Goal: Task Accomplishment & Management: Complete application form

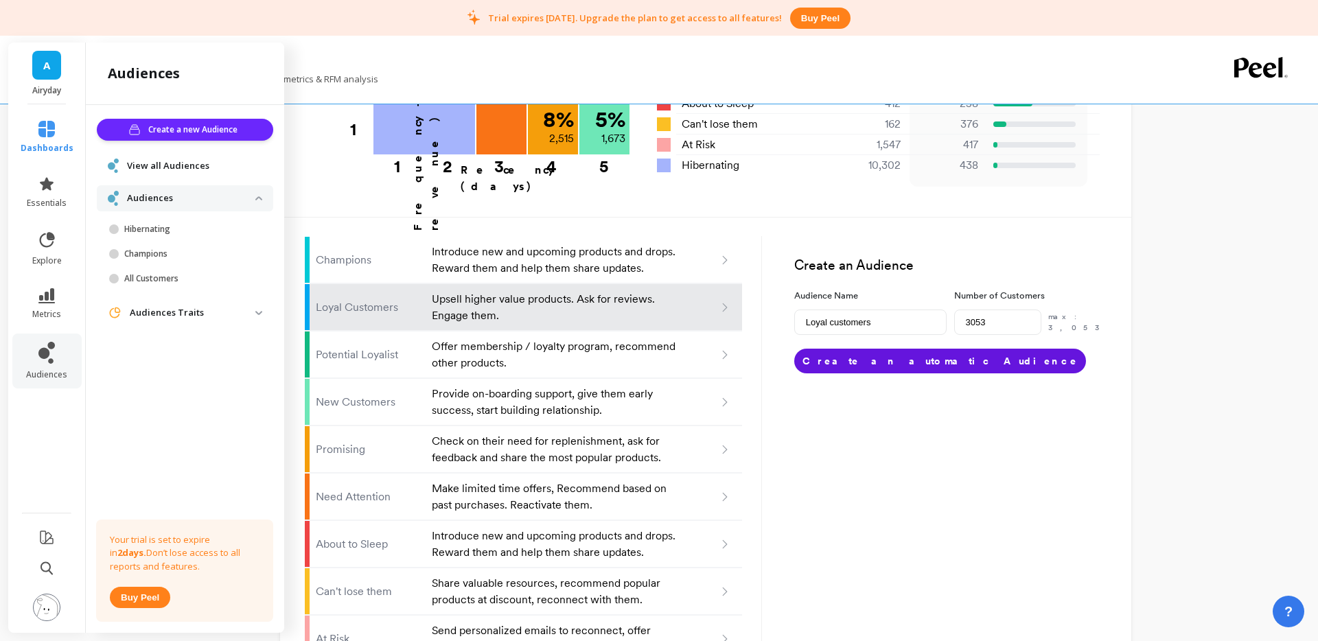
click at [243, 194] on p "Audiences" at bounding box center [191, 199] width 128 height 14
click at [178, 196] on p "Audiences" at bounding box center [191, 199] width 128 height 14
click at [171, 154] on div "View all Audiences" at bounding box center [185, 165] width 176 height 25
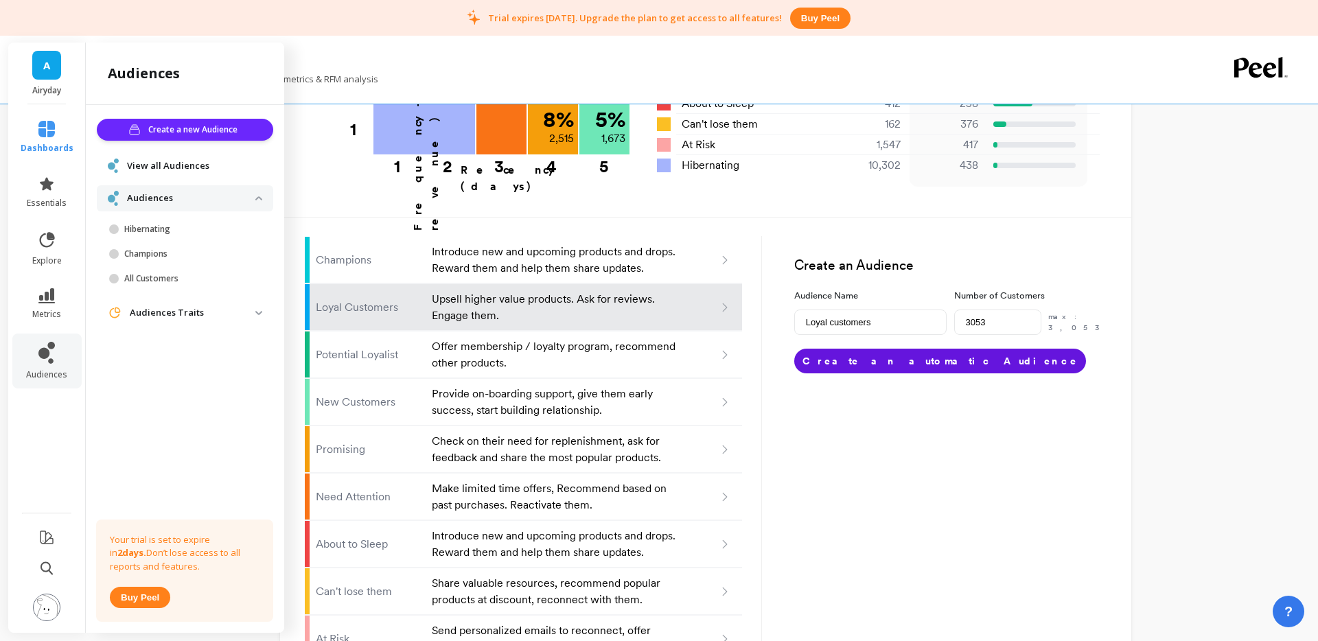
click at [165, 162] on span "View all Audiences" at bounding box center [168, 166] width 82 height 14
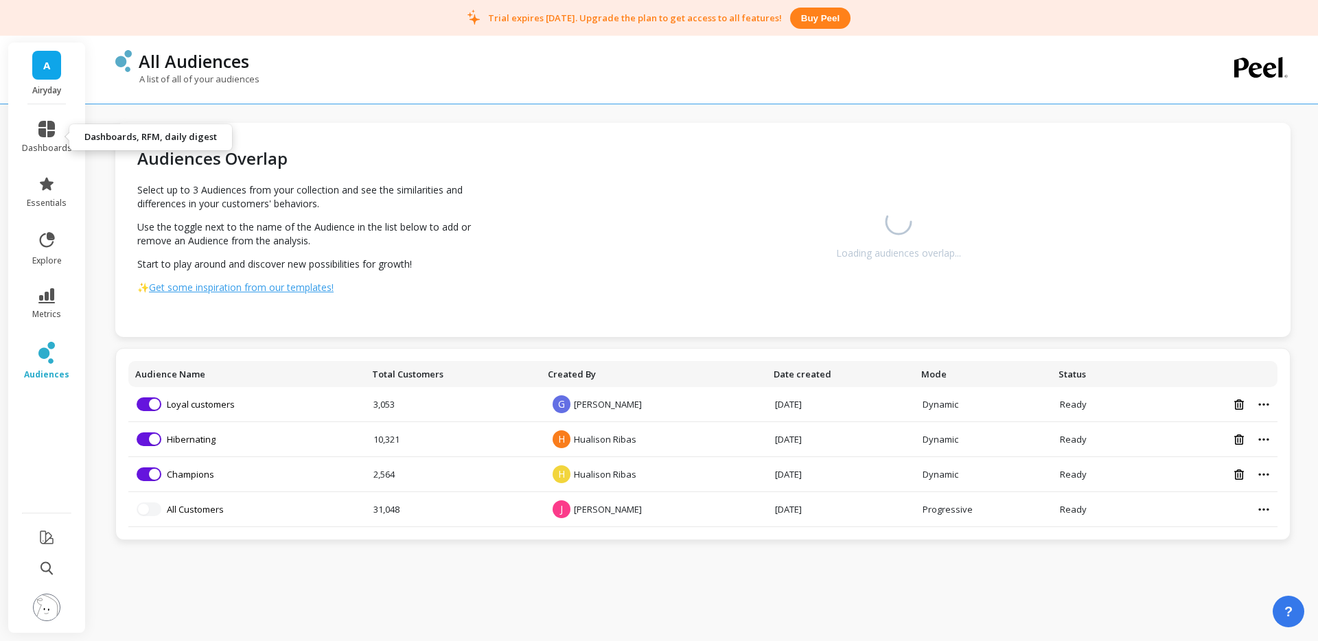
drag, startPoint x: 54, startPoint y: 145, endPoint x: 78, endPoint y: 168, distance: 33.0
click at [54, 145] on span "dashboards" at bounding box center [47, 148] width 50 height 11
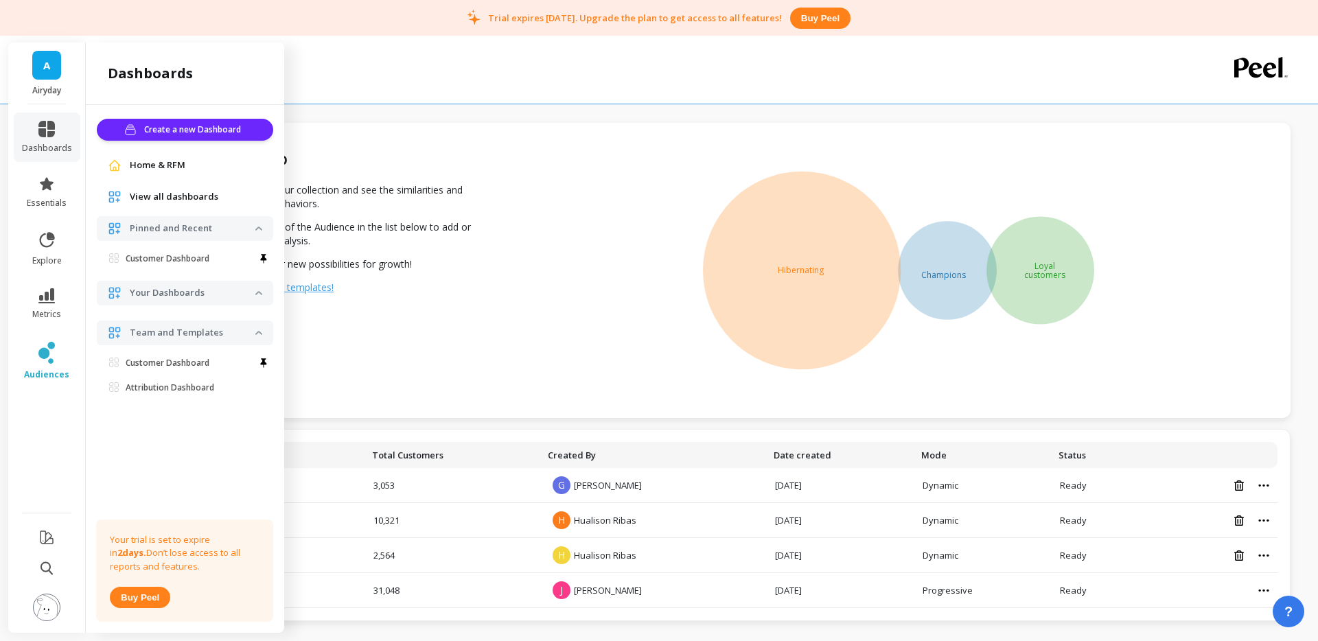
click at [54, 73] on link "A" at bounding box center [46, 65] width 29 height 29
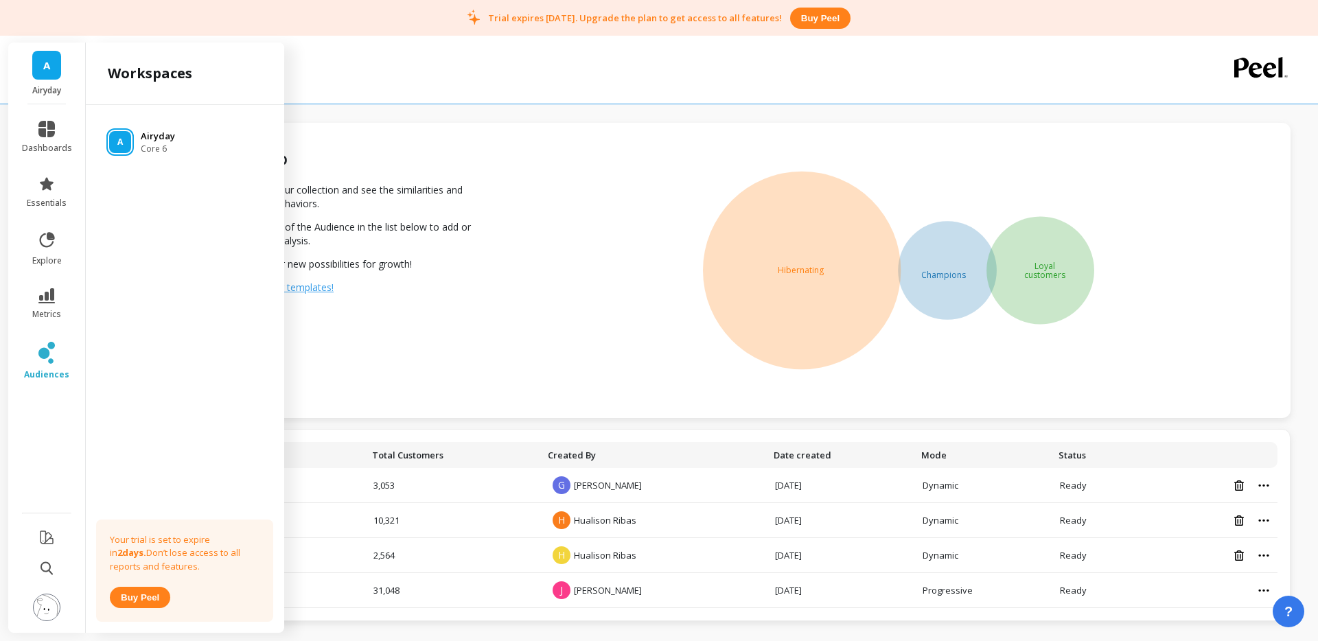
click at [122, 133] on div "A" at bounding box center [120, 142] width 22 height 22
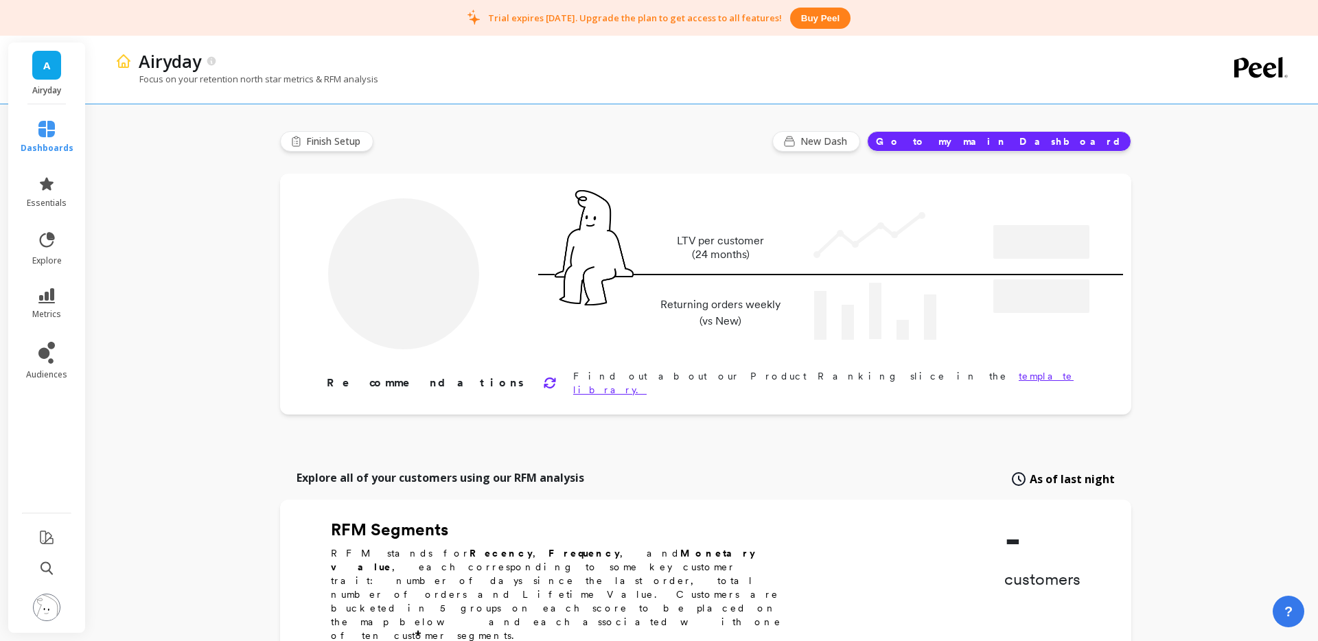
type input "Champions"
type input "2462"
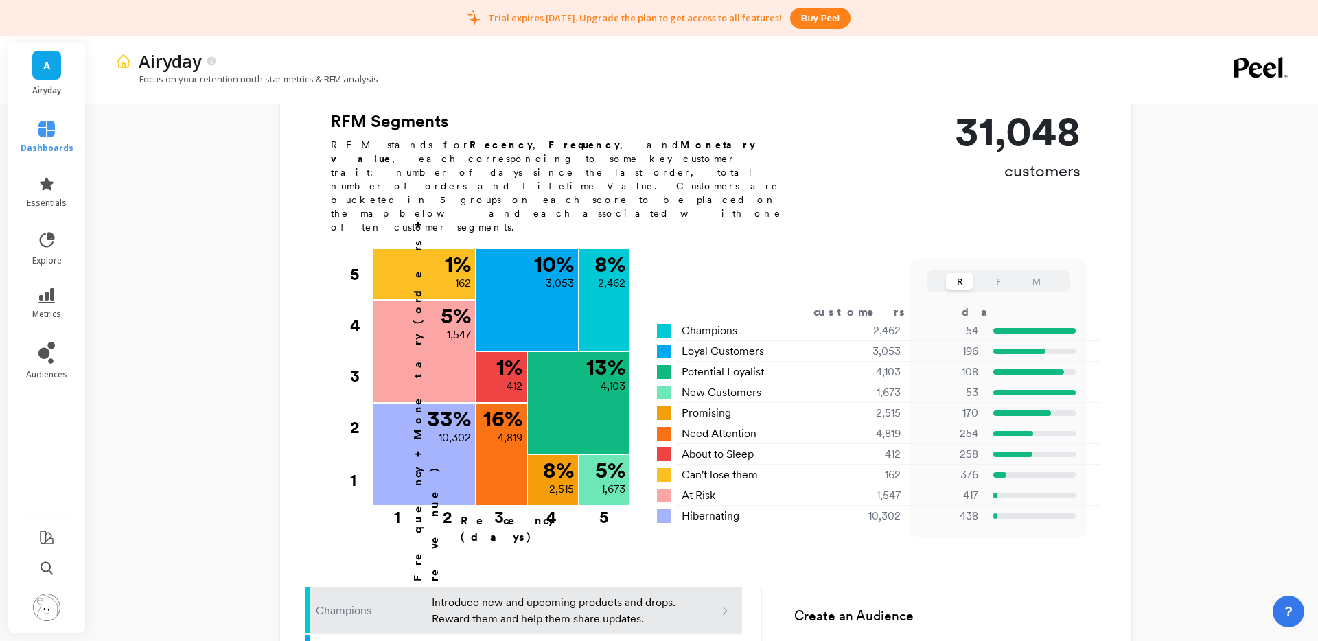
scroll to position [322, 0]
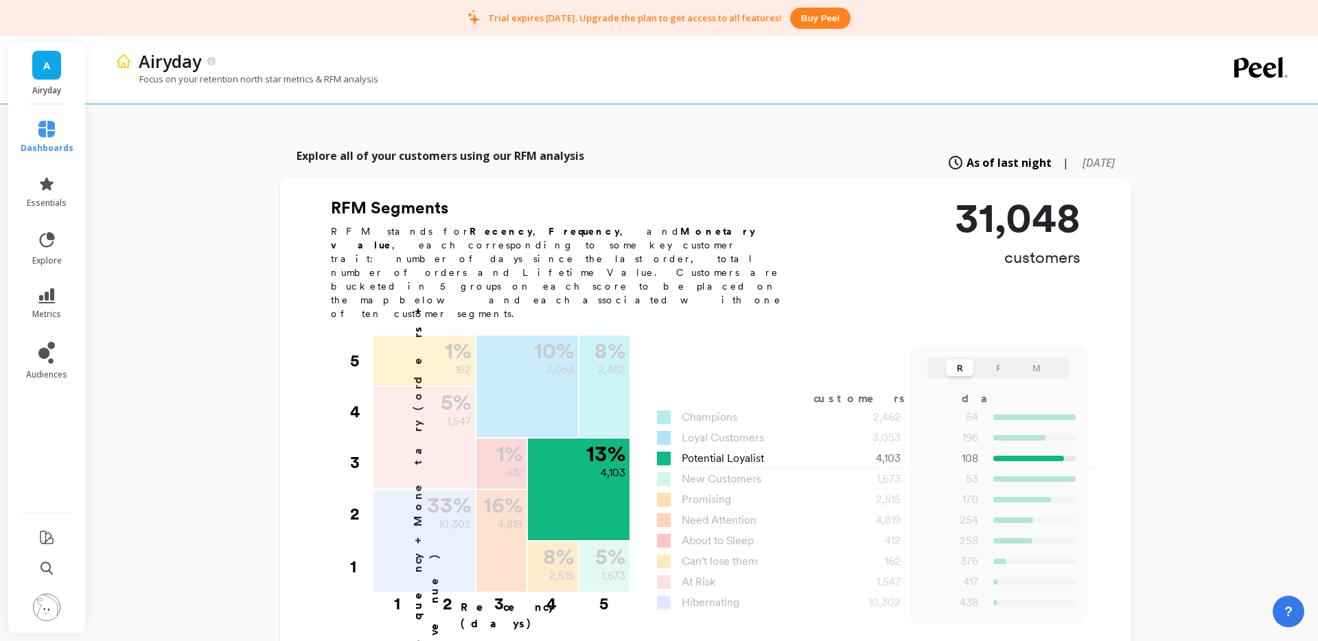
click at [726, 450] on span "Potential Loyalist" at bounding box center [723, 458] width 82 height 16
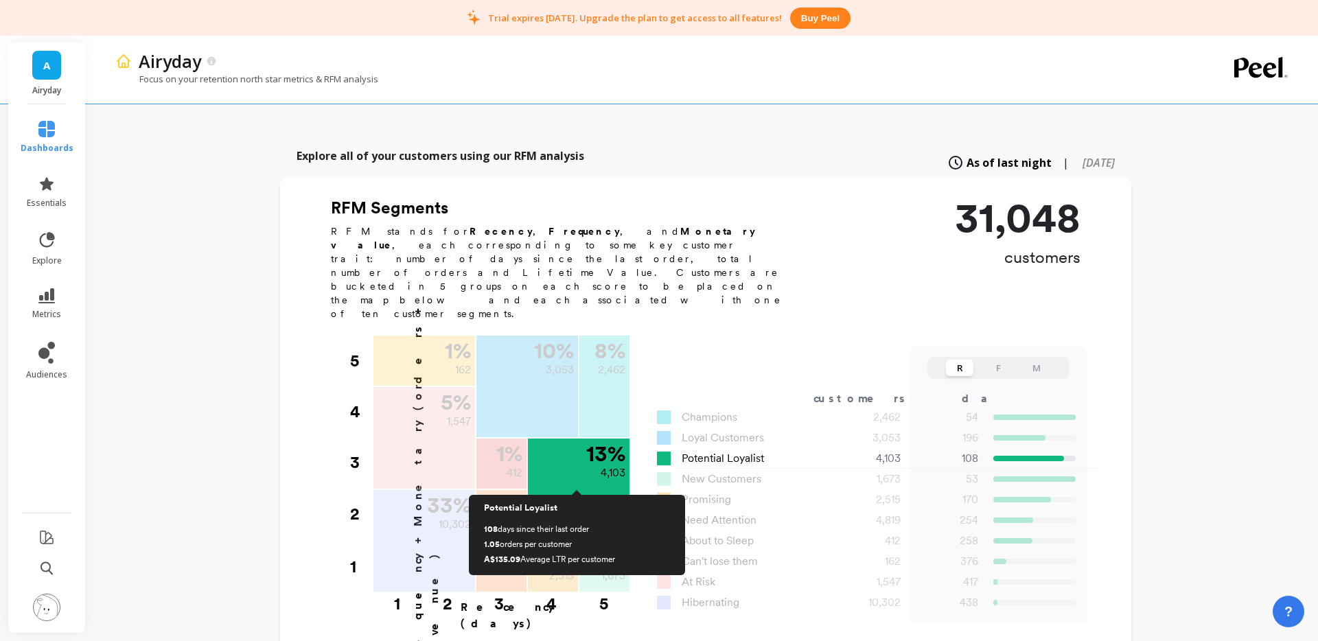
click at [613, 465] on p "4,103" at bounding box center [613, 473] width 25 height 16
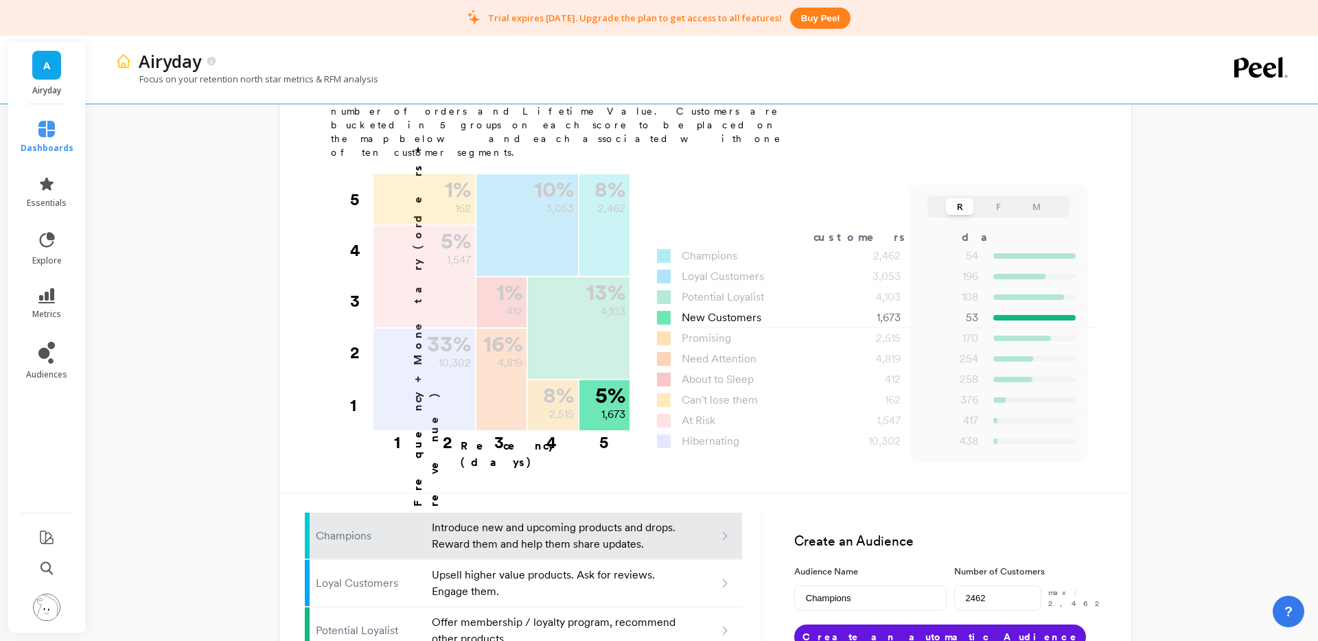
scroll to position [496, 0]
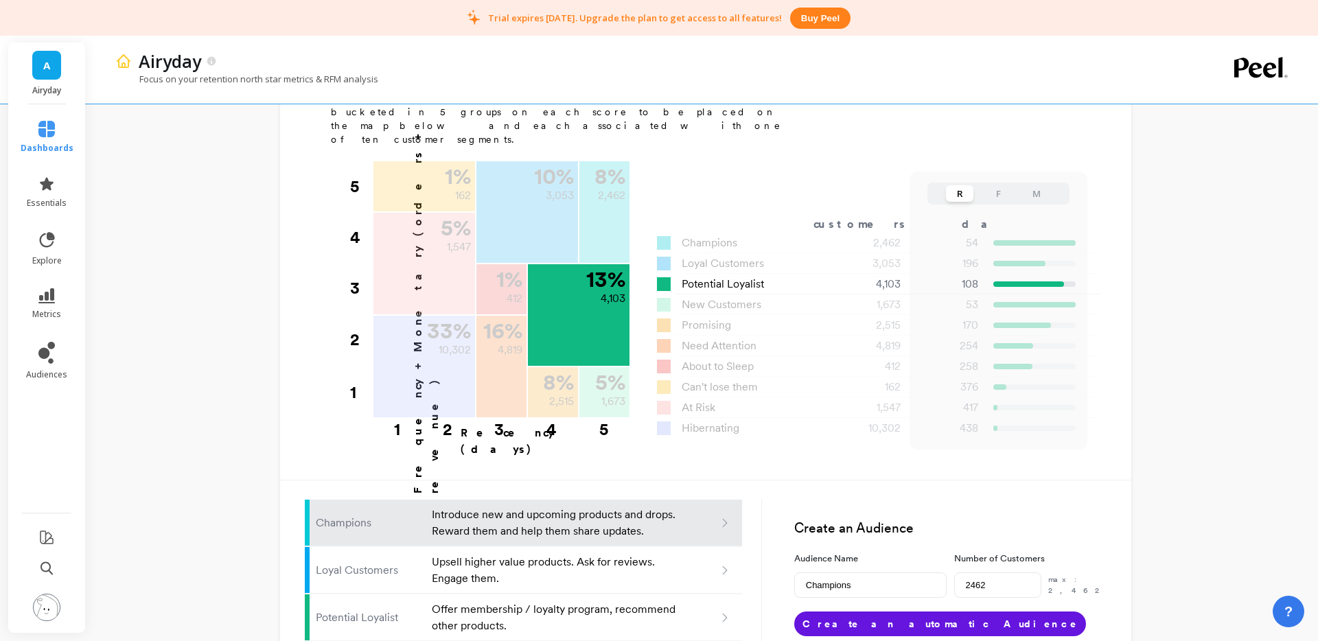
click at [584, 271] on div "13 % 4,103" at bounding box center [579, 315] width 102 height 102
click at [609, 264] on div "13 % 4,103" at bounding box center [579, 287] width 102 height 47
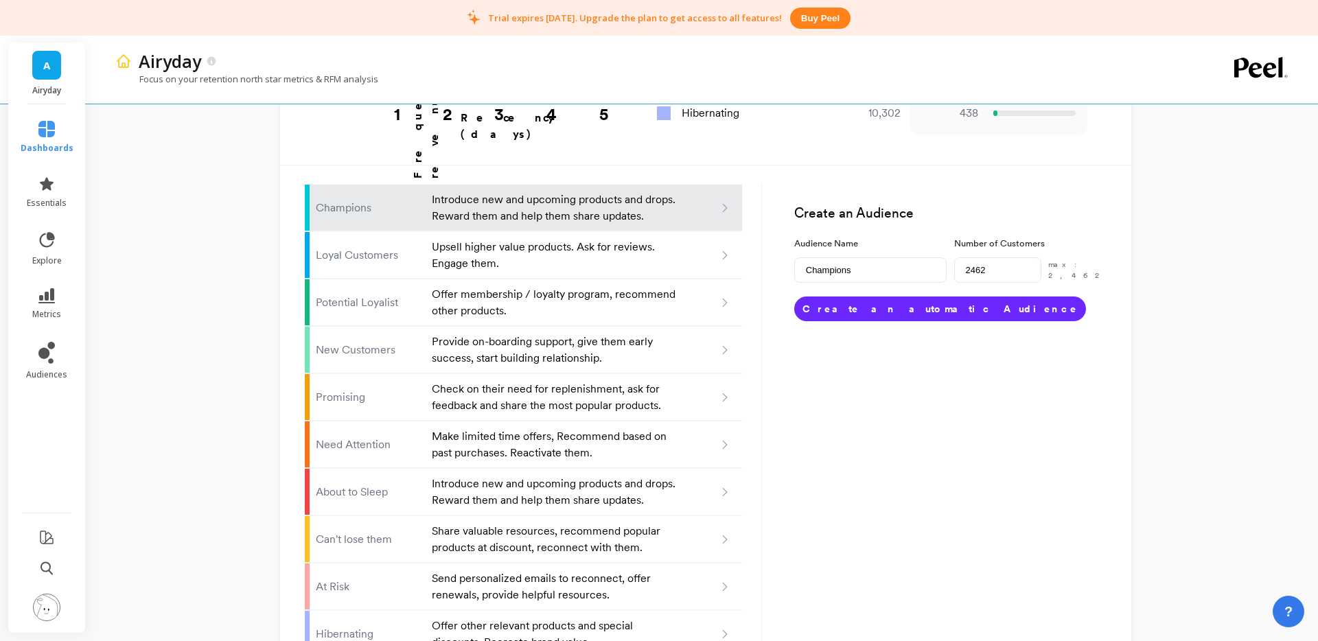
scroll to position [824, 0]
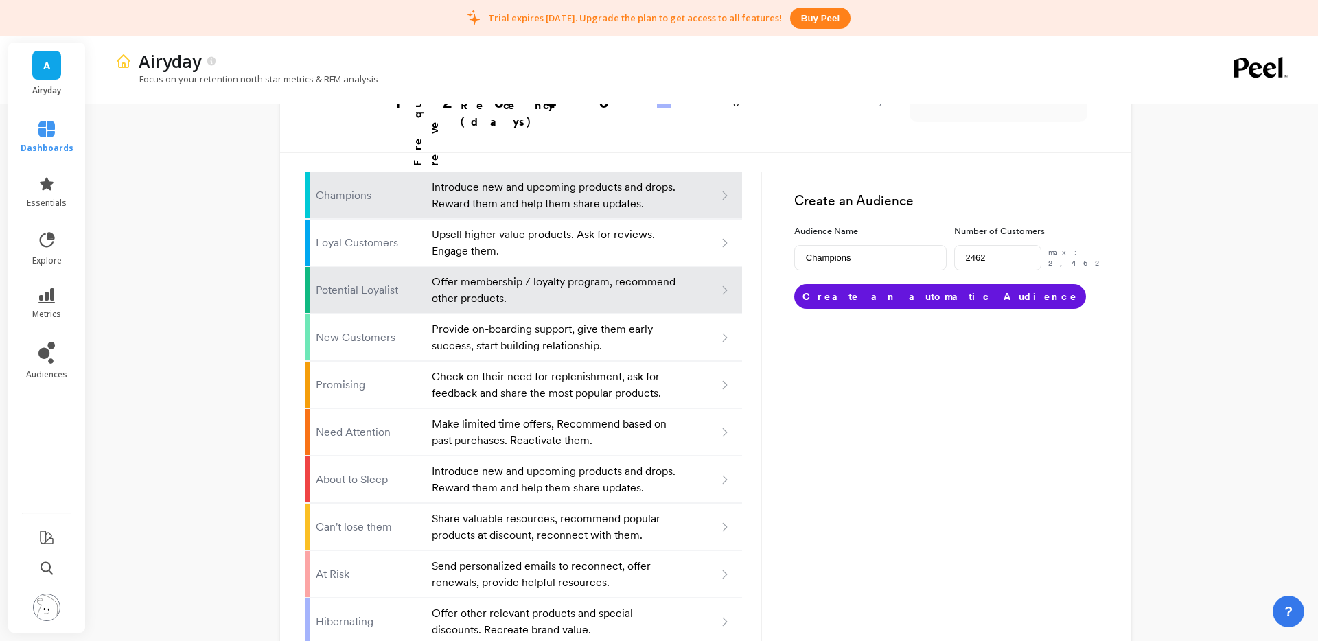
click at [621, 274] on p "Offer membership / loyalty program, recommend other products." at bounding box center [555, 290] width 246 height 33
type input "Potential loyalist"
type input "4103"
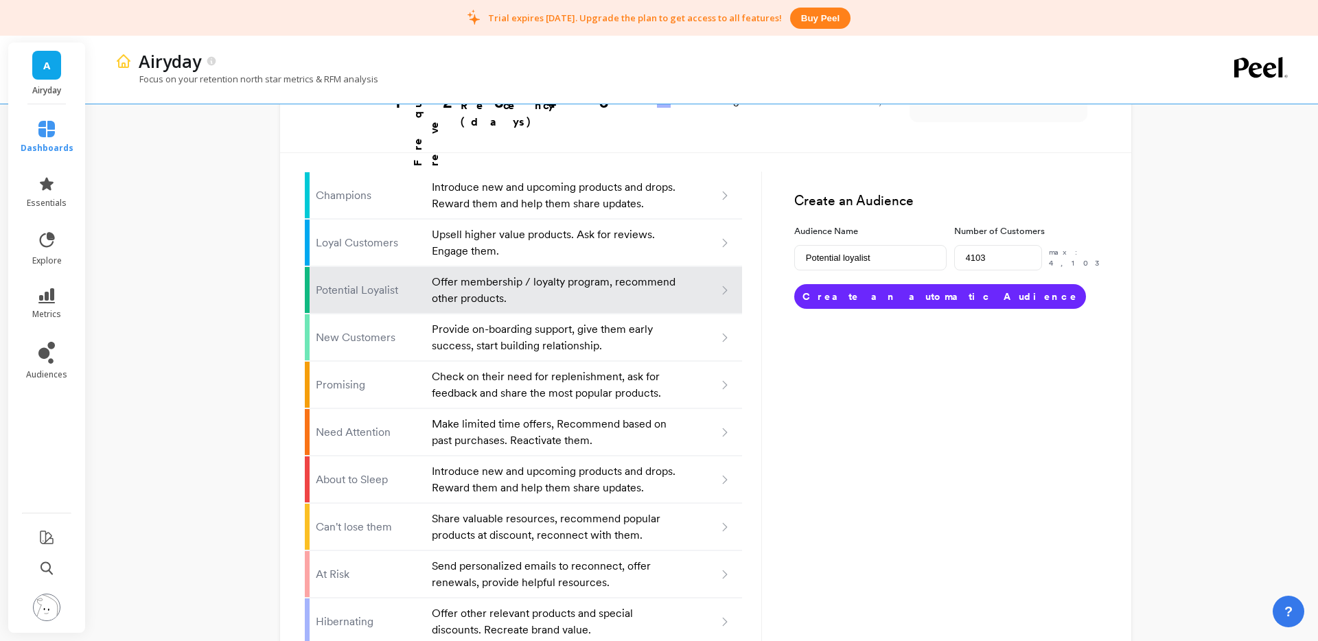
click at [903, 284] on button "Create an automatic Audience" at bounding box center [940, 296] width 292 height 25
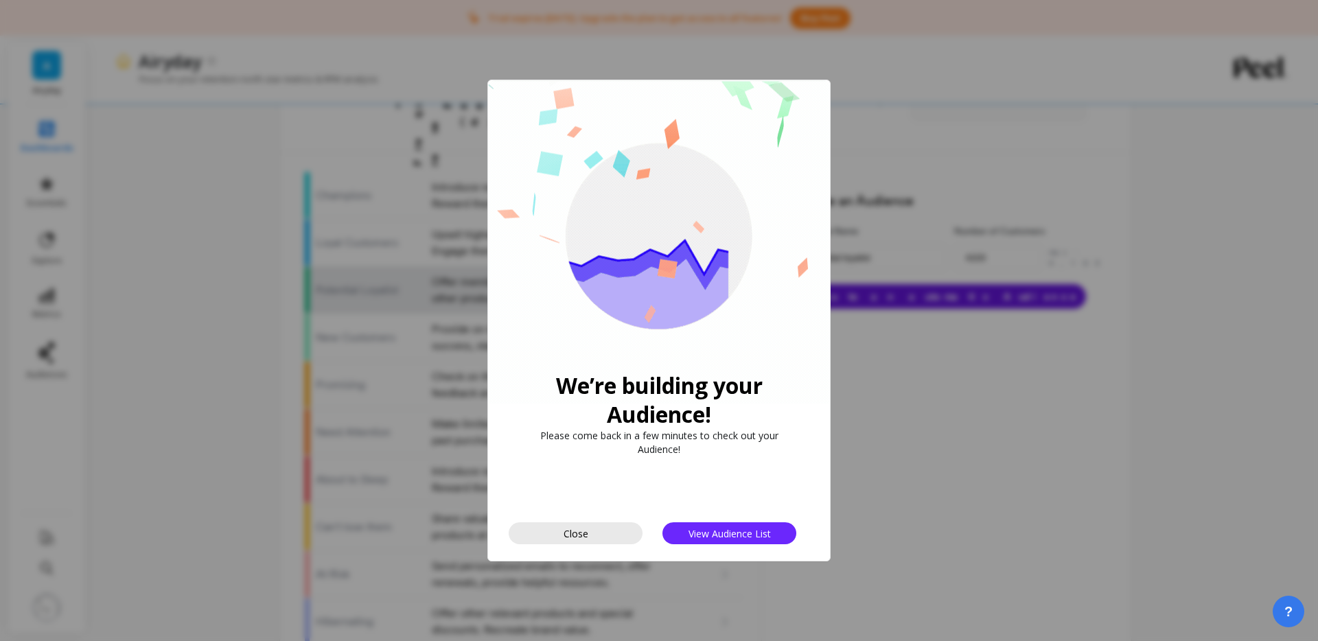
click at [600, 537] on button "Close" at bounding box center [576, 533] width 134 height 22
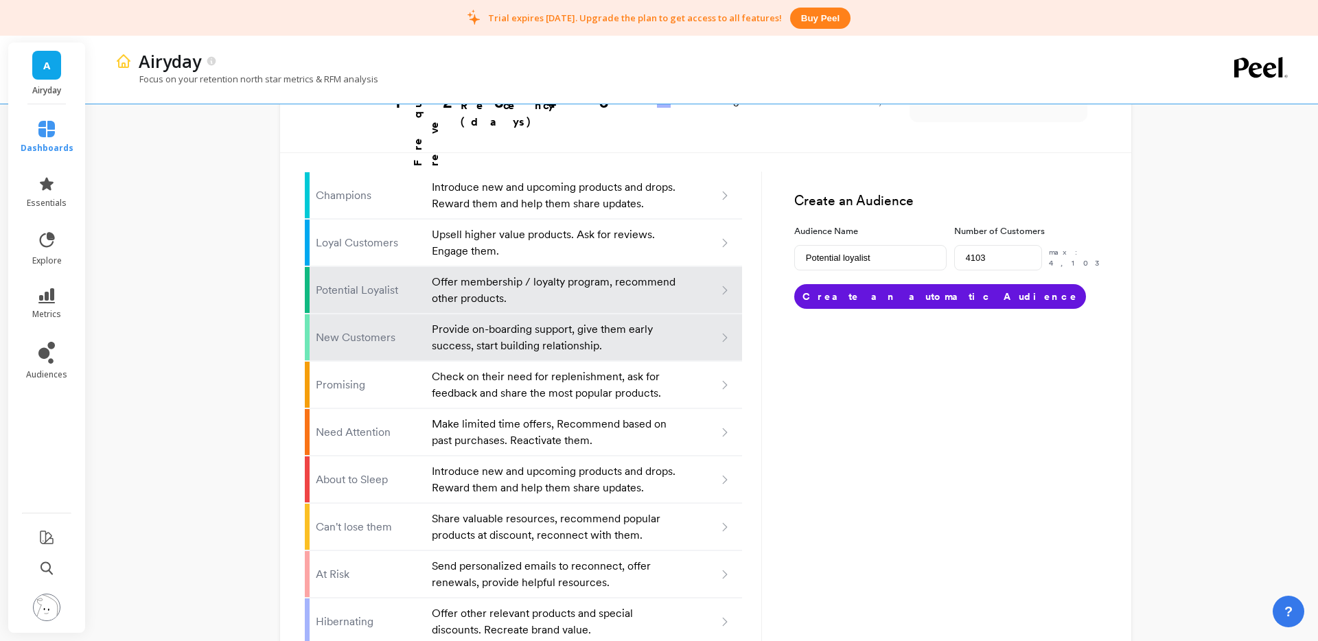
click at [495, 321] on p "Provide on-boarding support, give them early success, start building relationsh…" at bounding box center [555, 337] width 246 height 33
type input "New customers"
type input "1673"
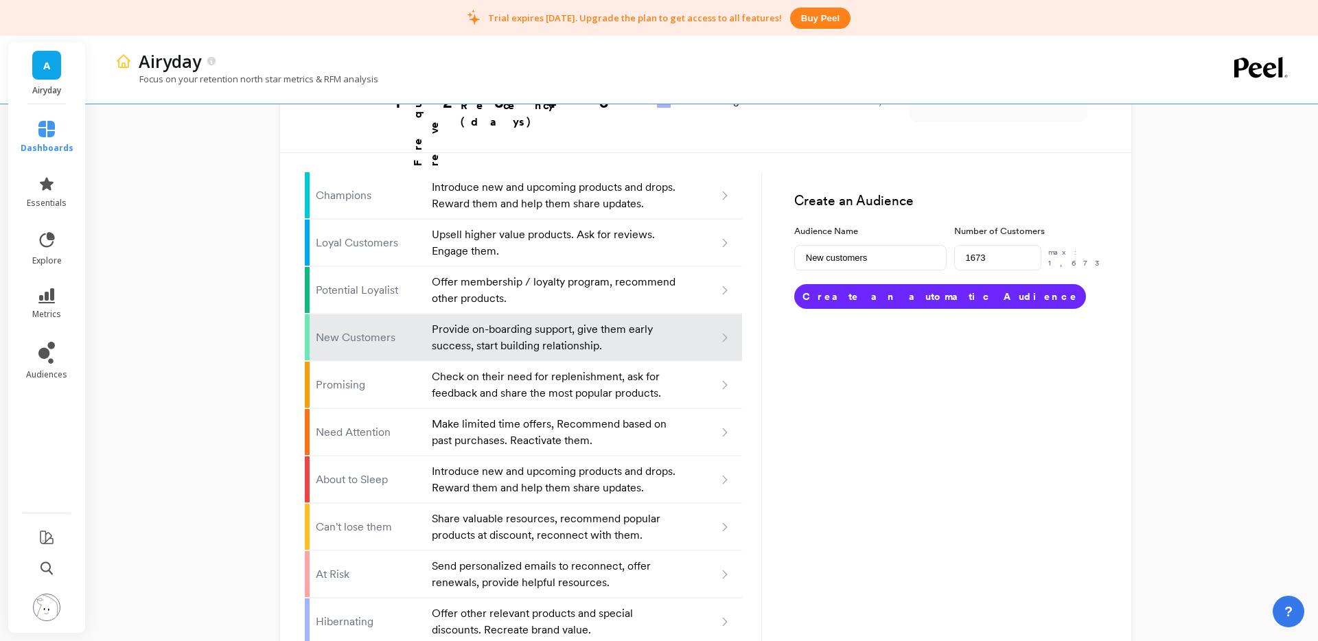
click at [909, 284] on button "Create an automatic Audience" at bounding box center [940, 296] width 292 height 25
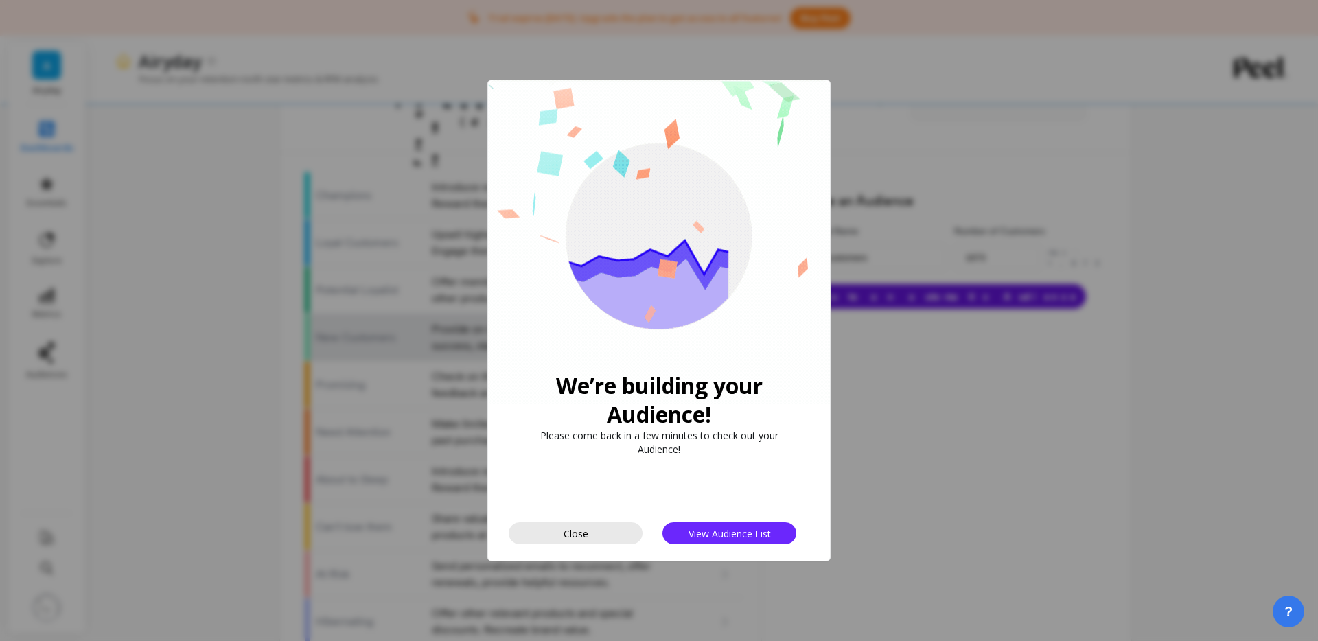
click at [624, 533] on button "Close" at bounding box center [576, 533] width 134 height 22
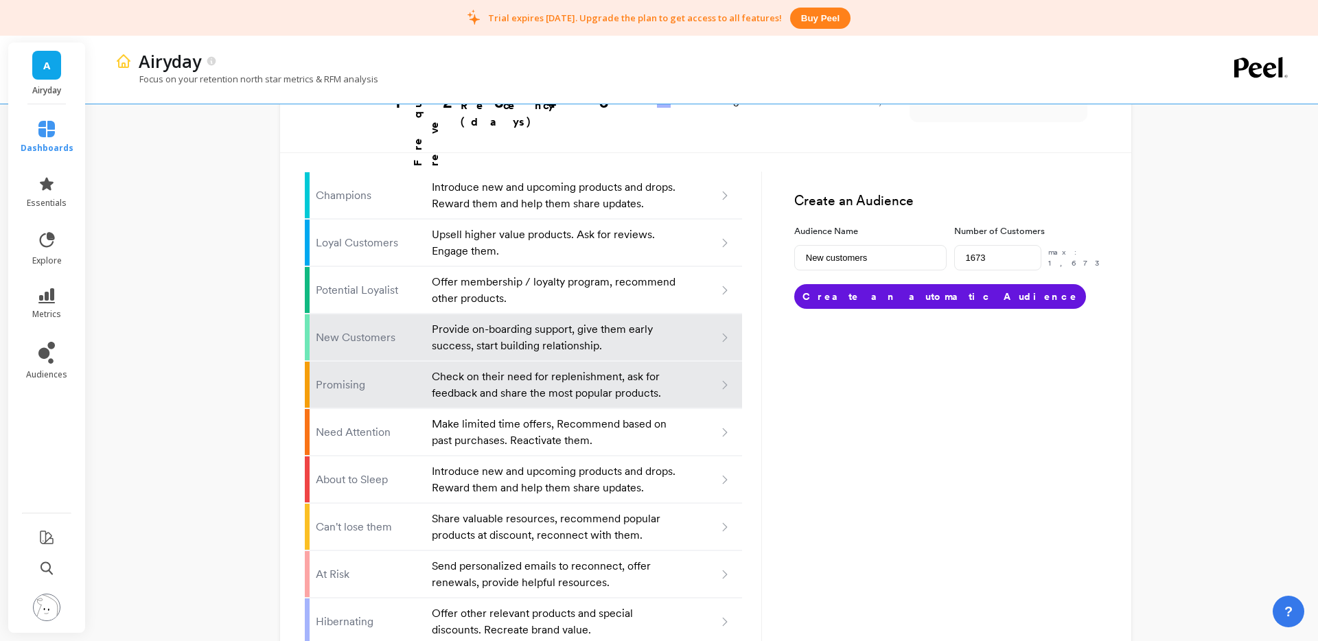
click at [621, 369] on p "Check on their need for replenishment, ask for feedback and share the most popu…" at bounding box center [555, 385] width 246 height 33
type input "Promising"
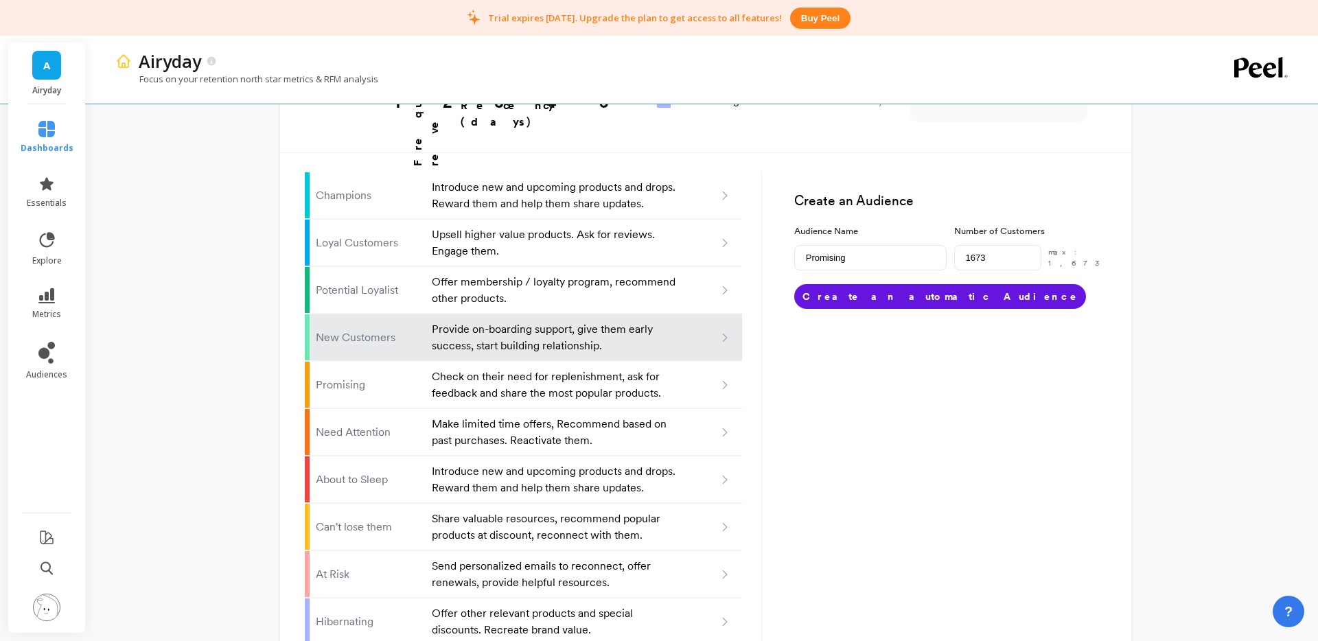
type input "2515"
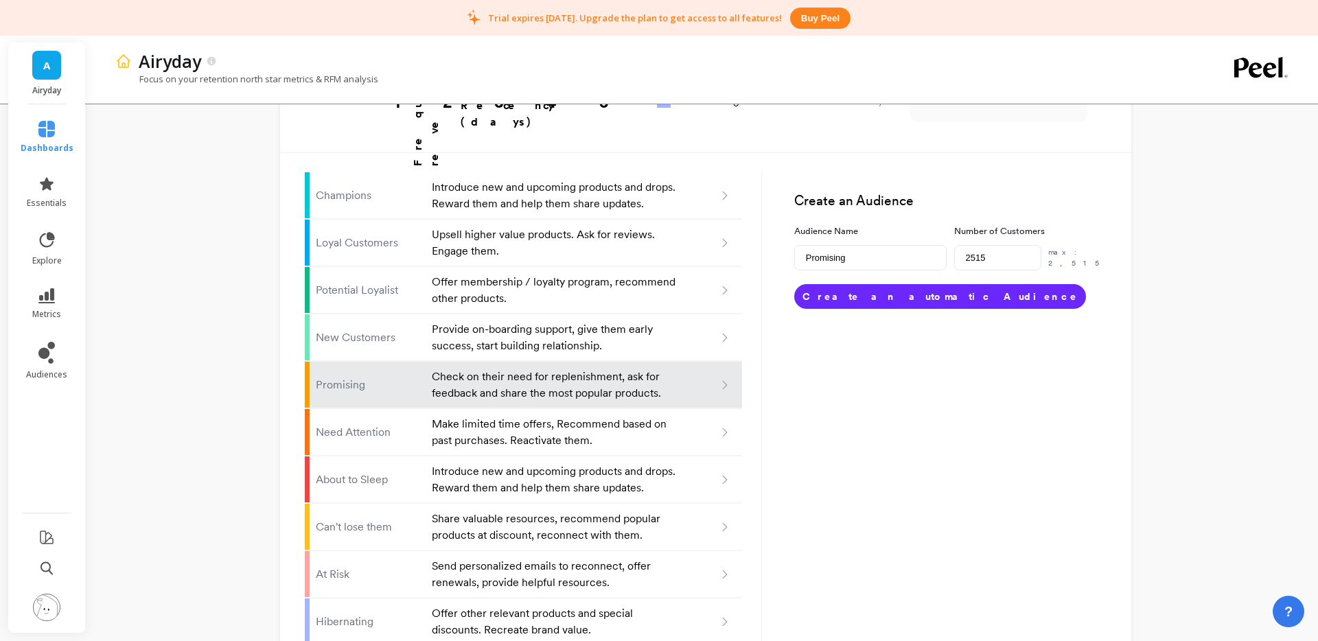
click at [849, 284] on button "Create an automatic Audience" at bounding box center [940, 296] width 292 height 25
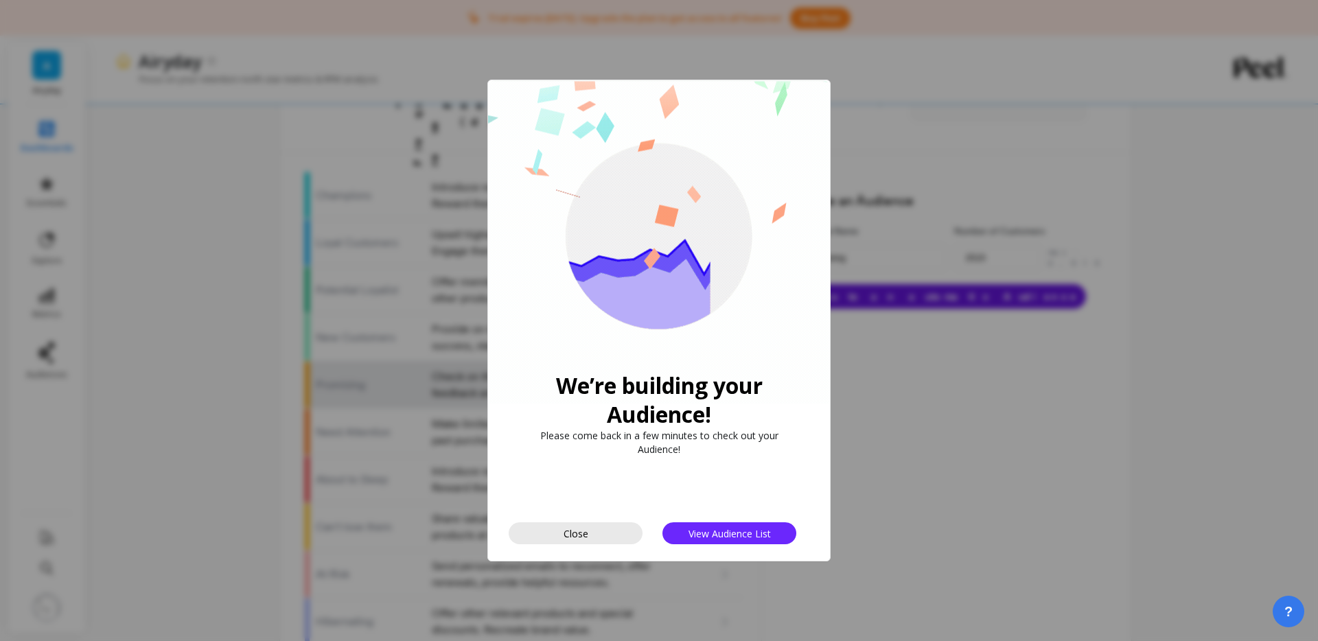
click at [580, 529] on span "Close" at bounding box center [576, 533] width 25 height 13
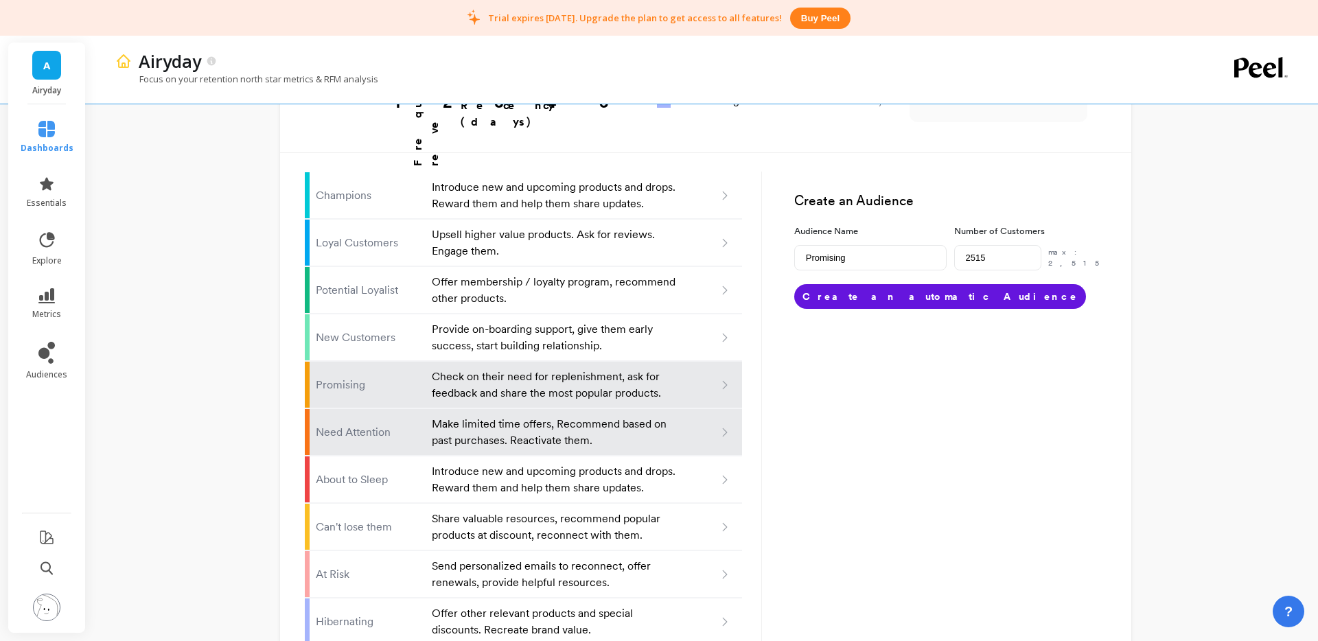
click at [571, 416] on p "Make limited time offers, Recommend based on past purchases. Reactivate them." at bounding box center [555, 432] width 246 height 33
type input "Need attention"
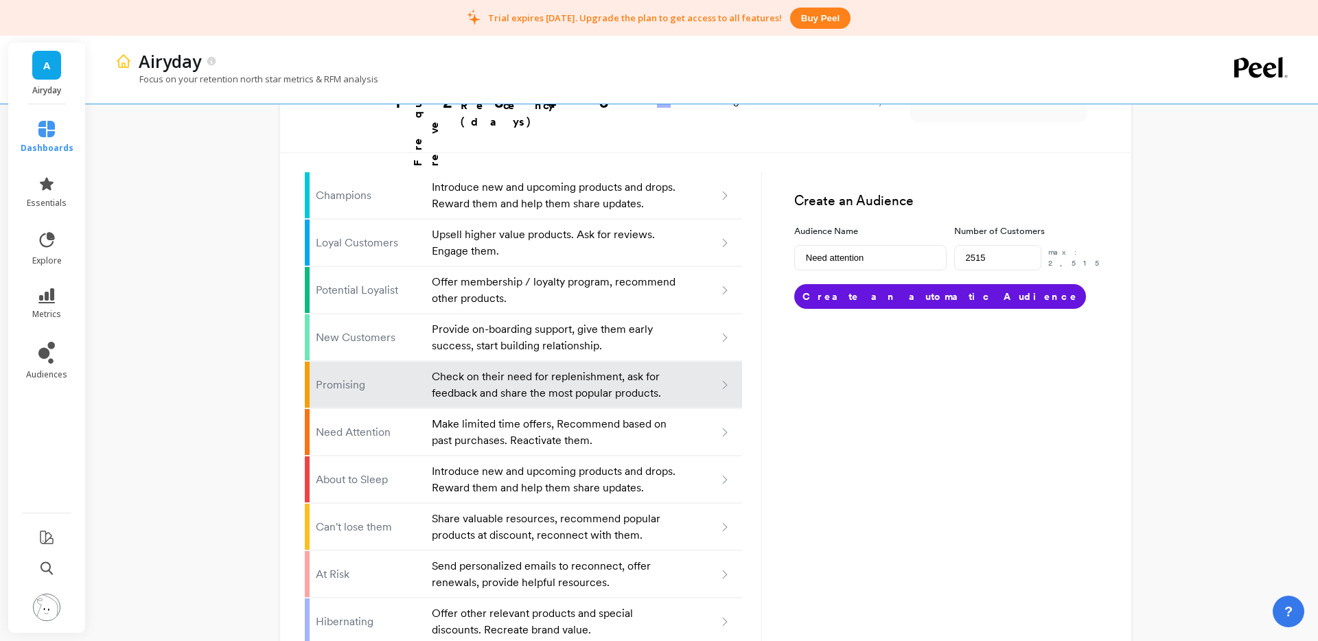
type input "4819"
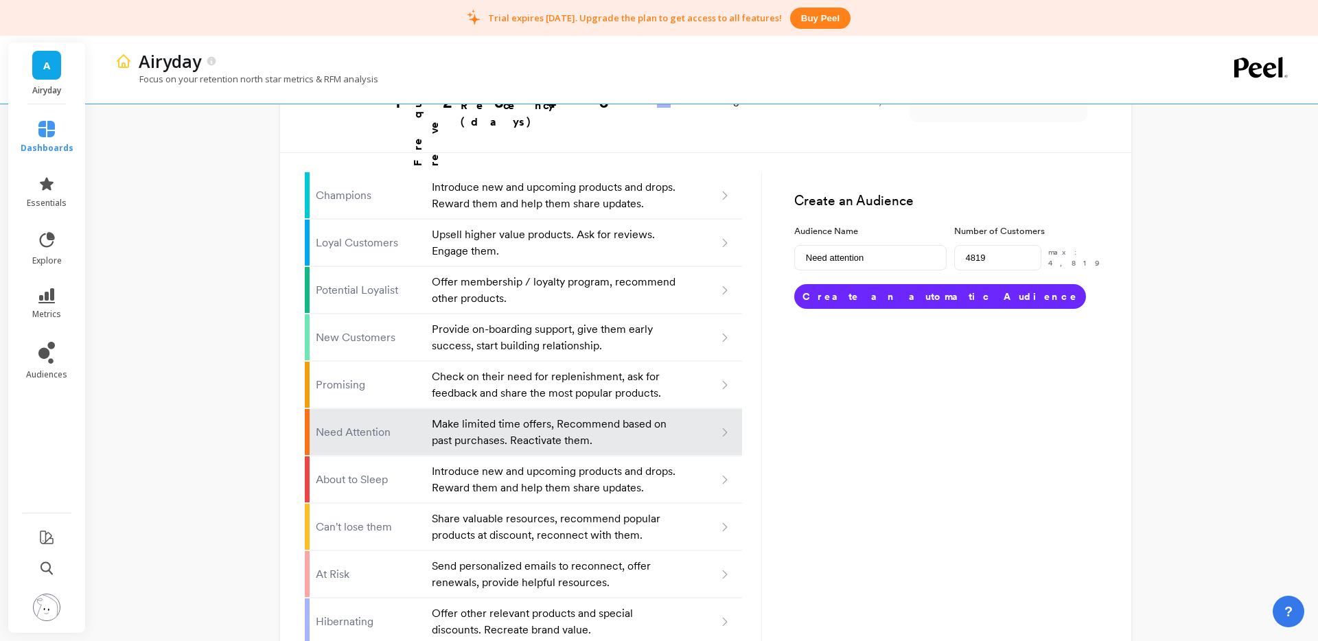
click at [909, 284] on button "Create an automatic Audience" at bounding box center [940, 296] width 292 height 25
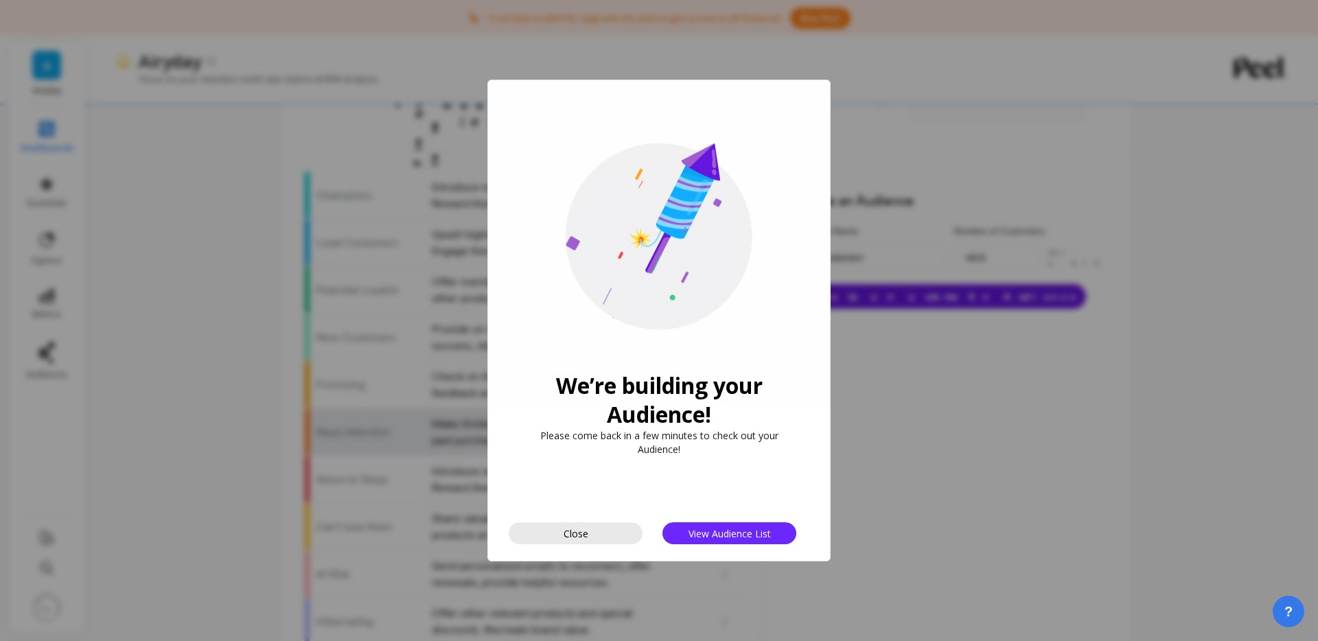
click at [608, 522] on button "Close" at bounding box center [576, 533] width 134 height 22
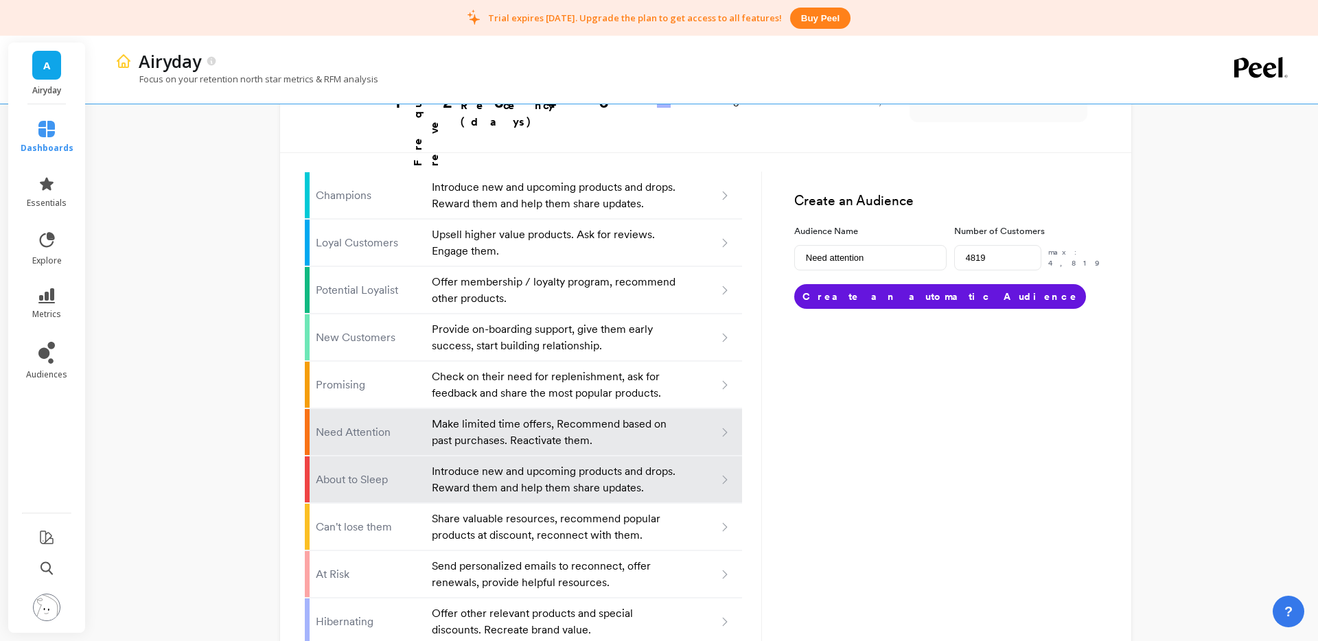
click at [625, 463] on p "Introduce new and upcoming products and drops. Reward them and help them share …" at bounding box center [555, 479] width 246 height 33
type input "About to sleep"
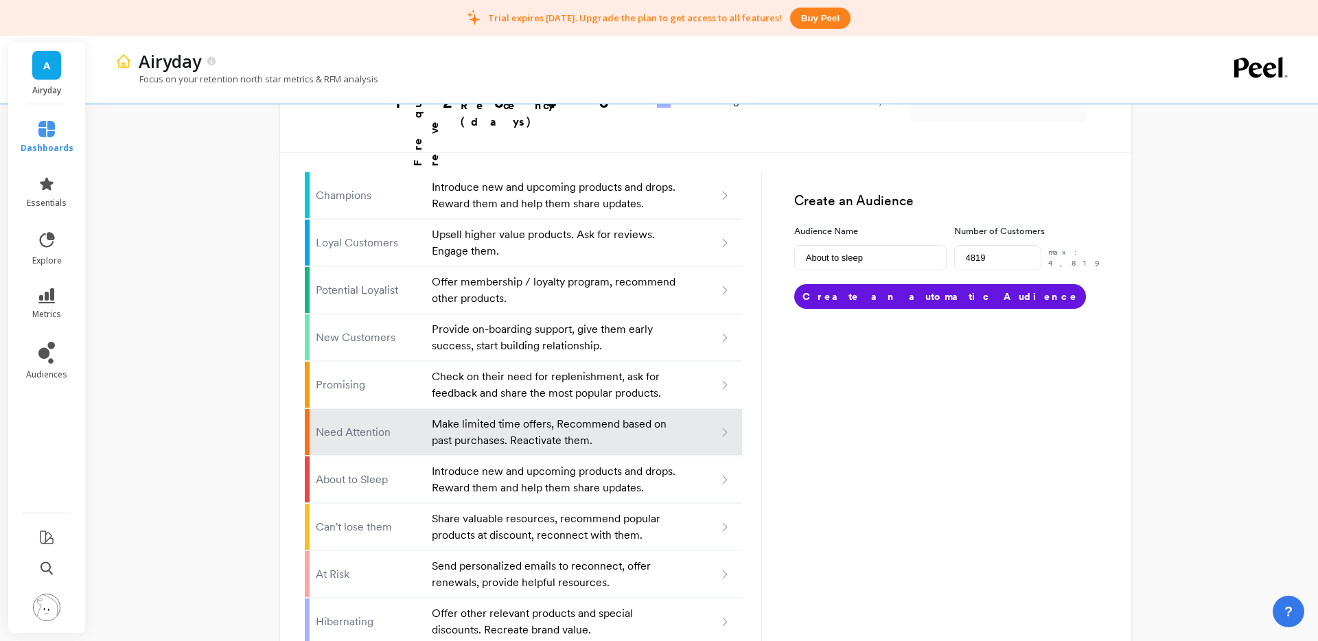
type input "412"
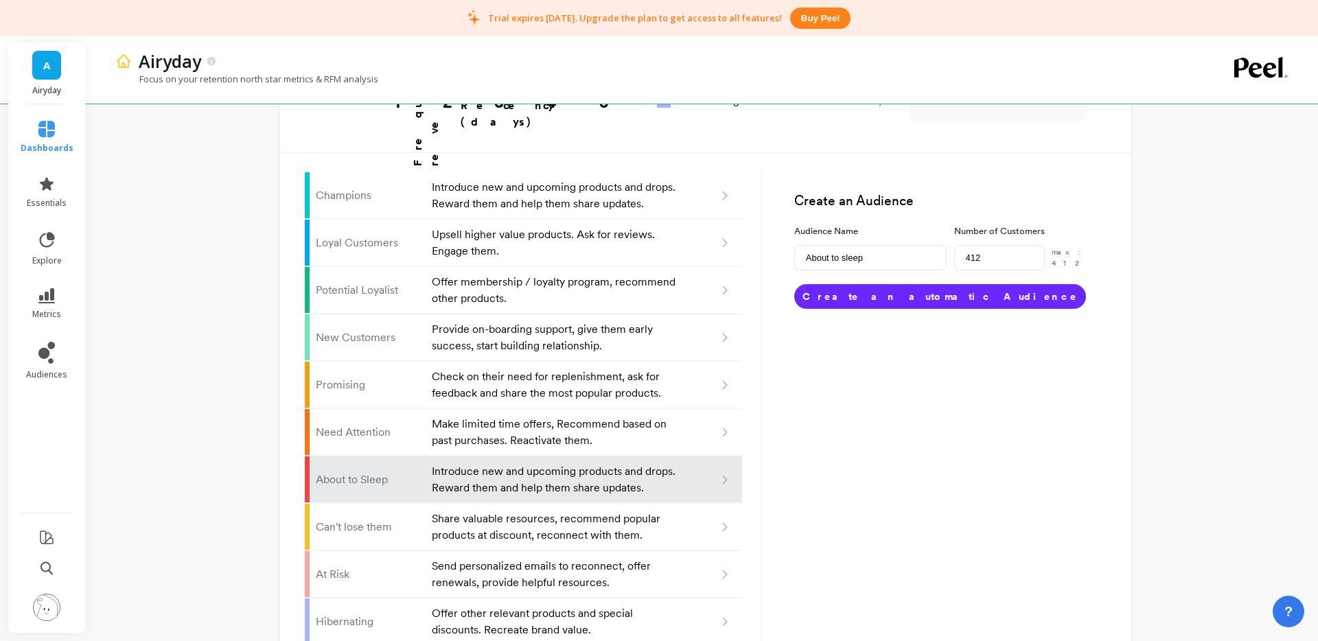
click at [874, 284] on button "Create an automatic Audience" at bounding box center [940, 296] width 292 height 25
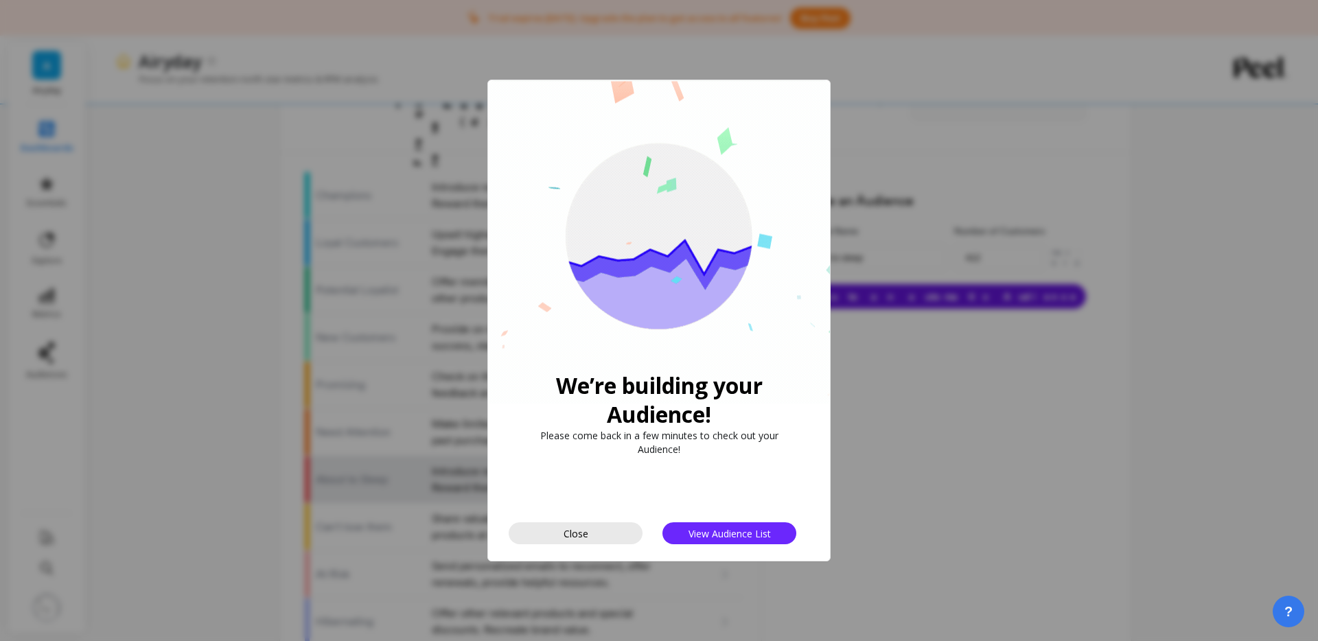
click at [588, 530] on button "Close" at bounding box center [576, 533] width 134 height 22
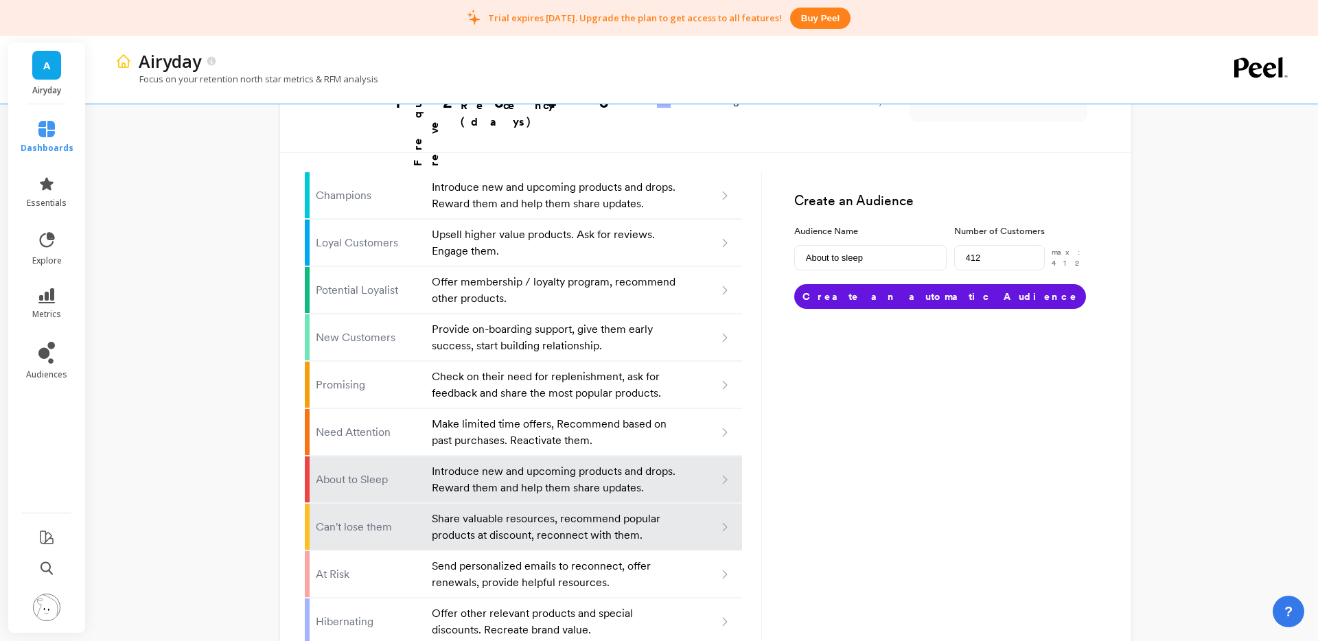
click at [634, 511] on p "Share valuable resources, recommend popular products at discount, reconnect wit…" at bounding box center [555, 527] width 246 height 33
type input "Can't lose them"
type input "162"
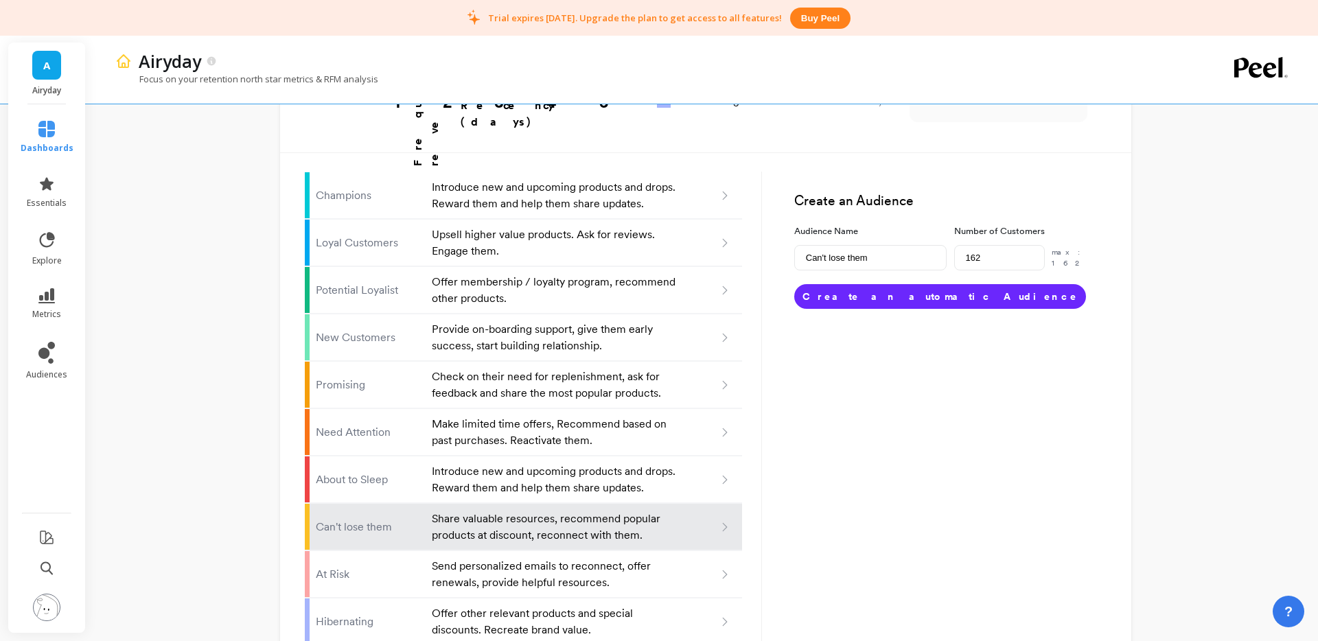
click at [866, 284] on button "Create an automatic Audience" at bounding box center [940, 296] width 292 height 25
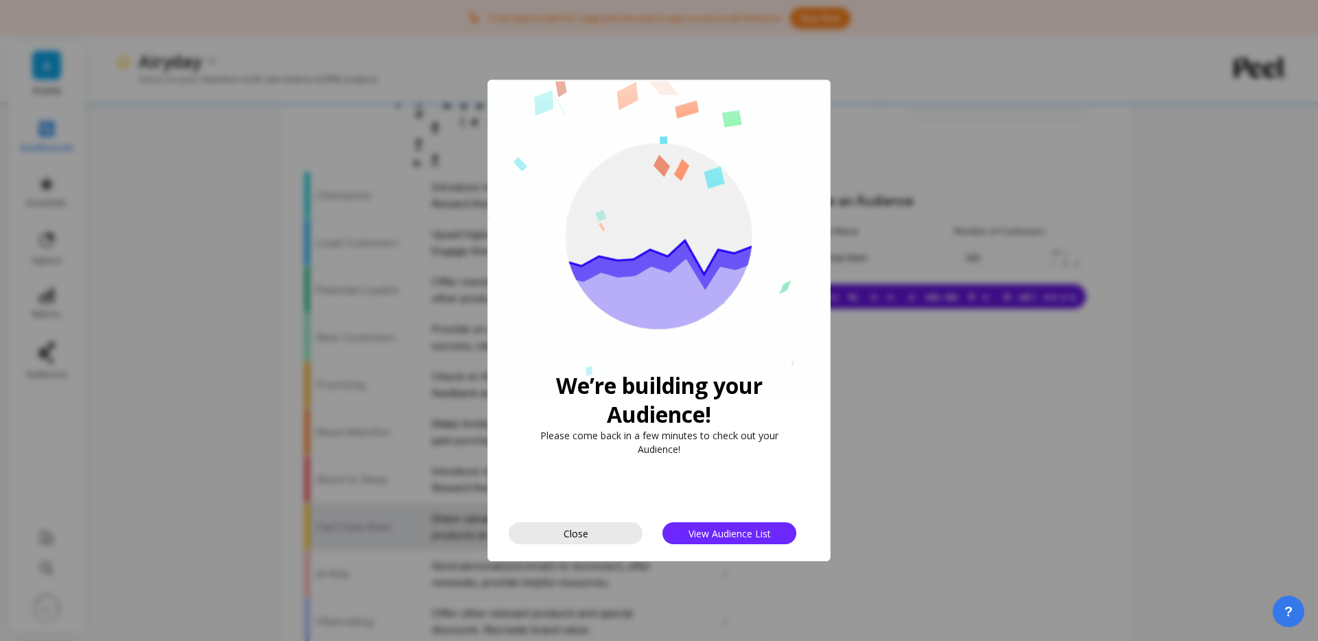
click at [610, 537] on button "Close" at bounding box center [576, 533] width 134 height 22
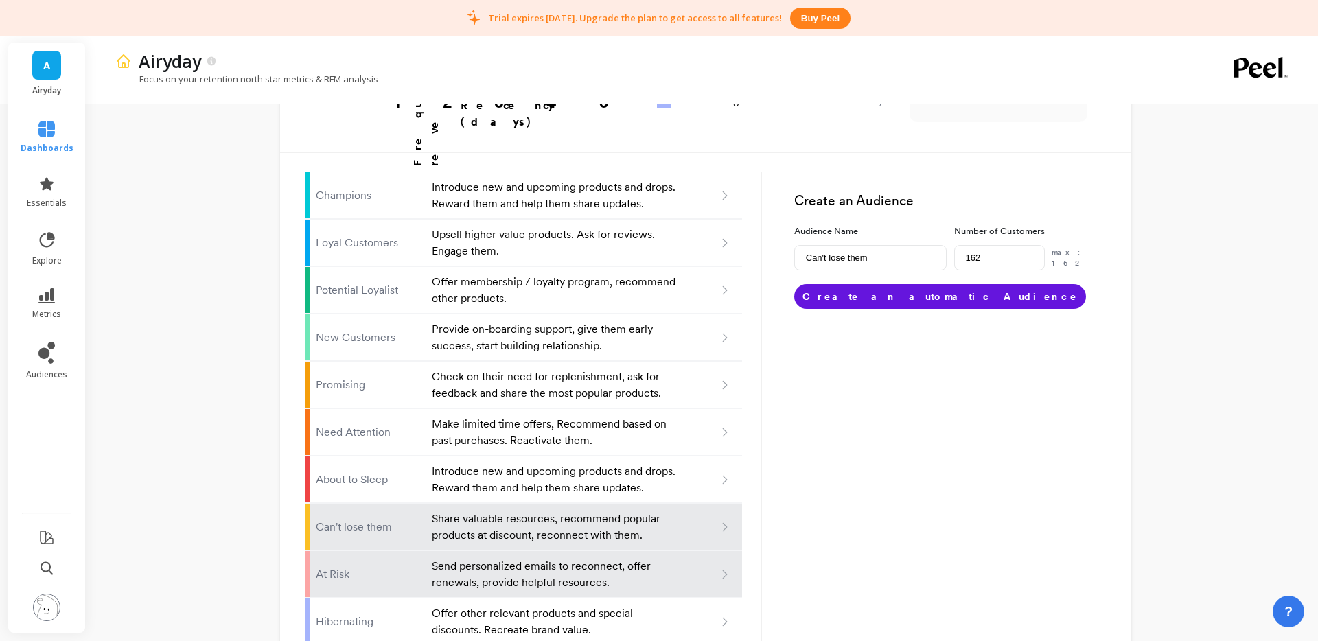
click at [616, 558] on p "Send personalized emails to reconnect, offer renewals, provide helpful resource…" at bounding box center [555, 574] width 246 height 33
type input "At risk"
type input "1547"
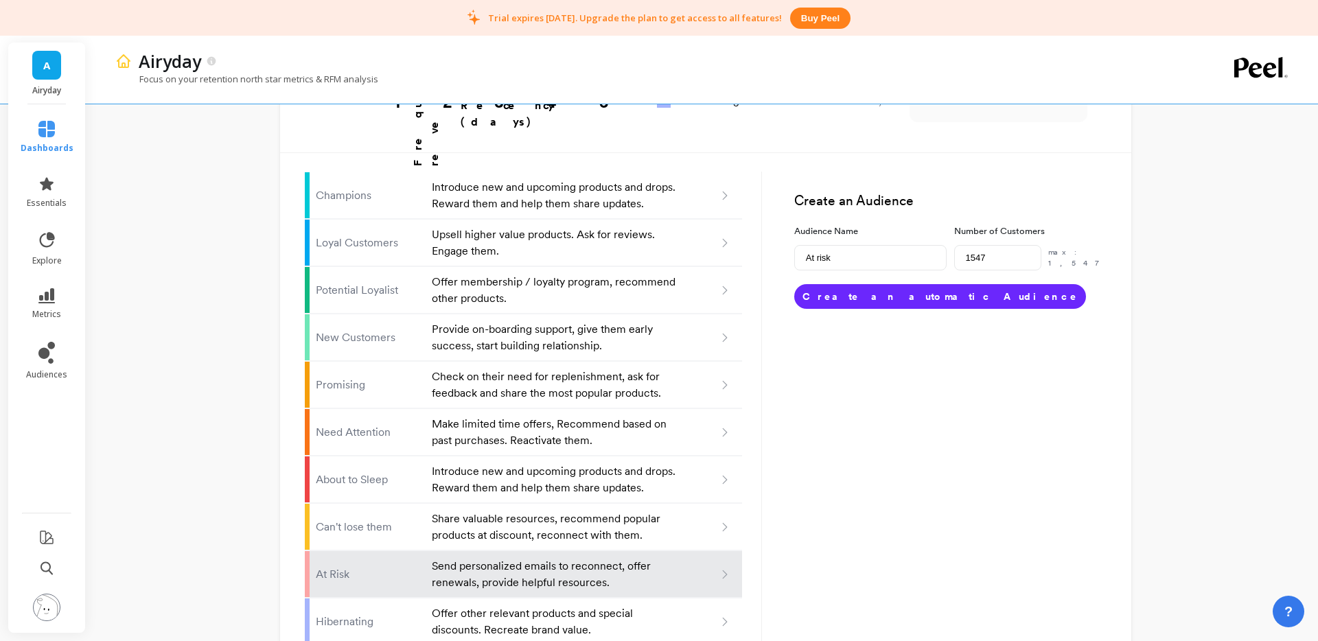
click at [843, 284] on button "Create an automatic Audience" at bounding box center [940, 296] width 292 height 25
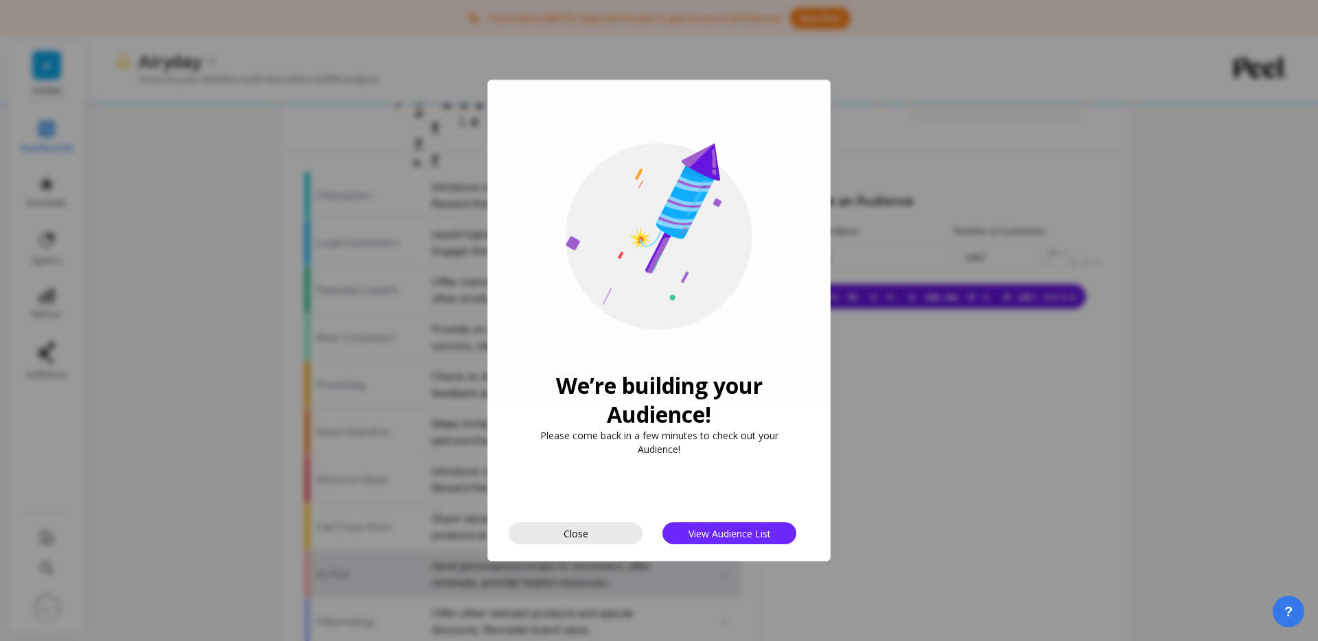
click at [584, 533] on span "Close" at bounding box center [576, 533] width 25 height 13
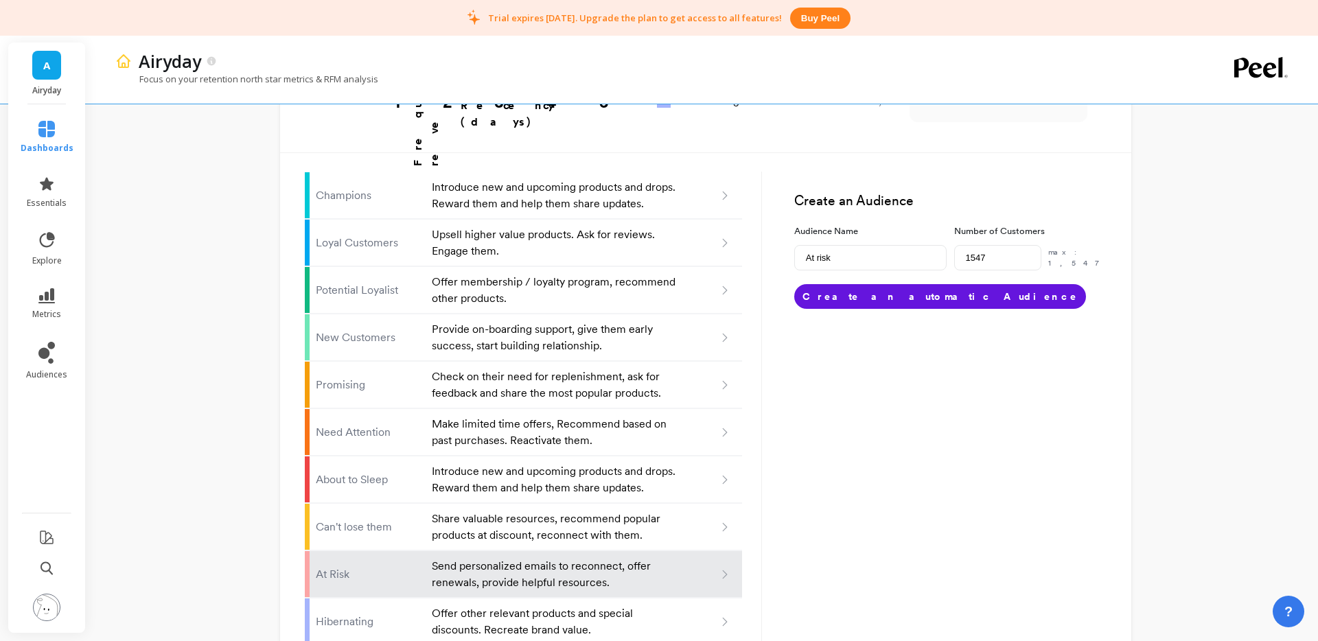
drag, startPoint x: 906, startPoint y: 371, endPoint x: 565, endPoint y: 301, distance: 348.1
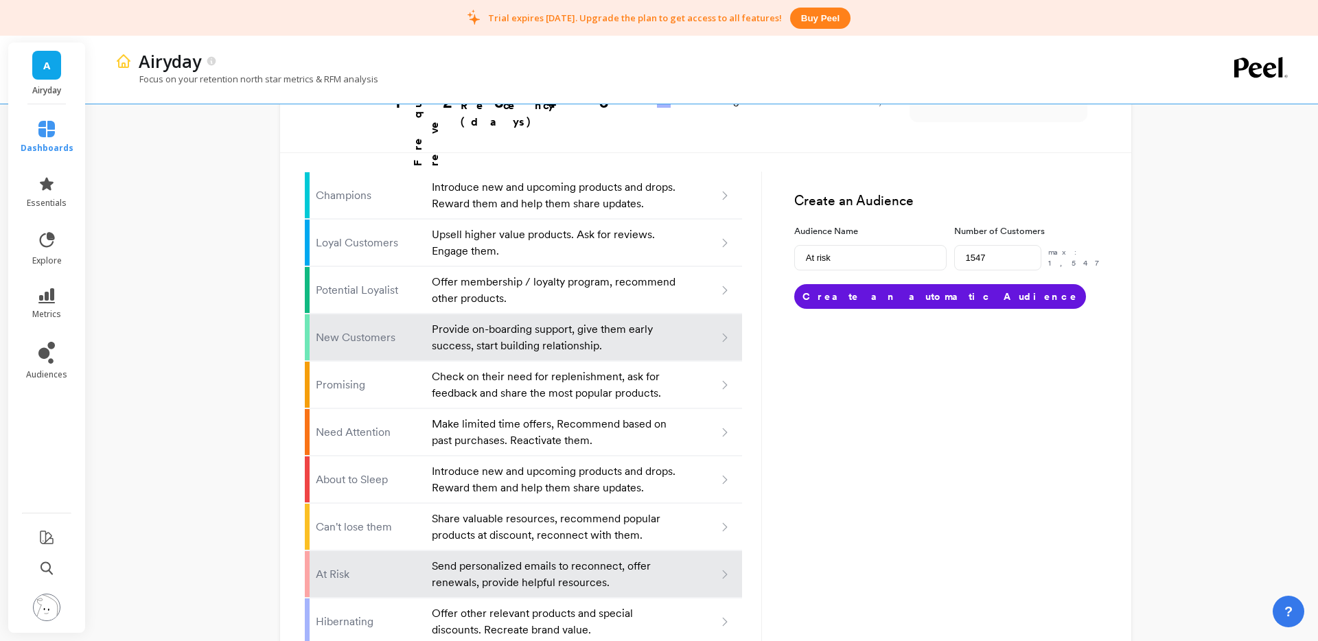
click at [904, 371] on div "Create an Audience Audience Name At risk Number of Customers 1547 max: 1,547 Cr…" at bounding box center [934, 399] width 345 height 516
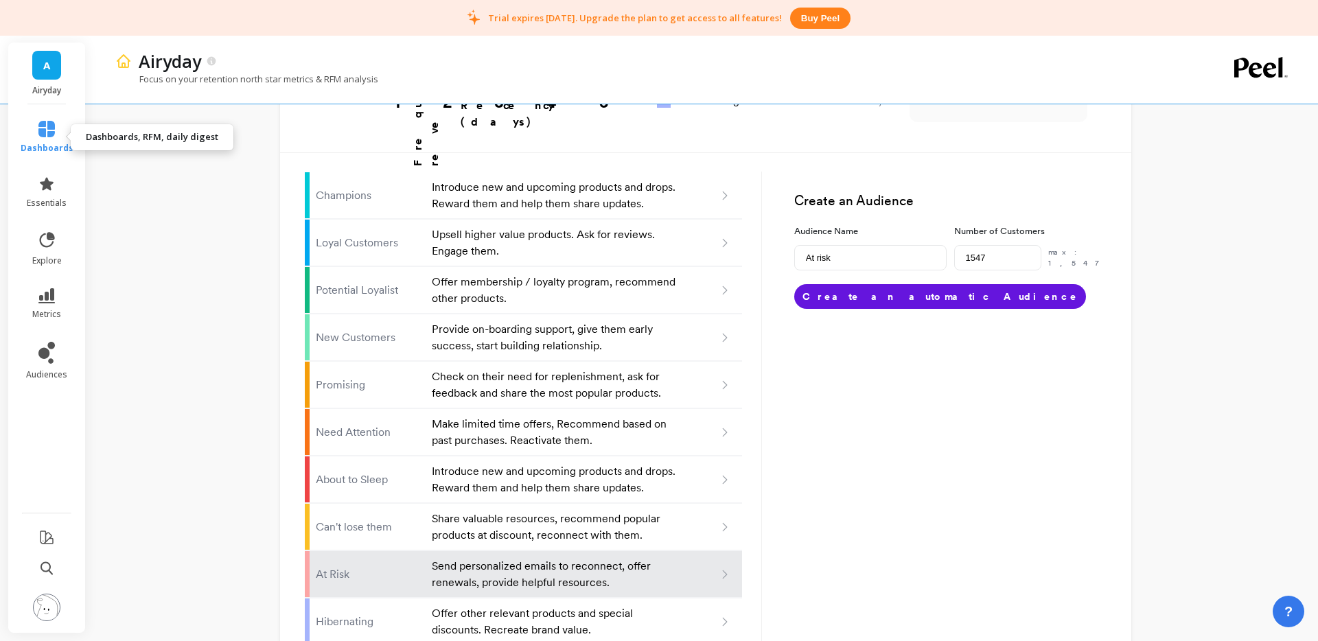
click at [46, 134] on icon at bounding box center [46, 129] width 16 height 16
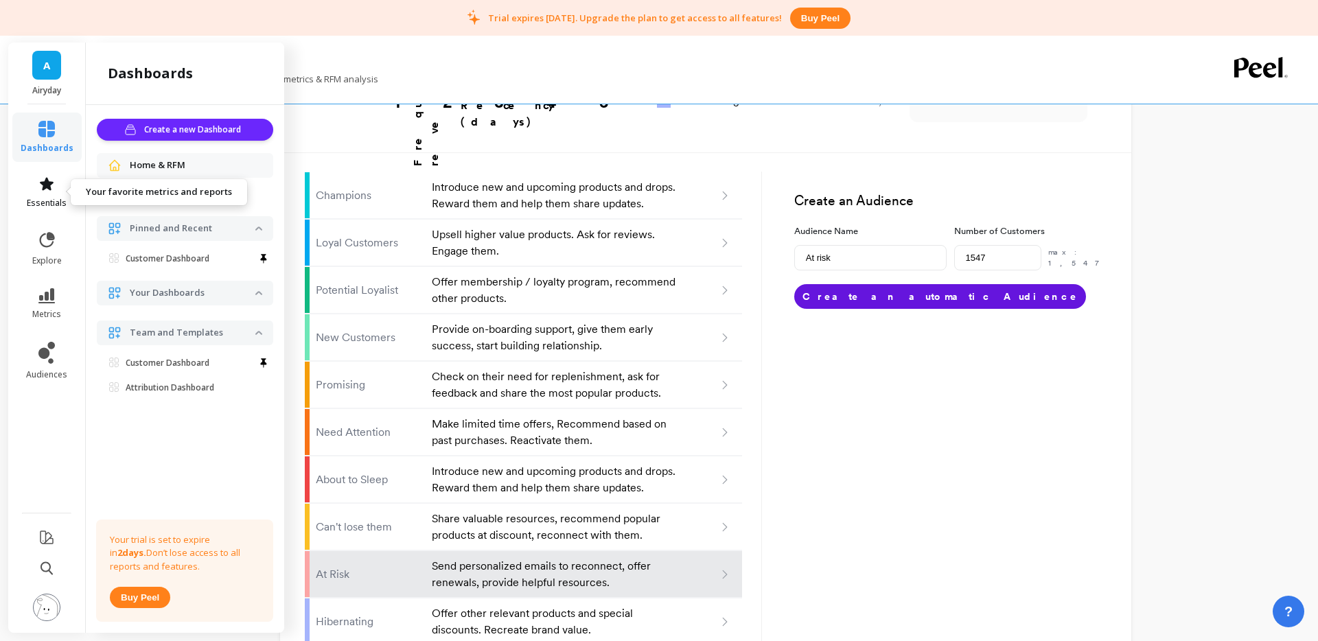
click at [52, 193] on link "essentials" at bounding box center [47, 192] width 53 height 33
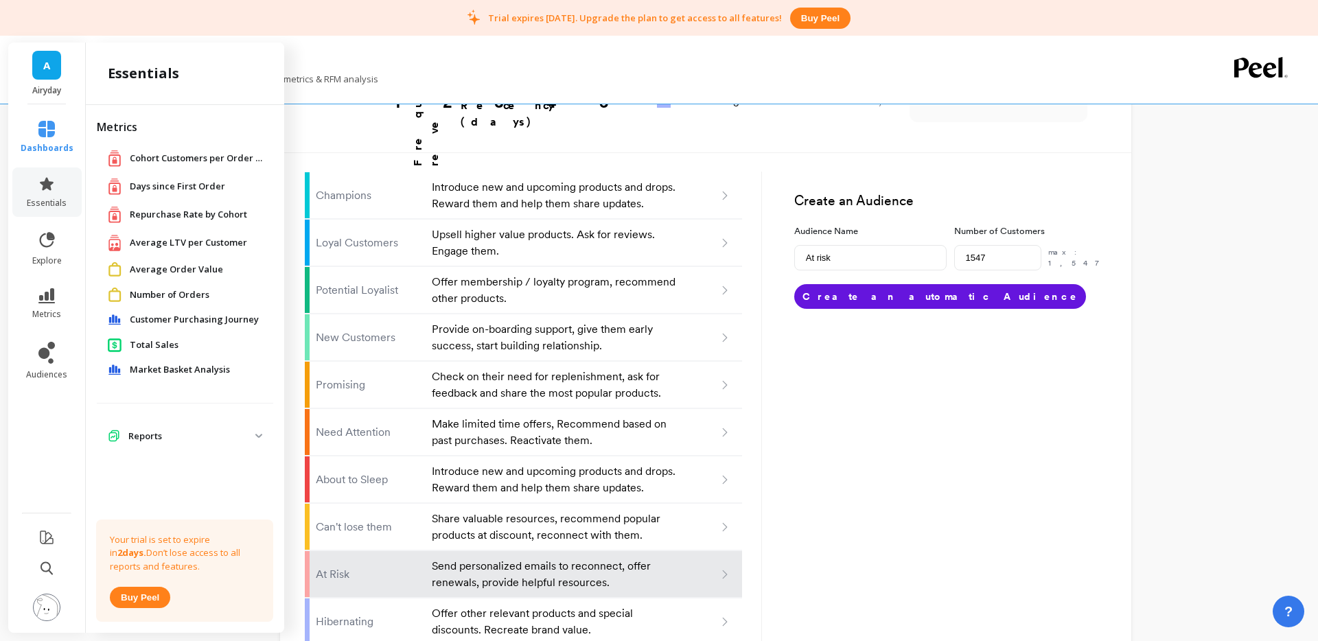
click at [43, 222] on li "explore" at bounding box center [46, 248] width 69 height 52
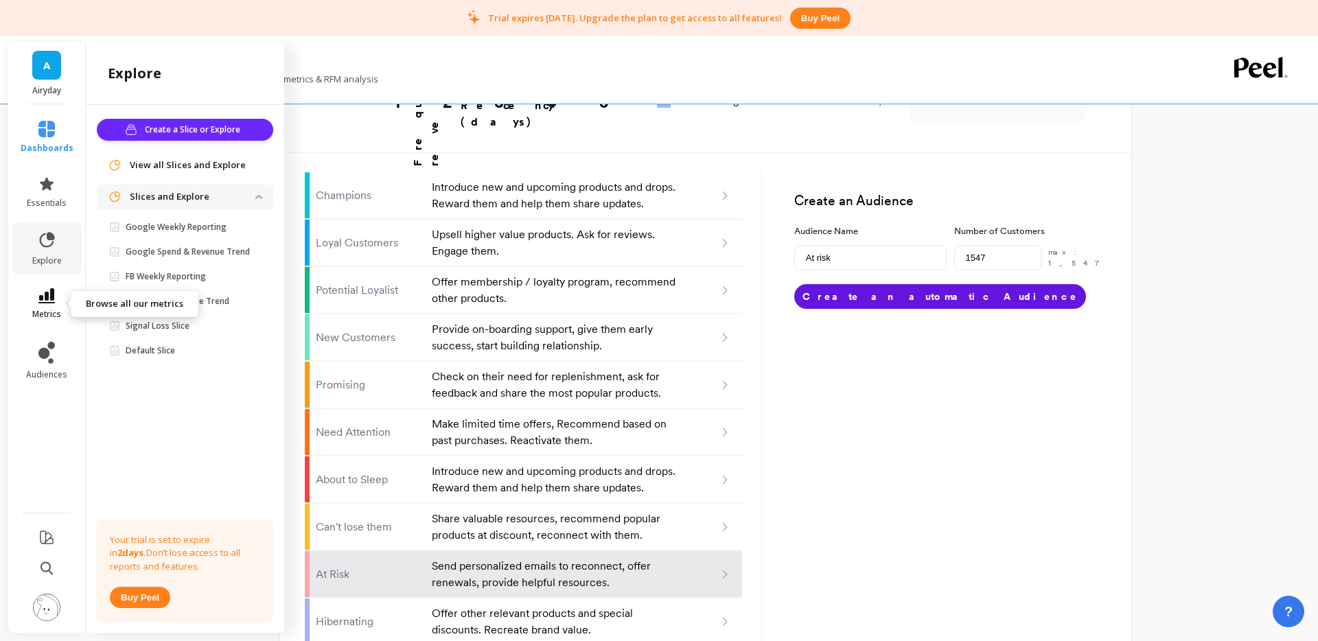
click at [52, 302] on icon at bounding box center [46, 295] width 16 height 15
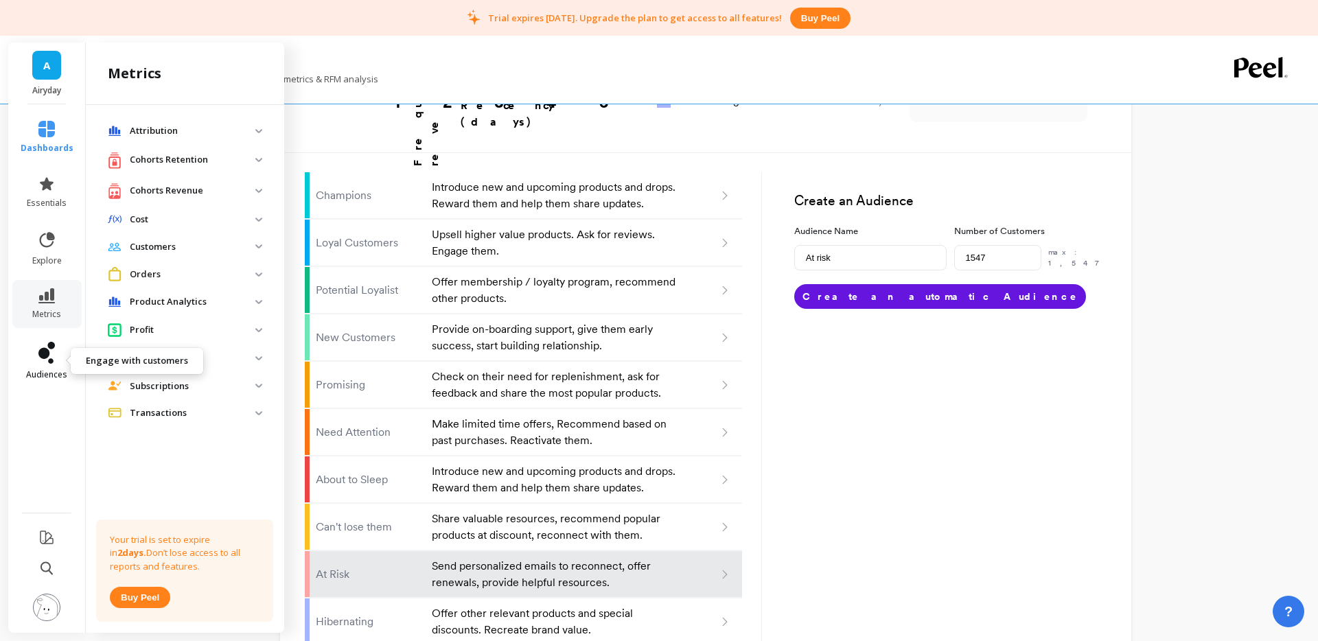
click at [46, 354] on icon at bounding box center [43, 353] width 11 height 11
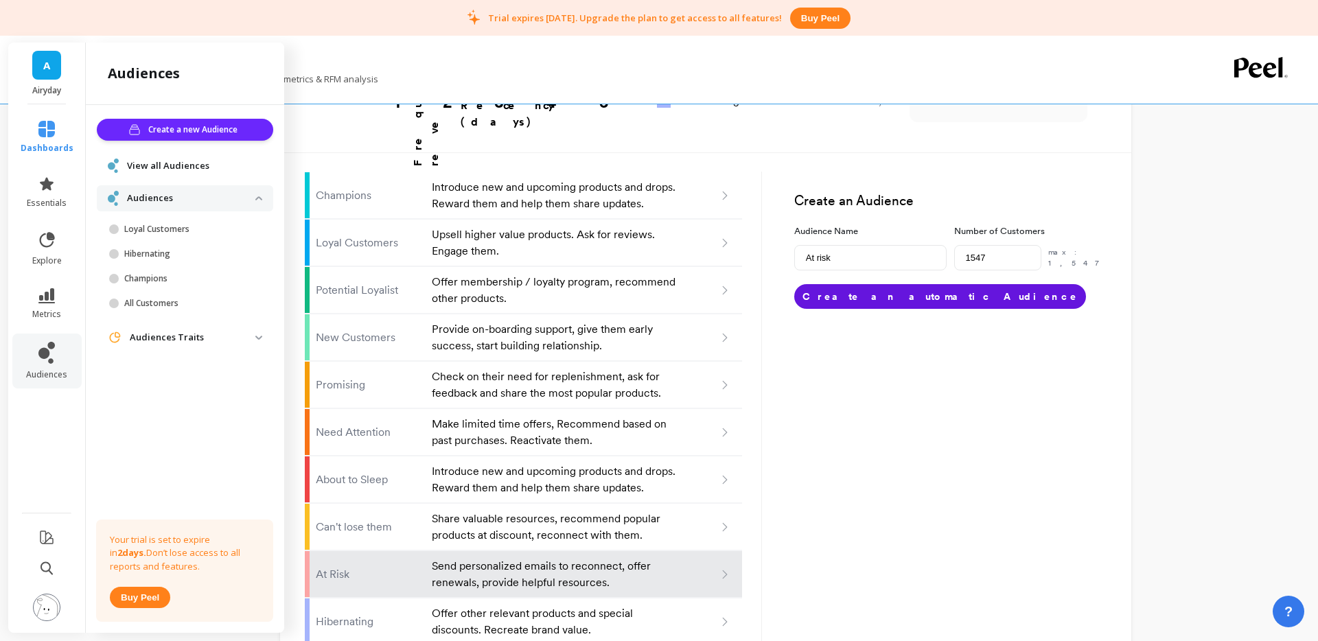
click at [155, 174] on div "View all Audiences" at bounding box center [185, 165] width 176 height 25
click at [158, 164] on span "View all Audiences" at bounding box center [168, 166] width 82 height 14
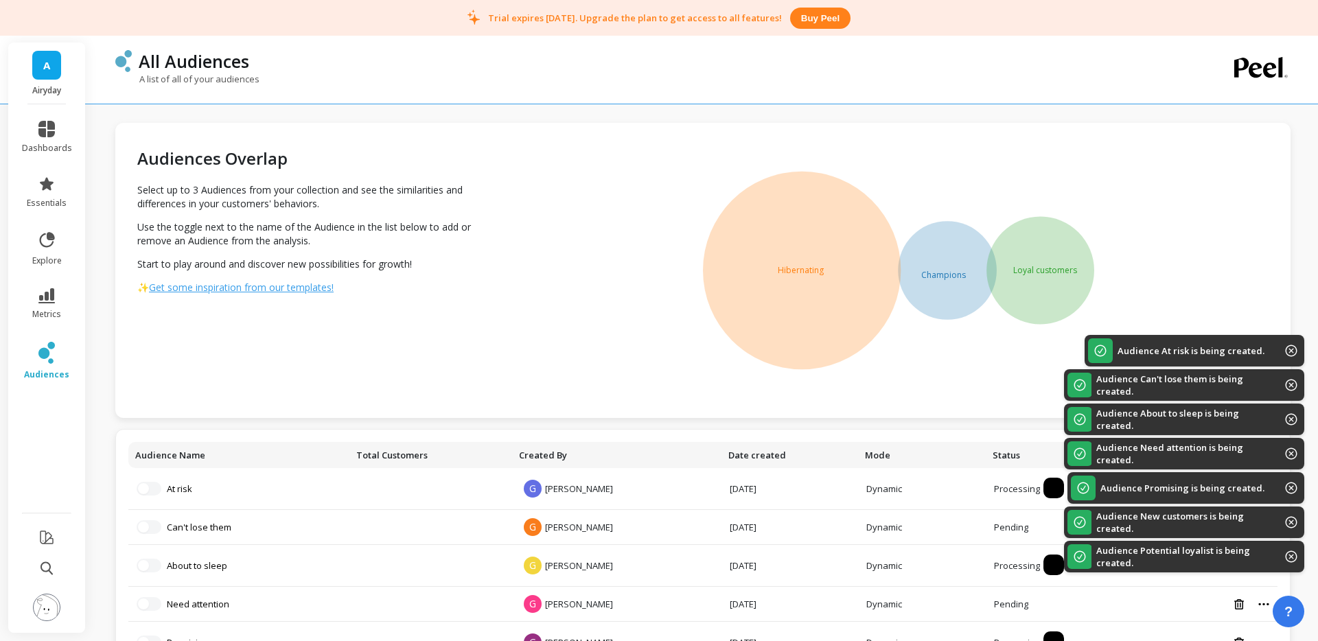
click at [1292, 349] on icon at bounding box center [1292, 351] width 12 height 12
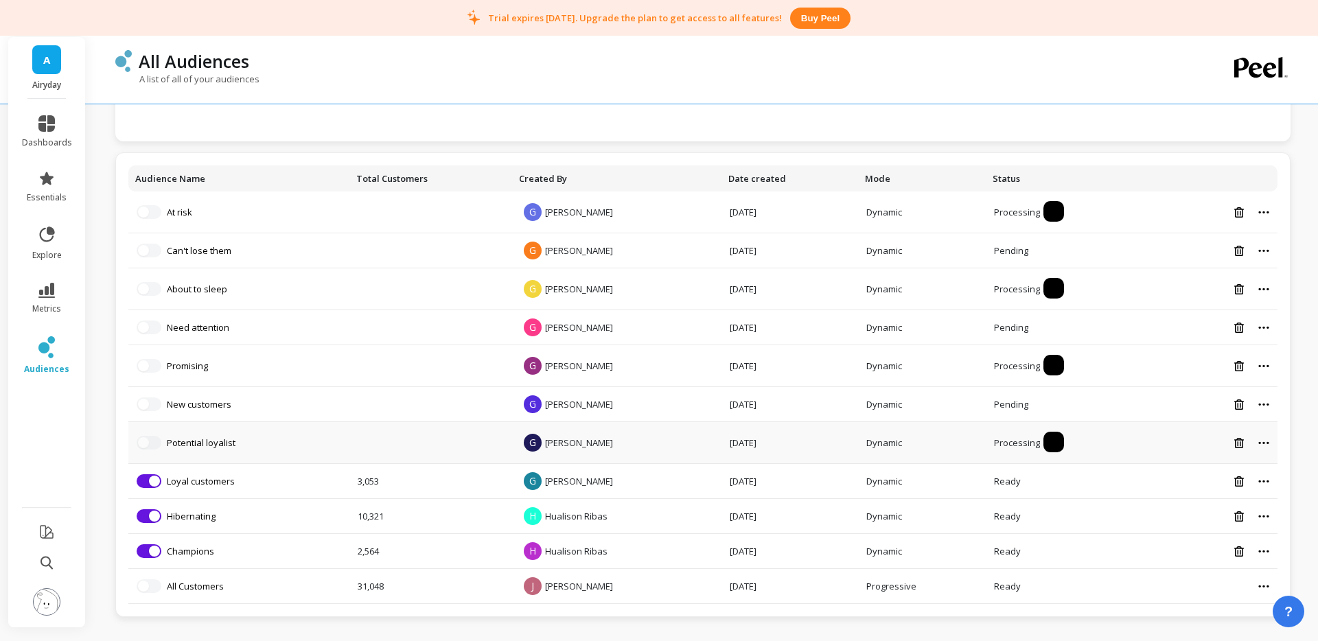
scroll to position [270, 0]
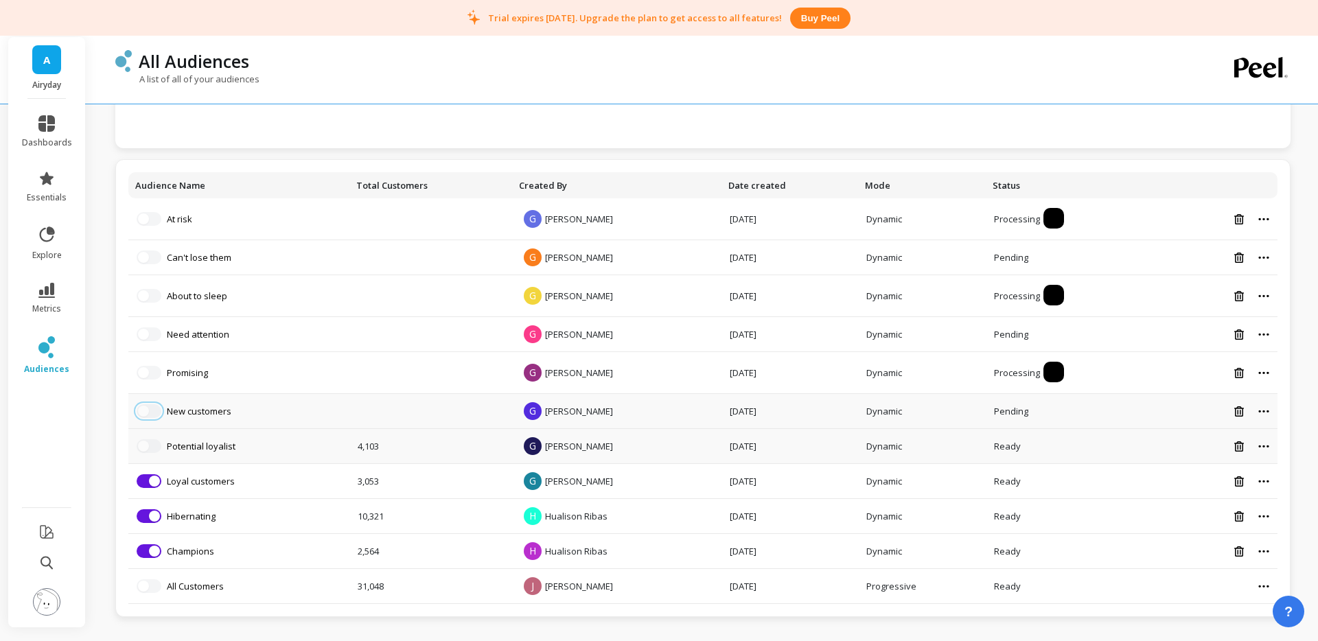
click at [152, 415] on button "button" at bounding box center [149, 411] width 25 height 14
click at [152, 445] on button "button" at bounding box center [149, 446] width 25 height 14
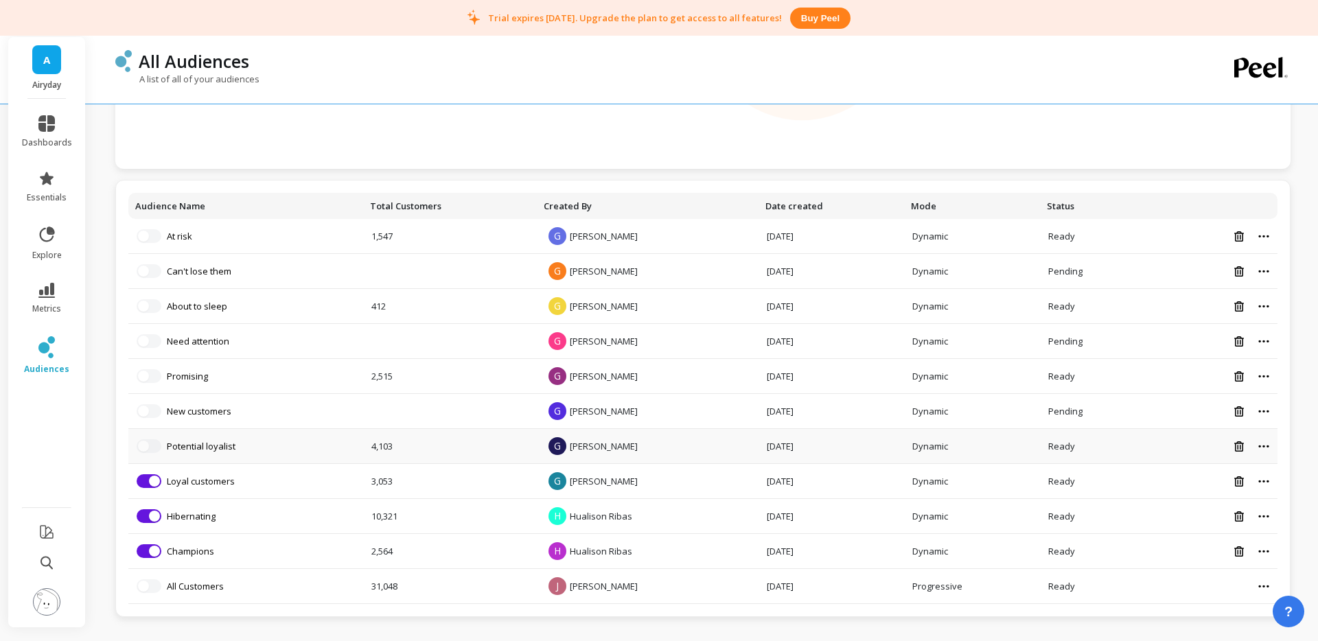
scroll to position [249, 0]
click at [432, 273] on td at bounding box center [450, 271] width 174 height 35
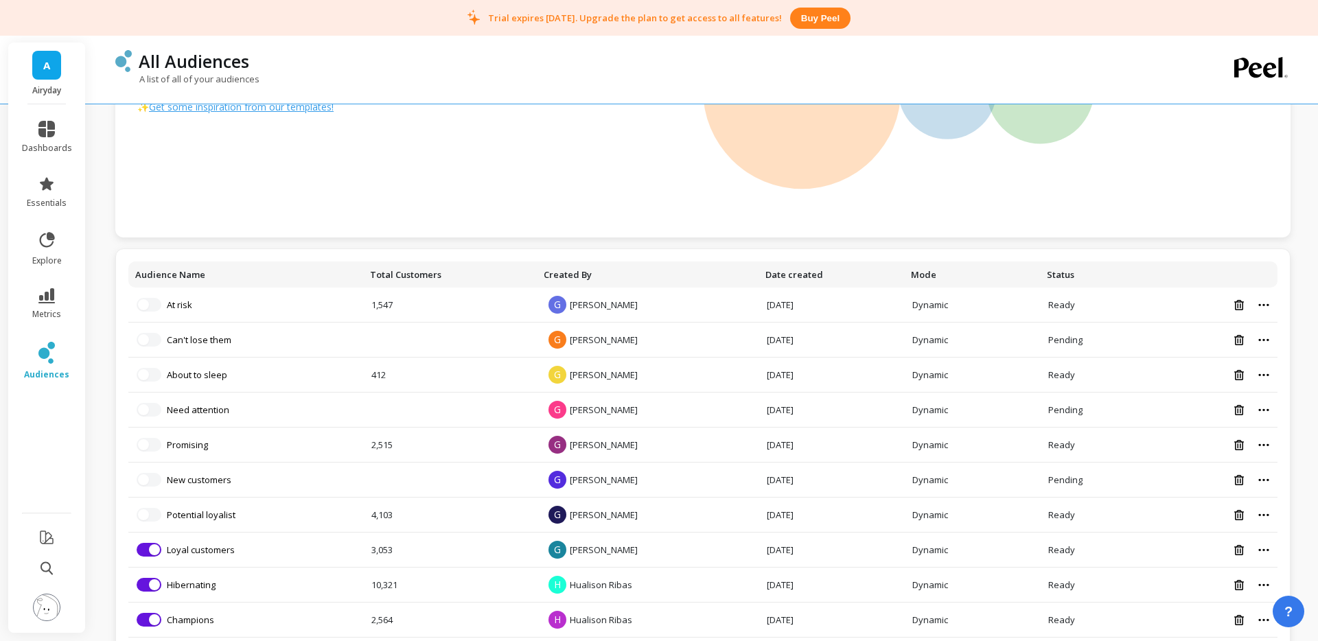
scroll to position [242, 0]
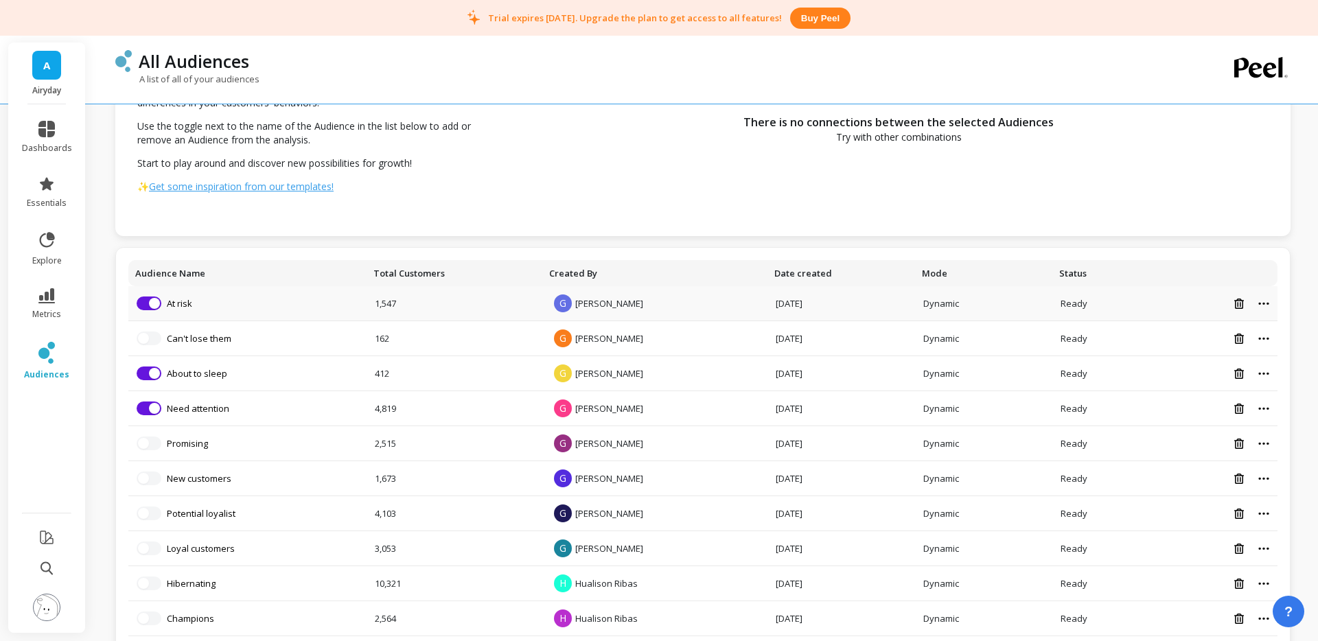
scroll to position [161, 0]
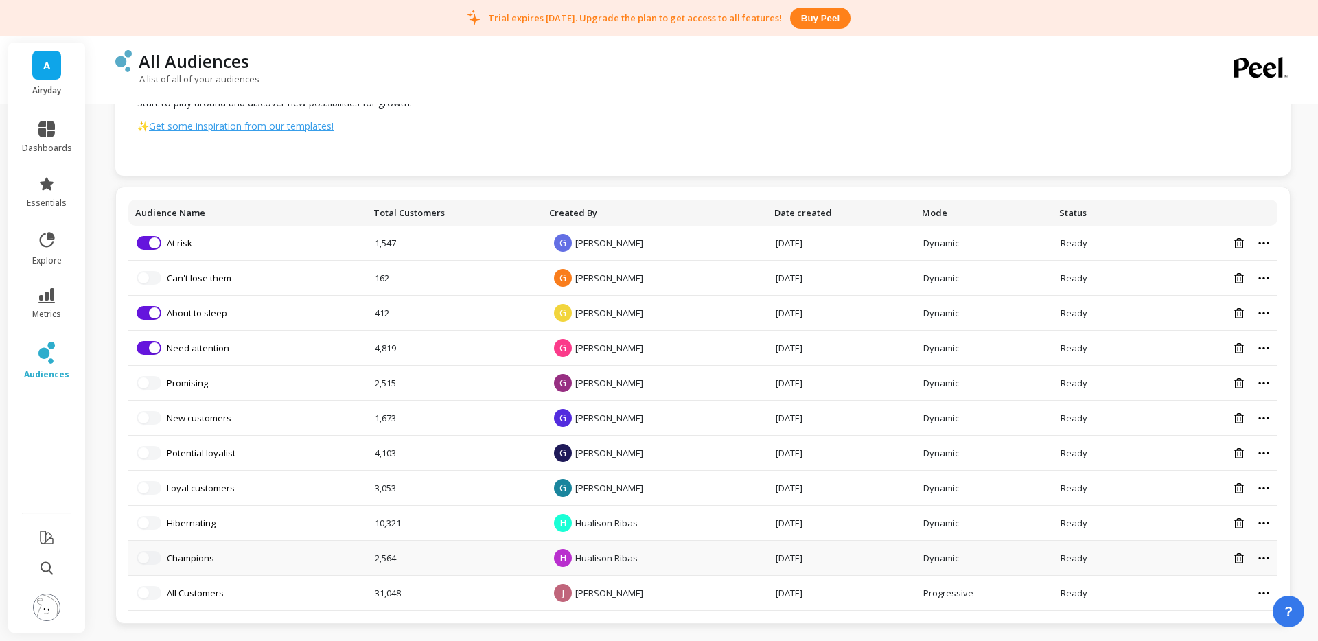
click at [1270, 555] on td at bounding box center [1210, 558] width 136 height 35
click at [1267, 557] on icon at bounding box center [1263, 558] width 11 height 3
click at [1119, 553] on div "Ready" at bounding box center [1097, 558] width 73 height 12
drag, startPoint x: 264, startPoint y: 551, endPoint x: 224, endPoint y: 556, distance: 40.9
click at [259, 552] on li "Select up to 3 audiences Champions" at bounding box center [248, 558] width 222 height 14
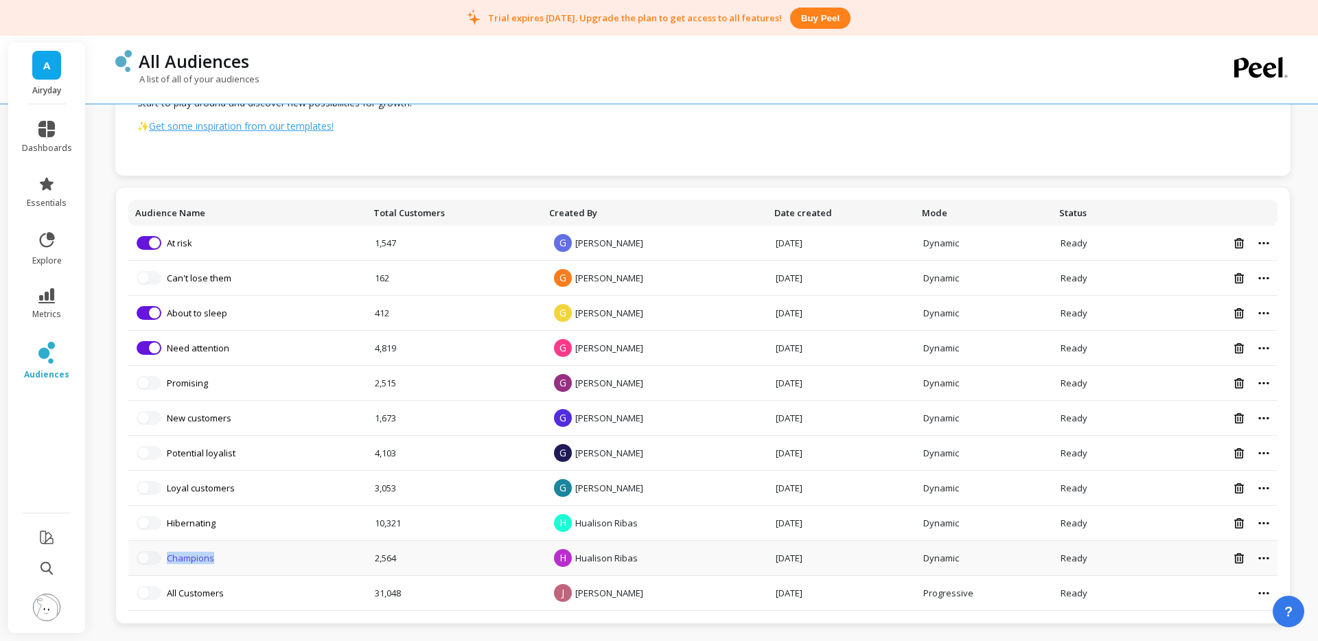
click at [204, 557] on link "Champions" at bounding box center [190, 558] width 47 height 12
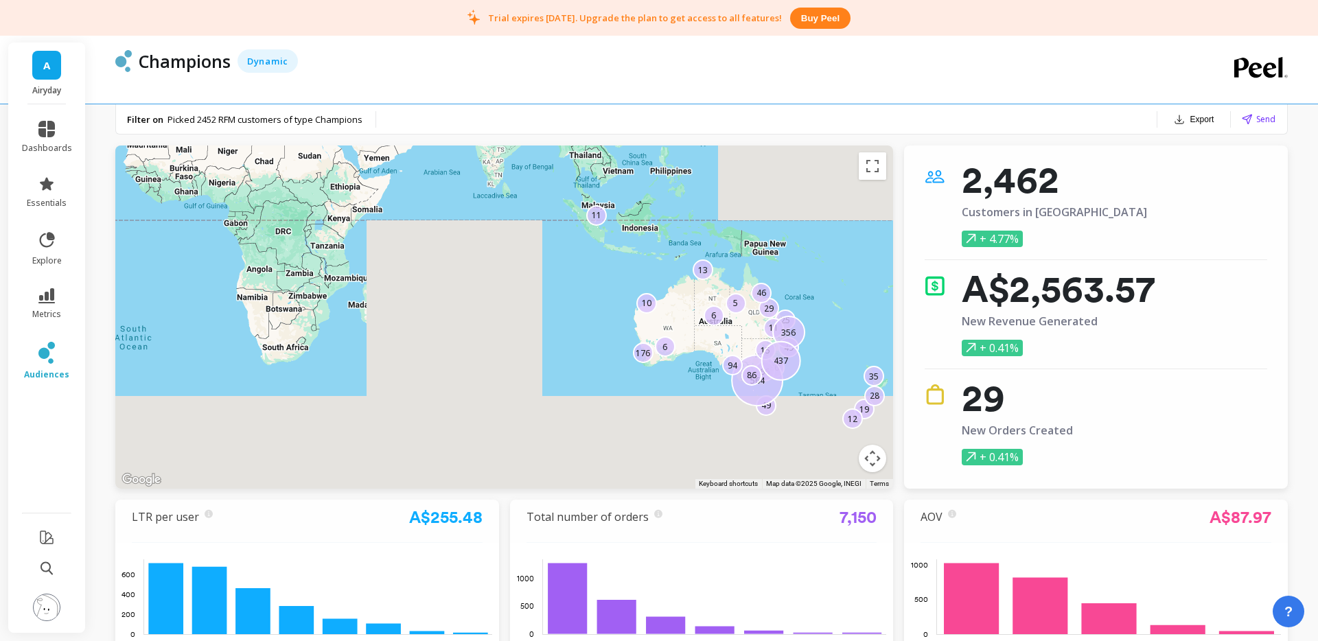
click at [1202, 119] on button "Export" at bounding box center [1193, 119] width 51 height 19
click at [1172, 158] on button "CSV" at bounding box center [1171, 155] width 122 height 25
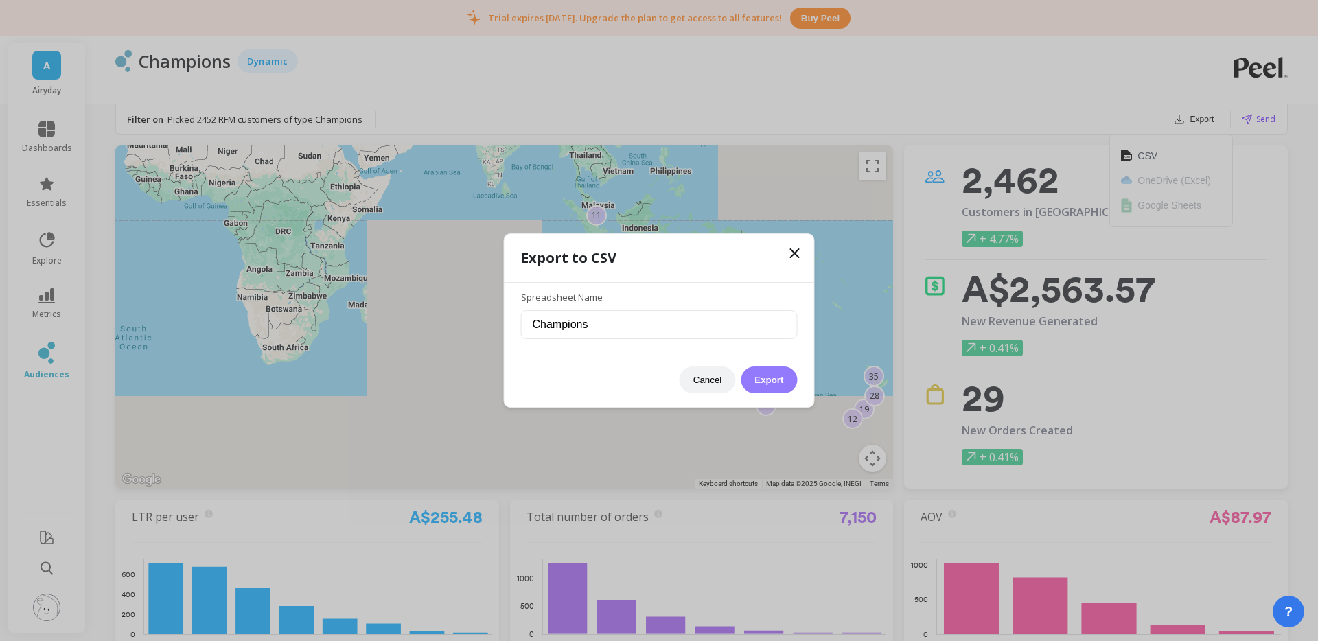
click at [767, 374] on button "Export" at bounding box center [769, 380] width 56 height 27
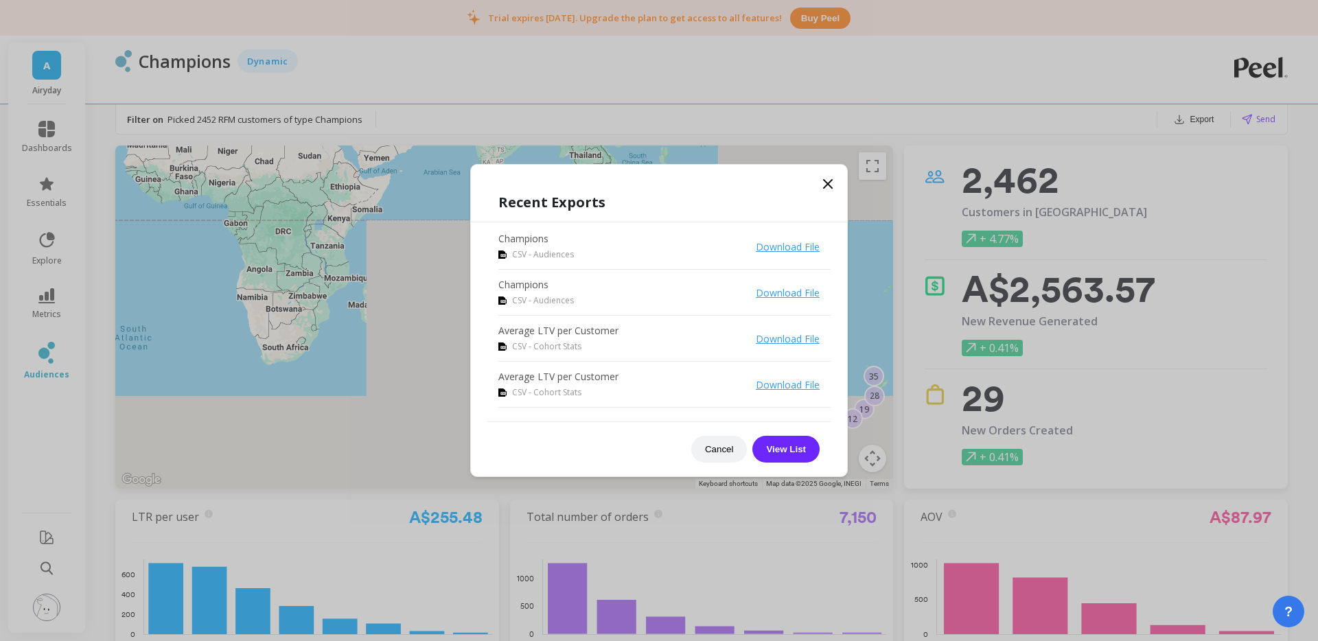
click at [791, 250] on link "Download File" at bounding box center [788, 246] width 64 height 13
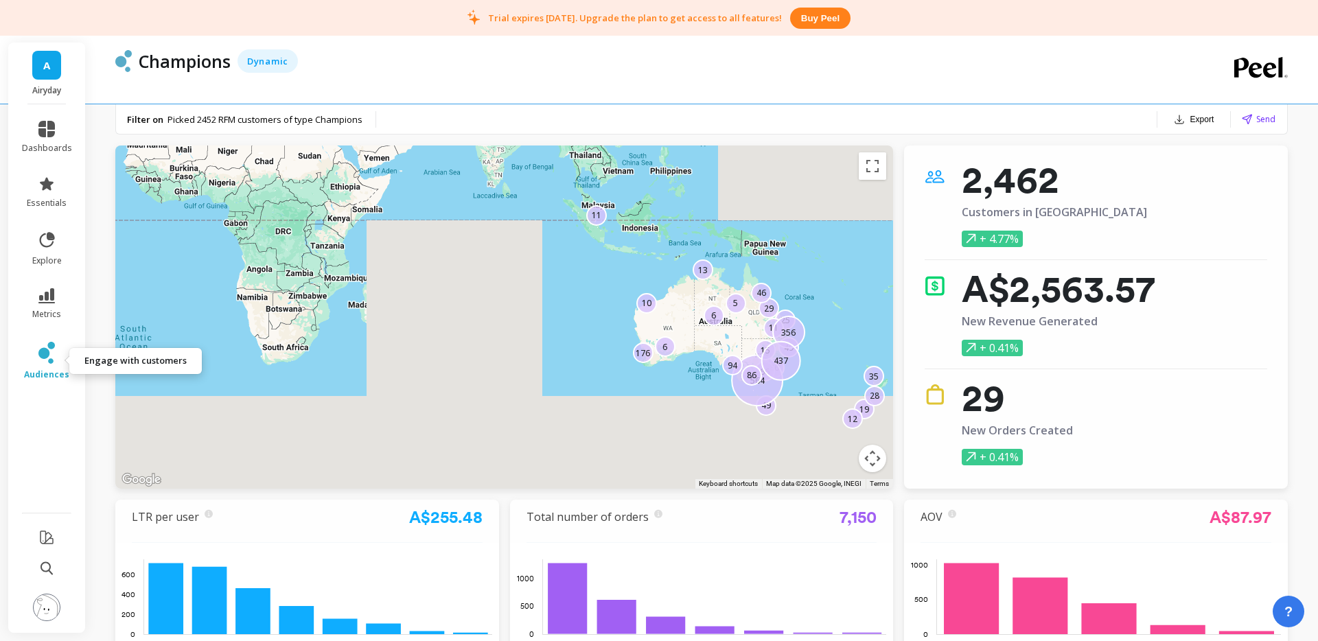
click at [39, 356] on icon at bounding box center [43, 353] width 11 height 11
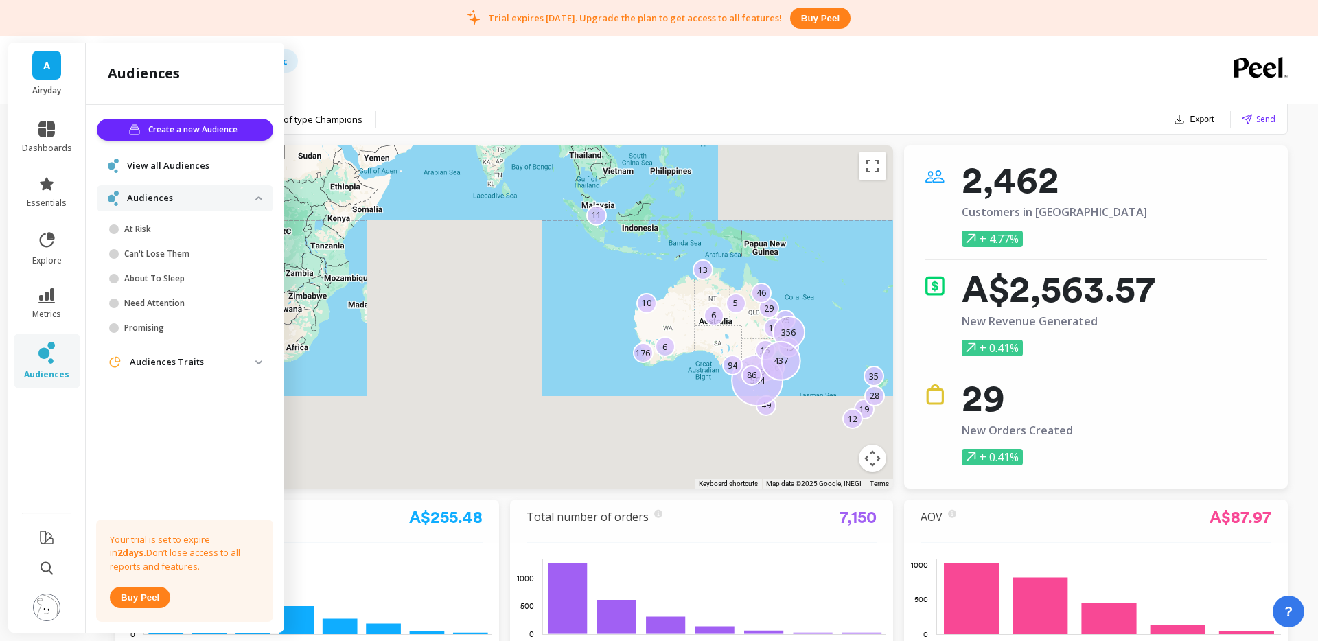
click at [163, 196] on p "Audiences" at bounding box center [191, 199] width 128 height 14
click at [155, 194] on p "Audiences" at bounding box center [191, 199] width 128 height 14
click at [135, 169] on span "View all Audiences" at bounding box center [168, 166] width 82 height 14
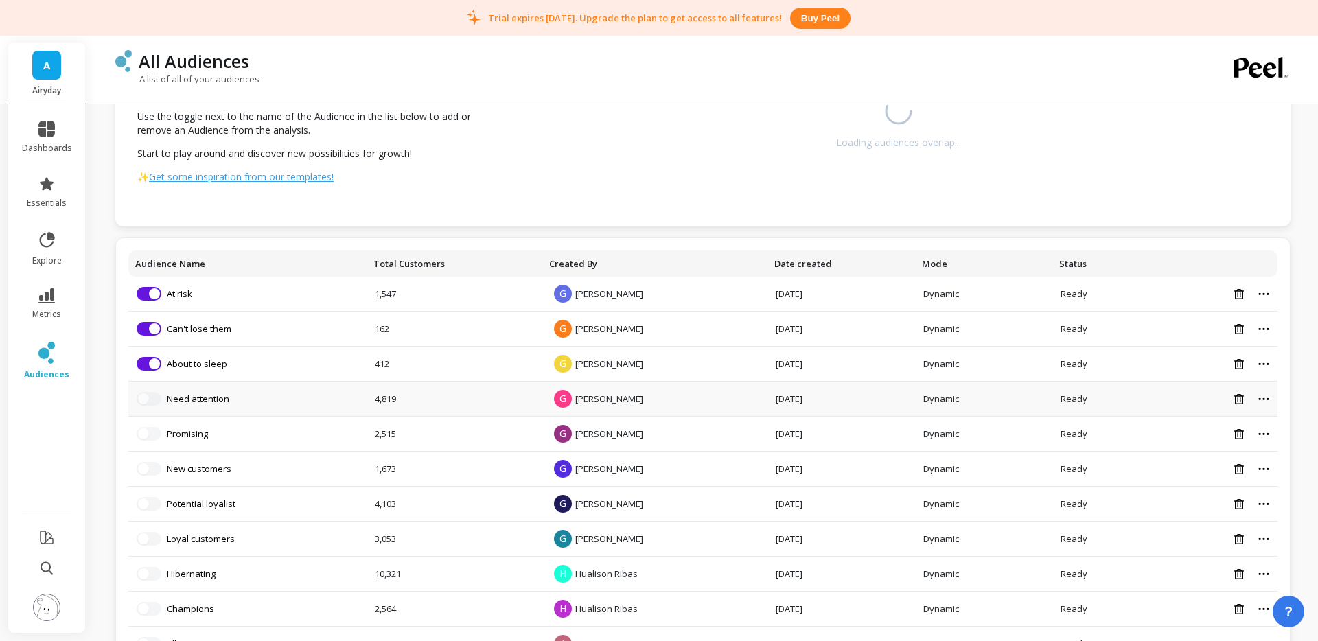
scroll to position [161, 0]
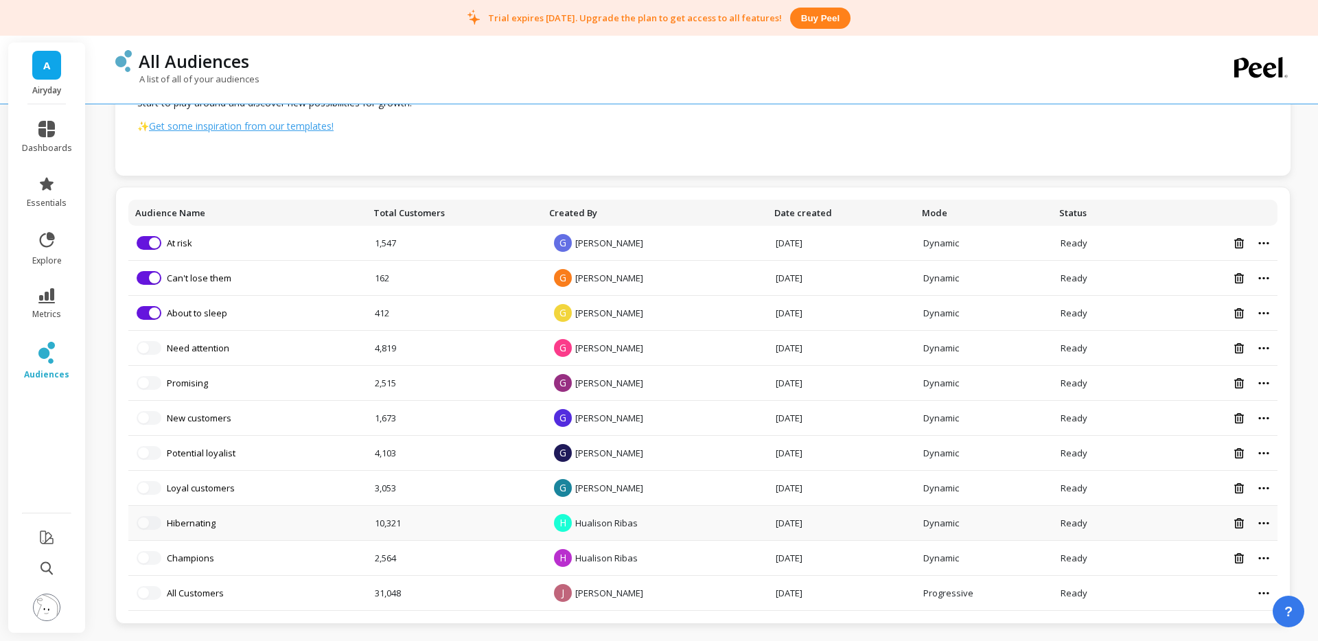
click at [689, 518] on td "H Hualison Ribas" at bounding box center [654, 523] width 225 height 35
click at [603, 521] on span "Hualison Ribas" at bounding box center [606, 523] width 62 height 12
click at [197, 520] on link "Hibernating" at bounding box center [191, 523] width 49 height 12
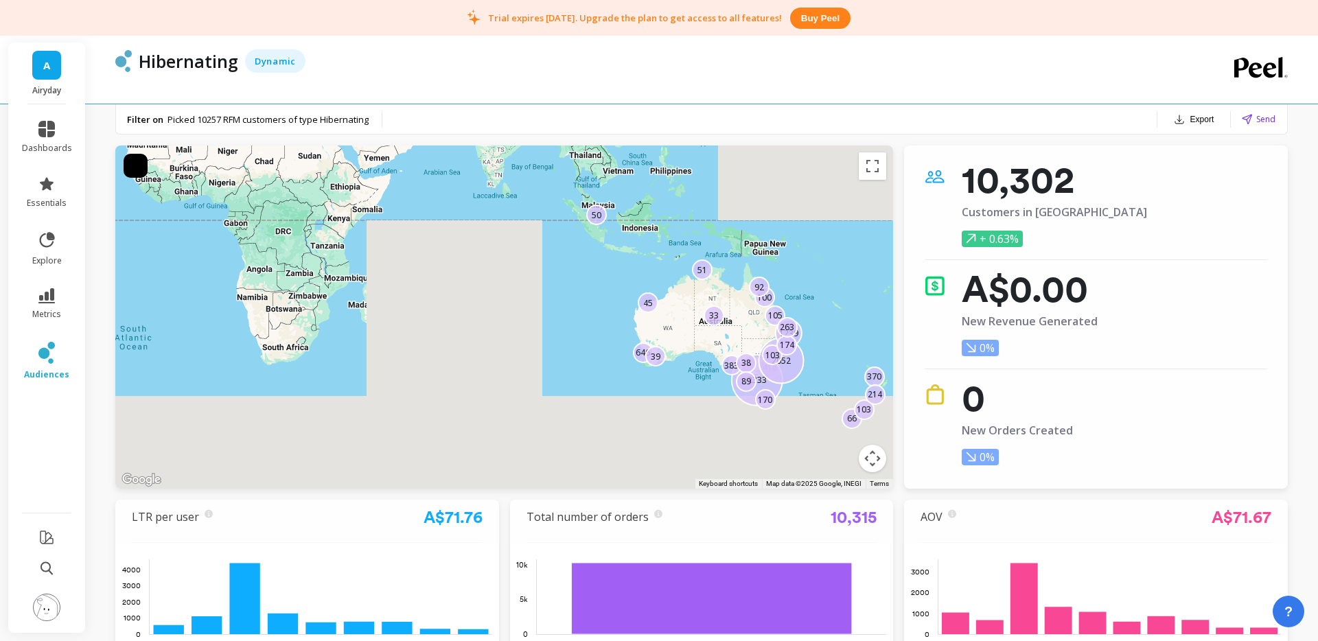
click at [1214, 117] on button "Export" at bounding box center [1193, 119] width 51 height 19
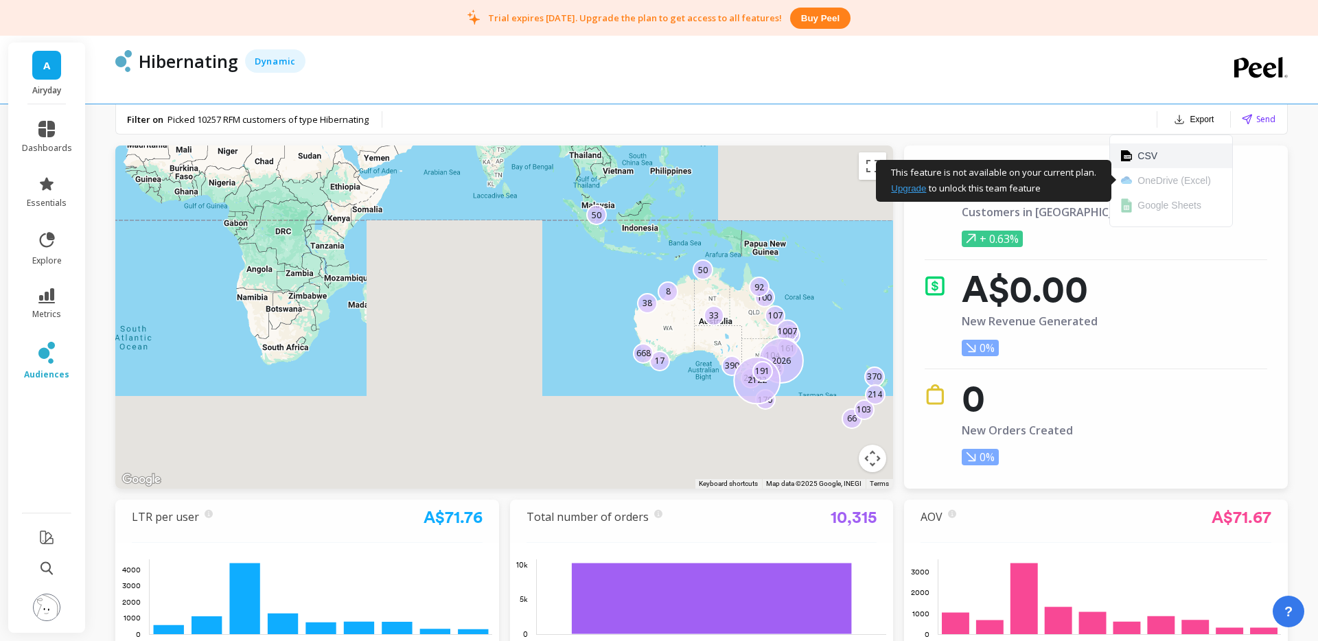
click at [1175, 157] on button "CSV" at bounding box center [1171, 155] width 122 height 25
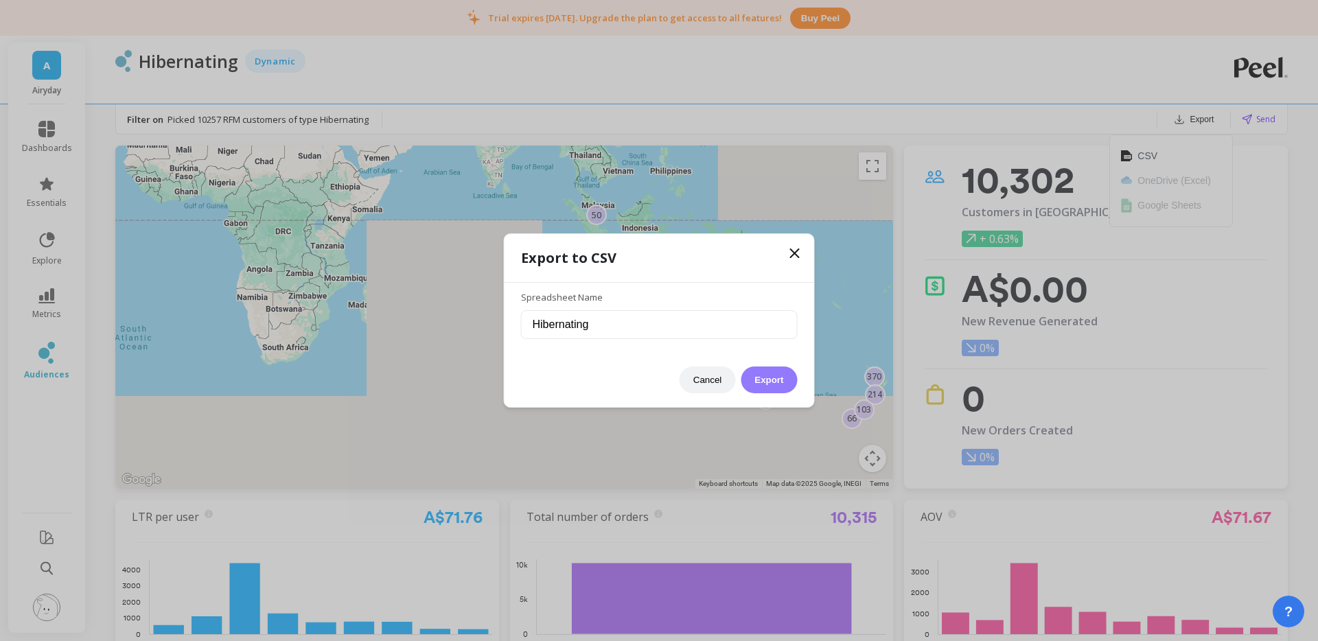
click at [772, 385] on button "Export" at bounding box center [769, 380] width 56 height 27
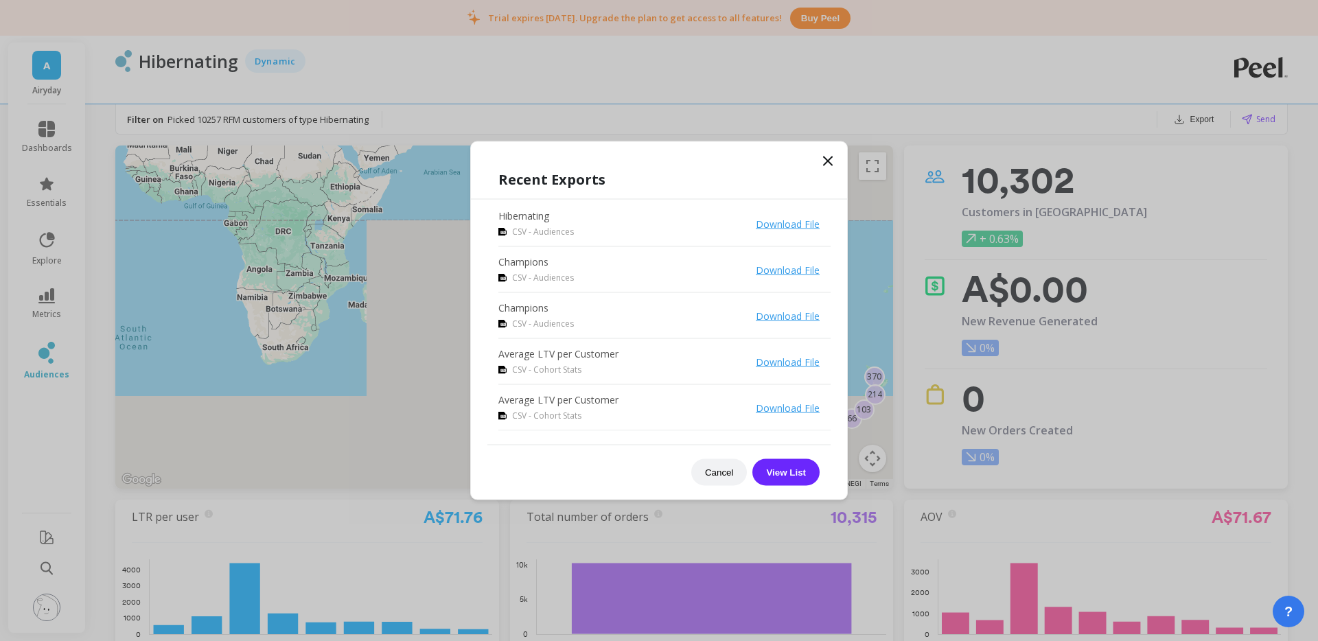
click at [800, 205] on li "Hibernating CSV - Audiences Download File" at bounding box center [664, 224] width 332 height 46
click at [796, 222] on link "Download File" at bounding box center [788, 224] width 64 height 13
click at [831, 159] on icon at bounding box center [828, 161] width 16 height 16
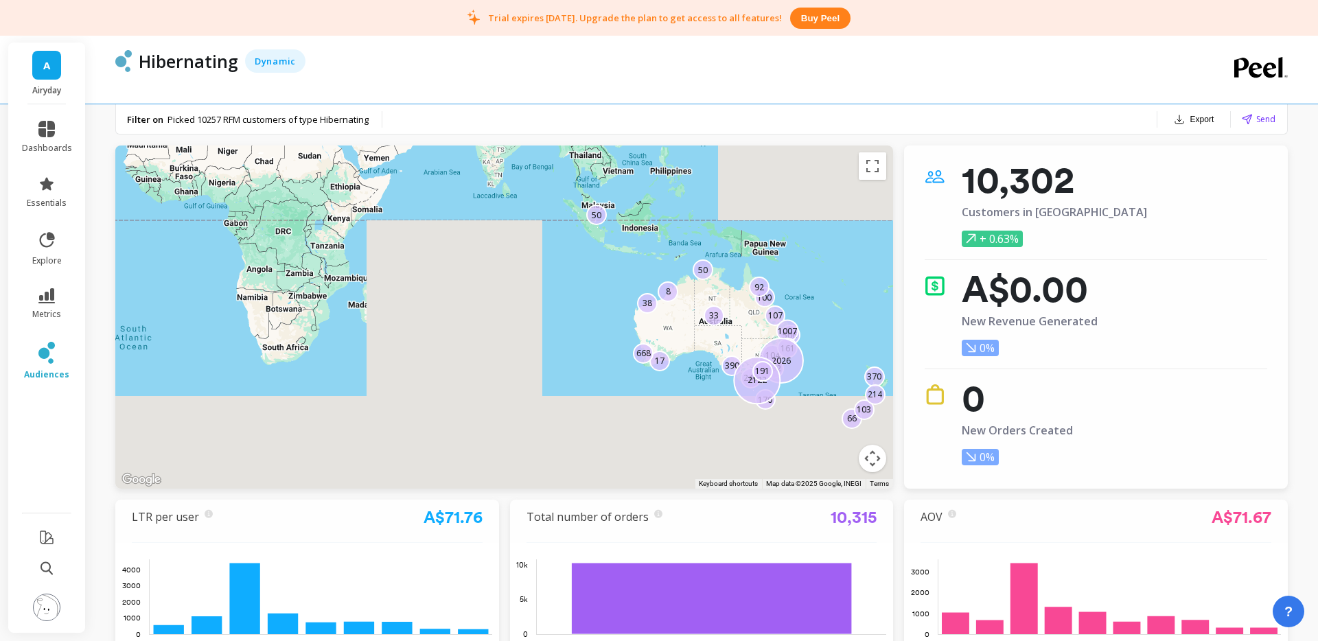
click at [800, 114] on div "Filter on Picked 10257 RFM customers of type Hibernating Export Send" at bounding box center [701, 119] width 1171 height 30
click at [56, 348] on link "audiences" at bounding box center [47, 361] width 50 height 38
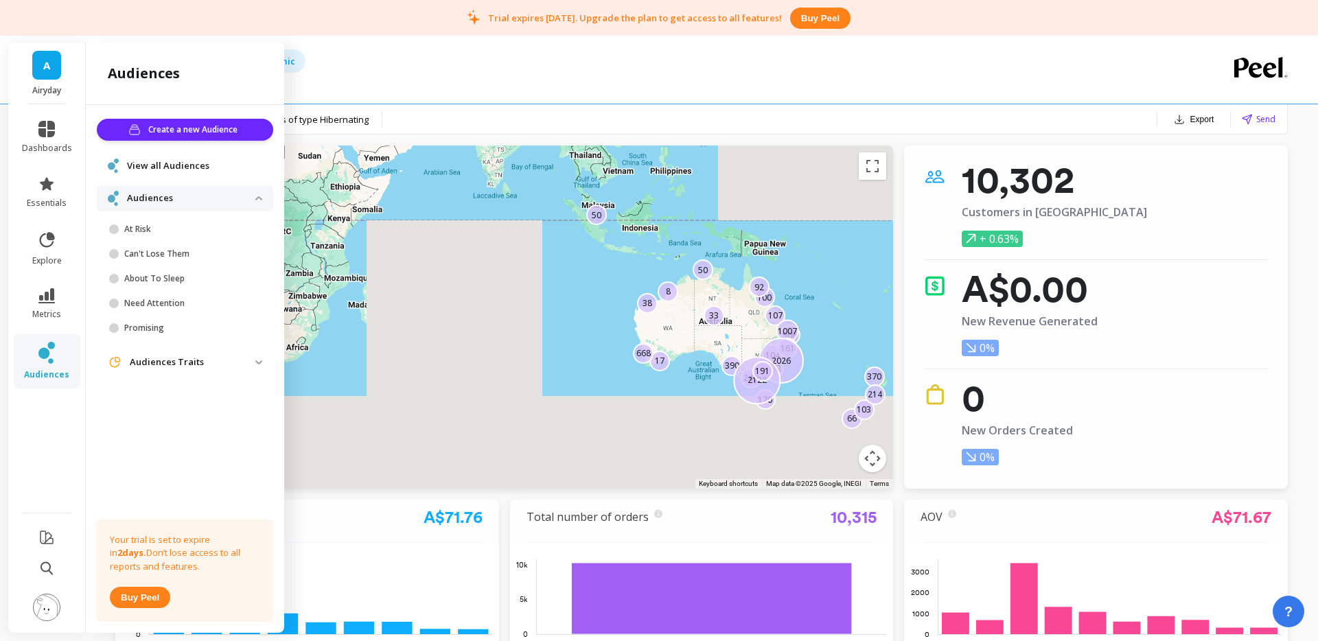
click at [167, 166] on span "View all Audiences" at bounding box center [168, 166] width 82 height 14
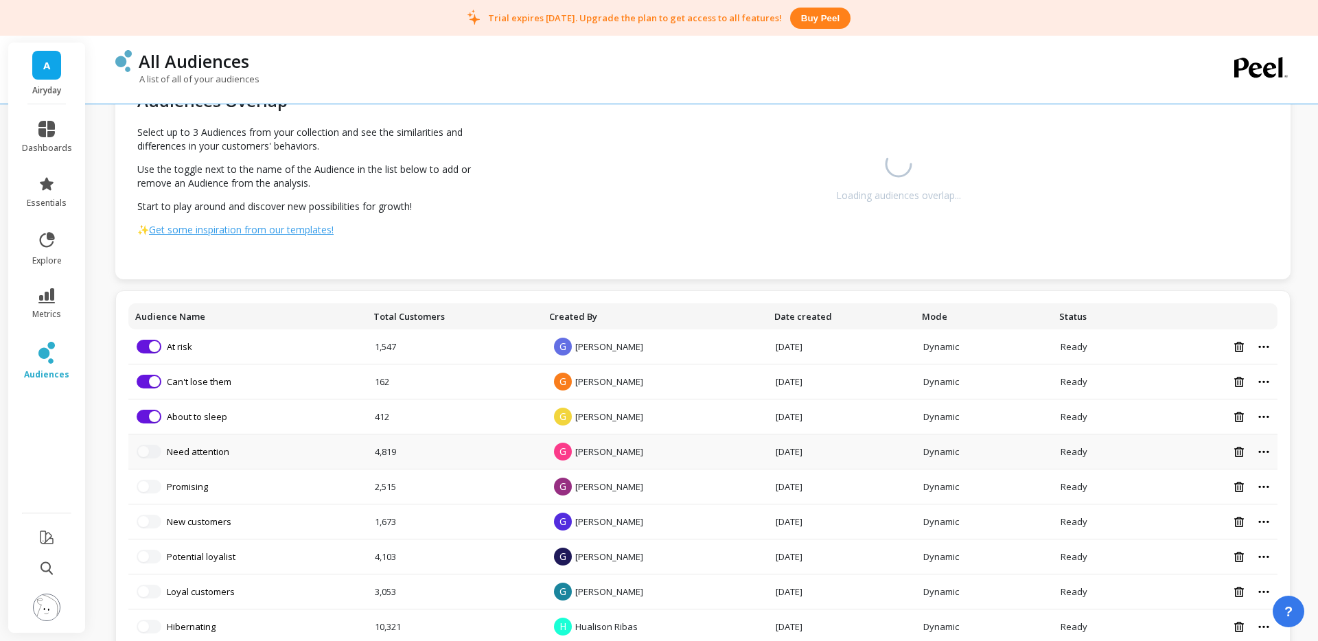
scroll to position [161, 0]
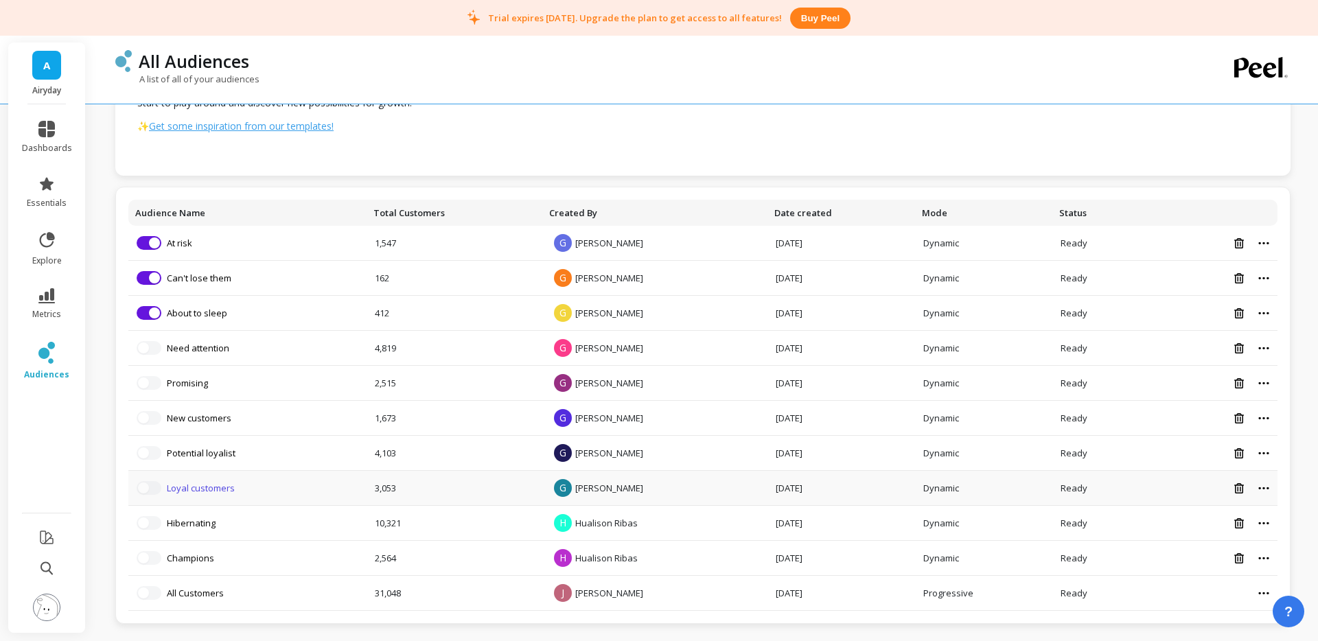
click at [203, 490] on link "Loyal customers" at bounding box center [201, 488] width 68 height 12
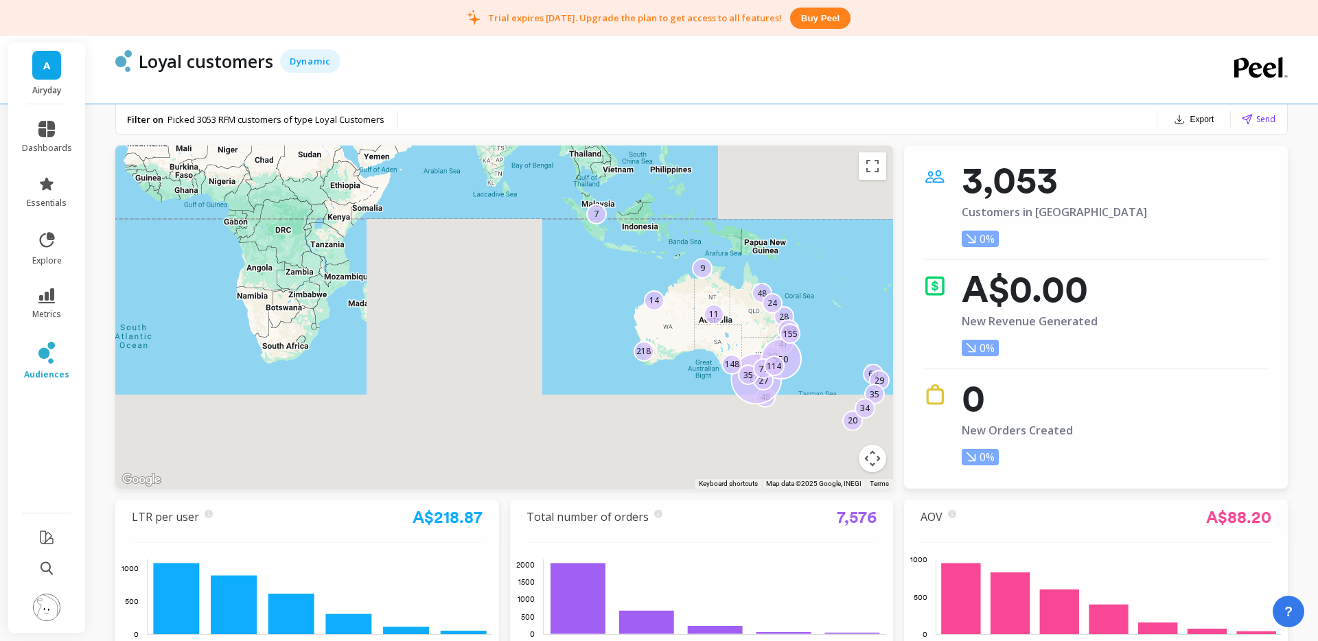
click at [1210, 117] on button "Export" at bounding box center [1193, 119] width 51 height 19
click at [1158, 158] on button "CSV" at bounding box center [1171, 155] width 122 height 25
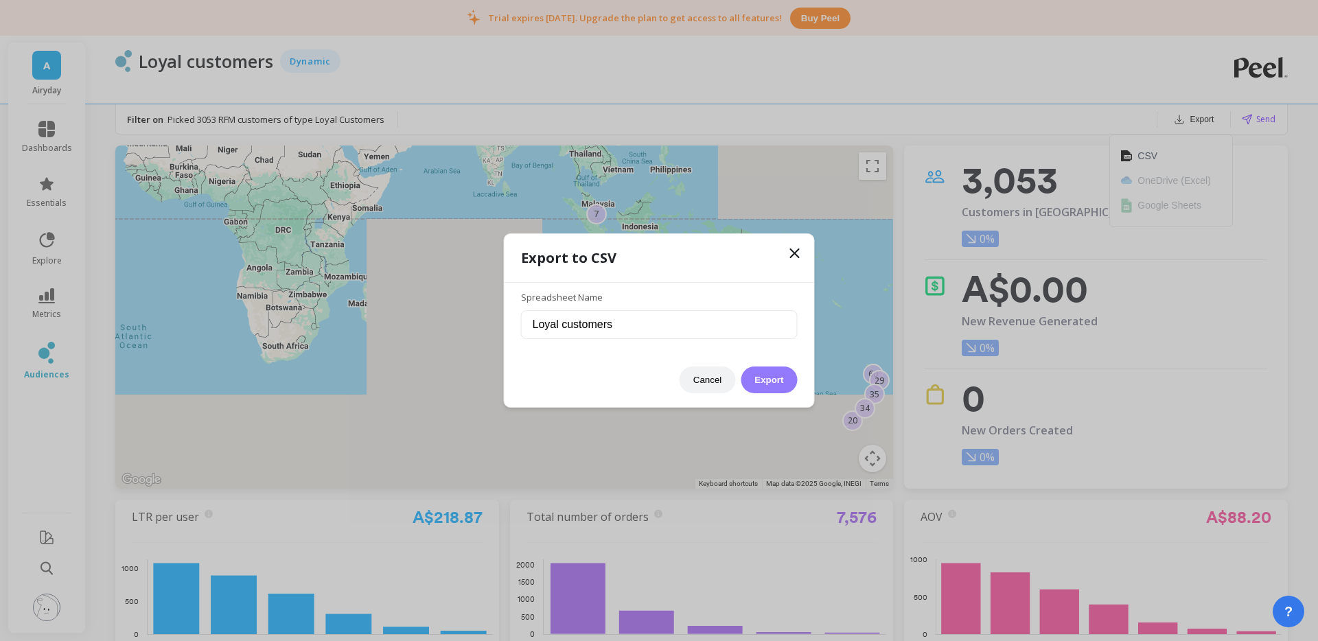
click at [770, 374] on button "Export" at bounding box center [769, 380] width 56 height 27
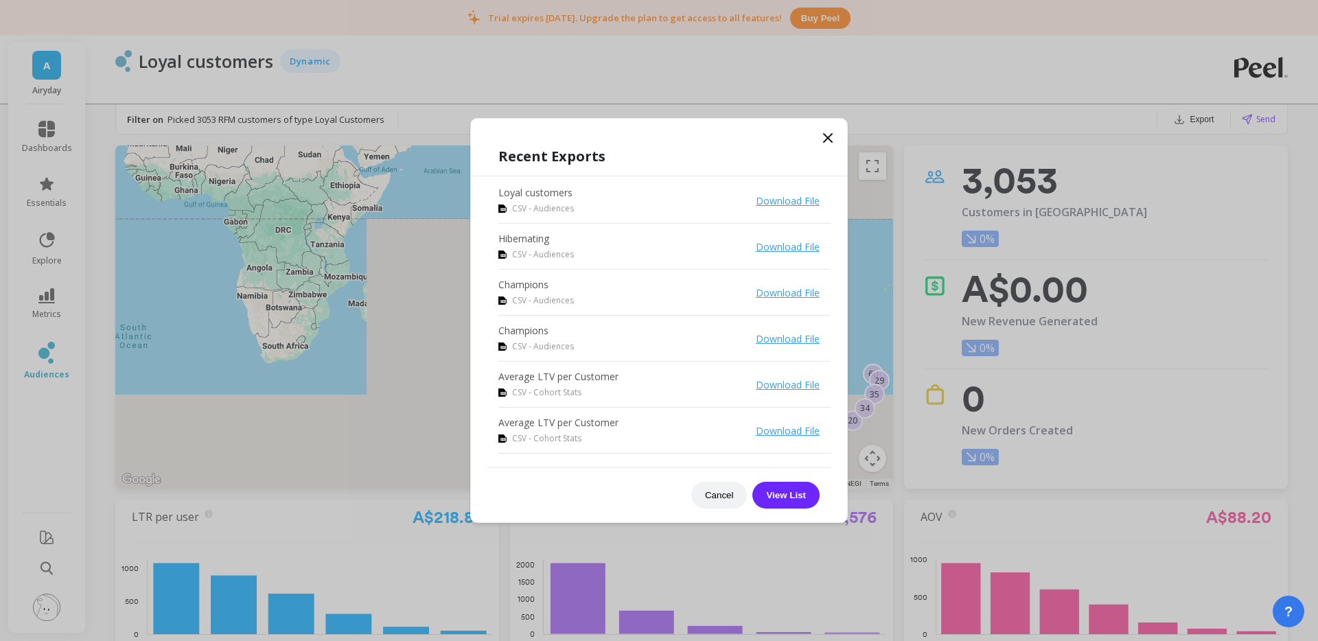
click at [799, 200] on link "Download File" at bounding box center [788, 200] width 64 height 13
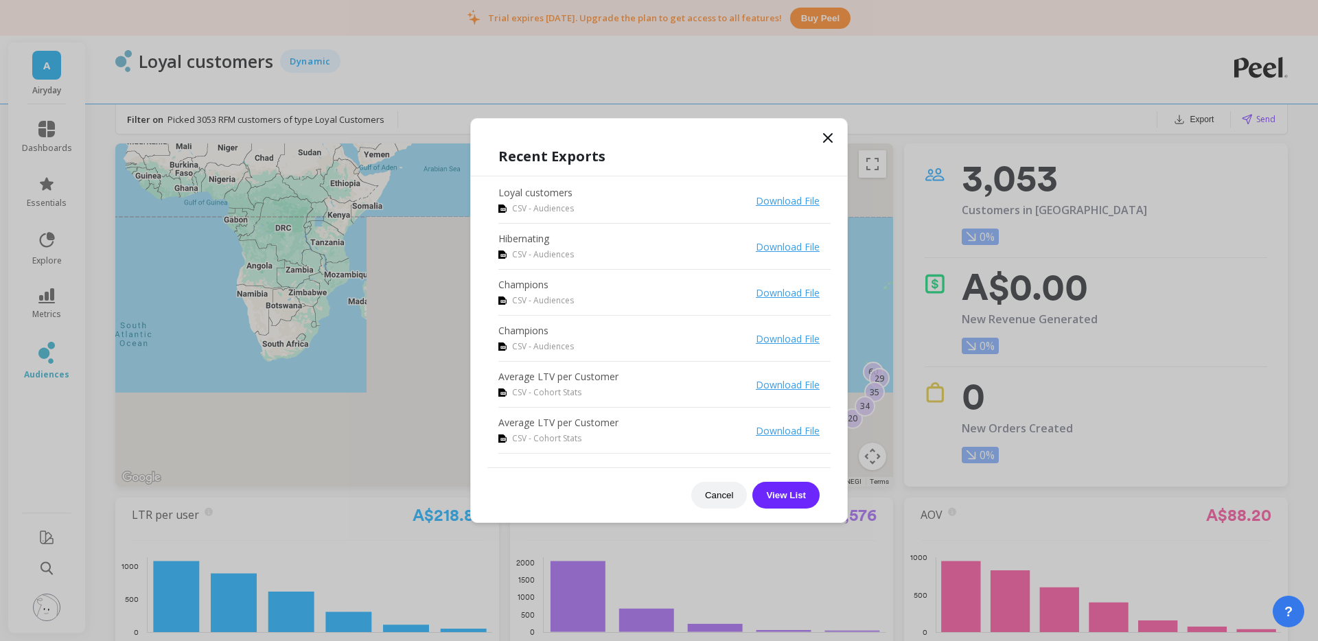
click at [833, 134] on icon at bounding box center [828, 138] width 16 height 16
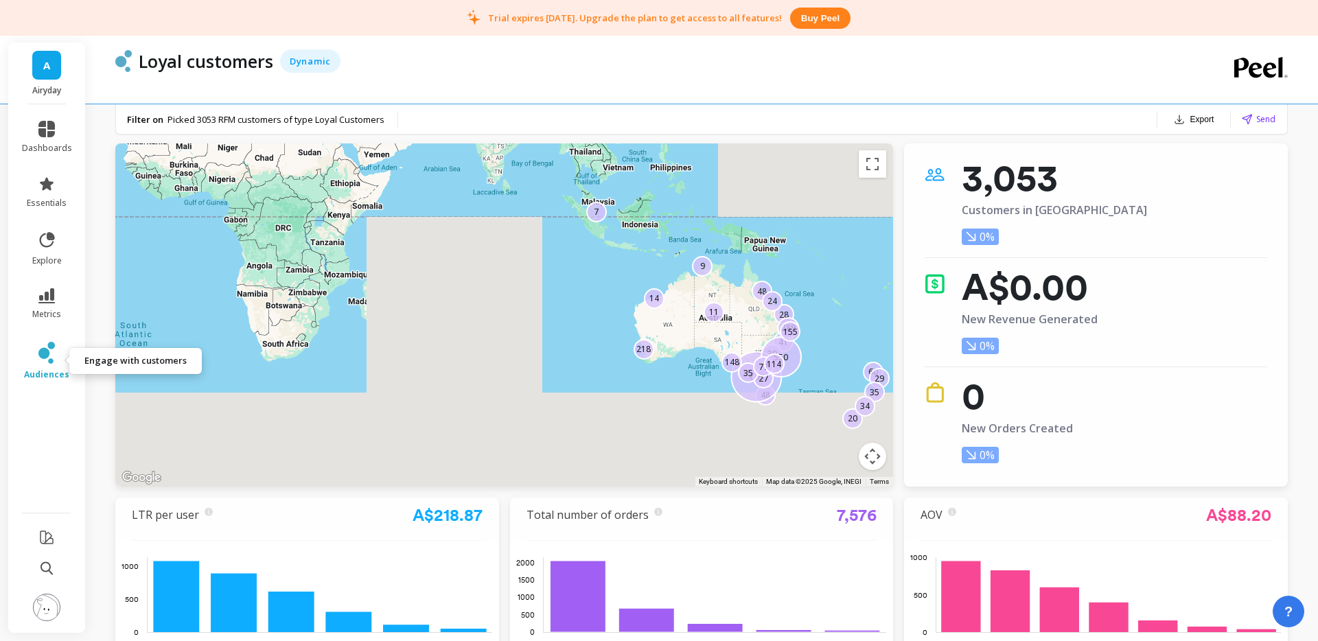
click at [46, 360] on icon at bounding box center [46, 353] width 16 height 22
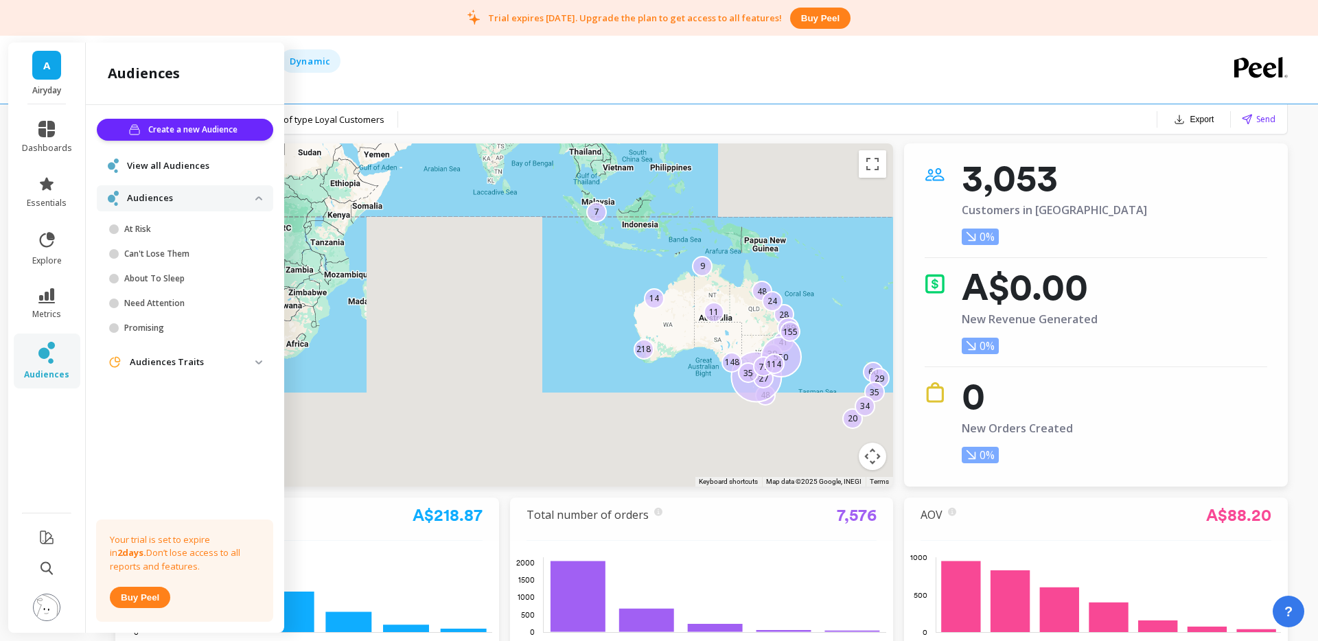
click at [168, 165] on span "View all Audiences" at bounding box center [168, 166] width 82 height 14
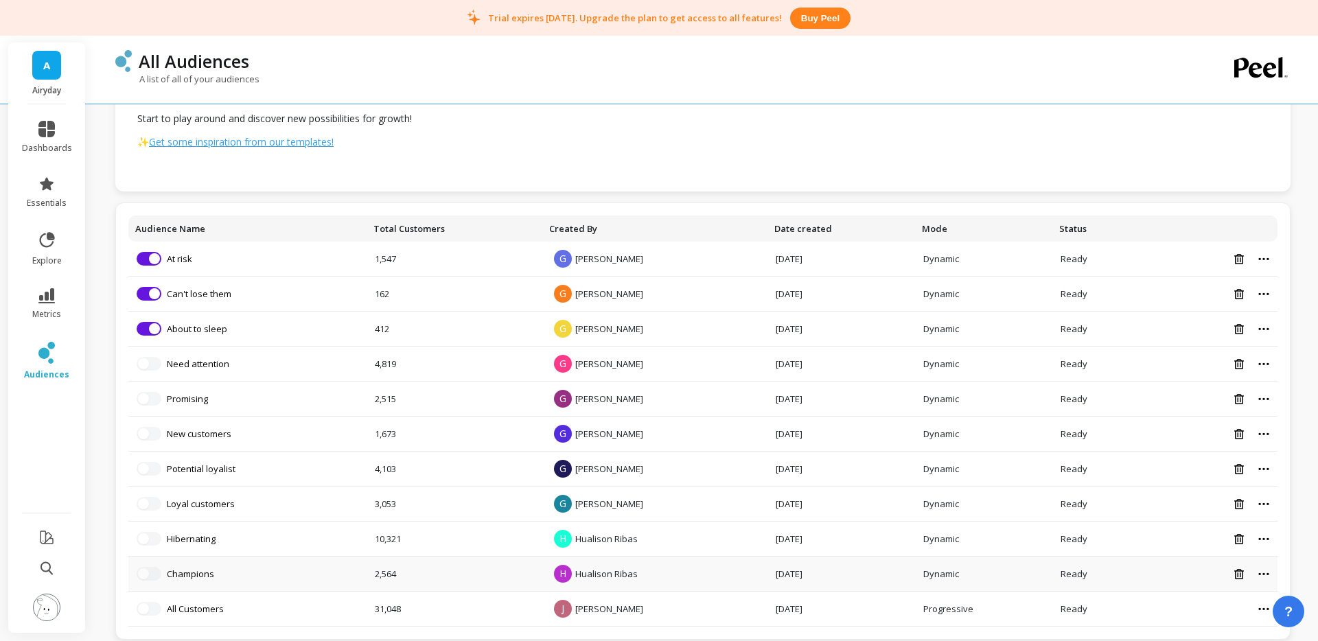
scroll to position [161, 0]
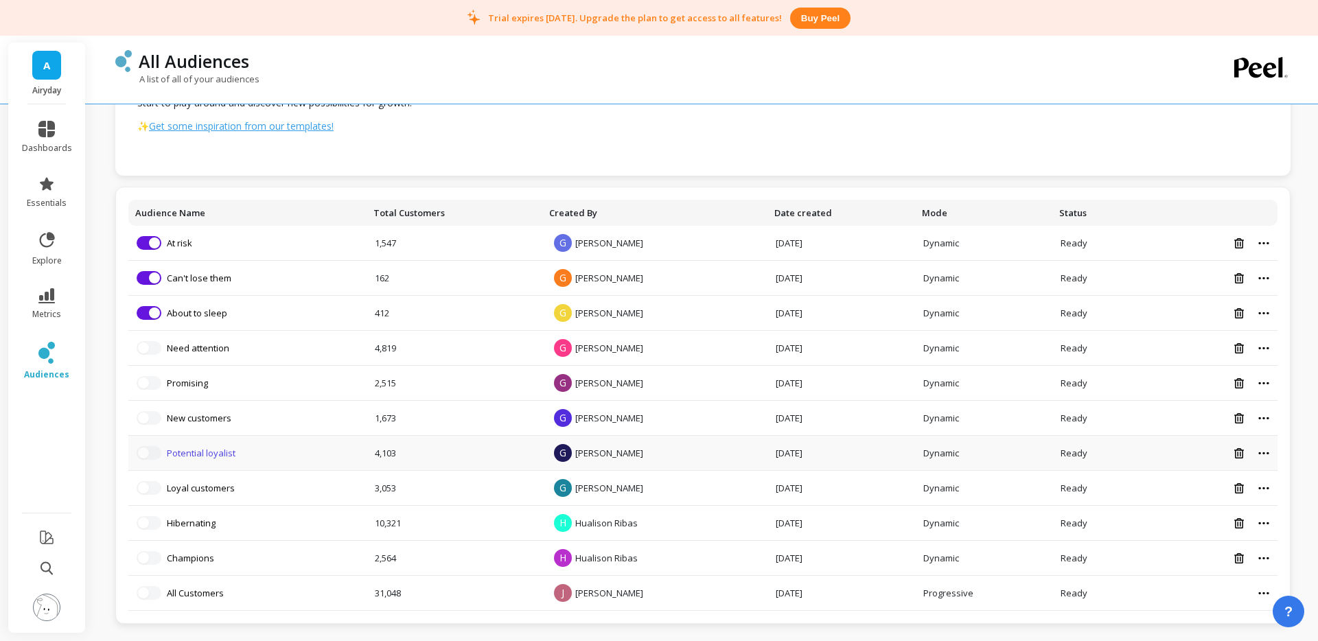
click at [211, 454] on link "Potential loyalist" at bounding box center [201, 453] width 69 height 12
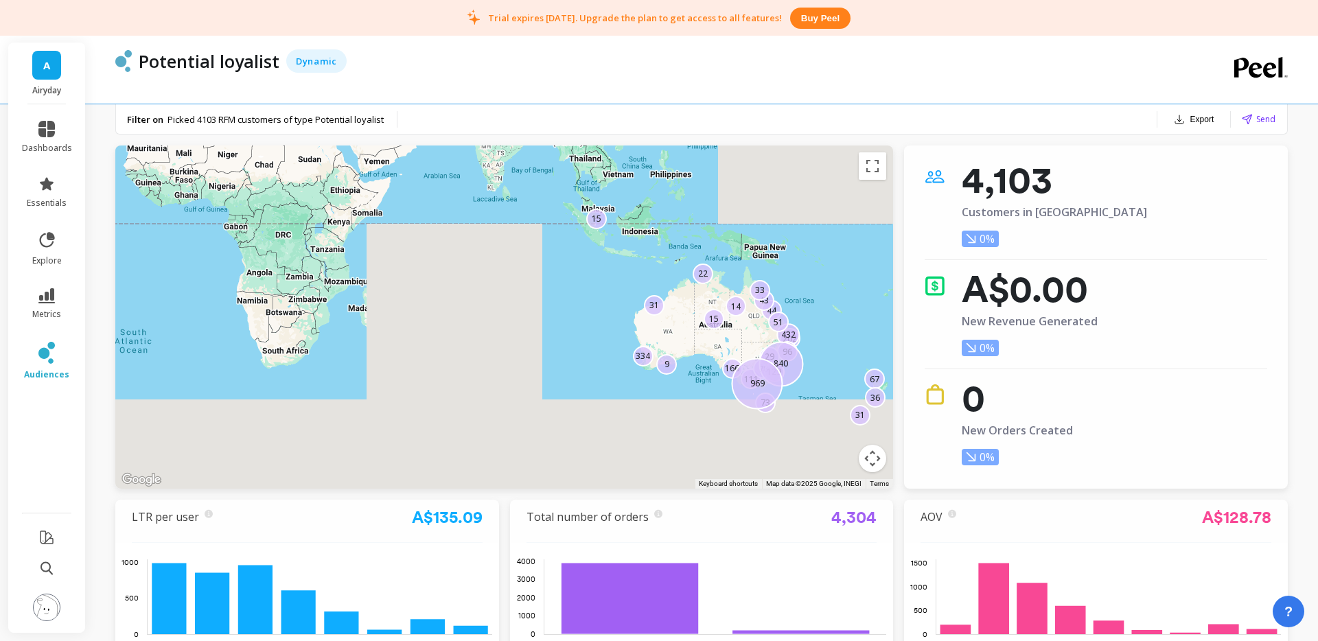
click at [1202, 118] on button "Export" at bounding box center [1193, 119] width 51 height 19
click at [1194, 158] on button "CSV" at bounding box center [1171, 155] width 122 height 25
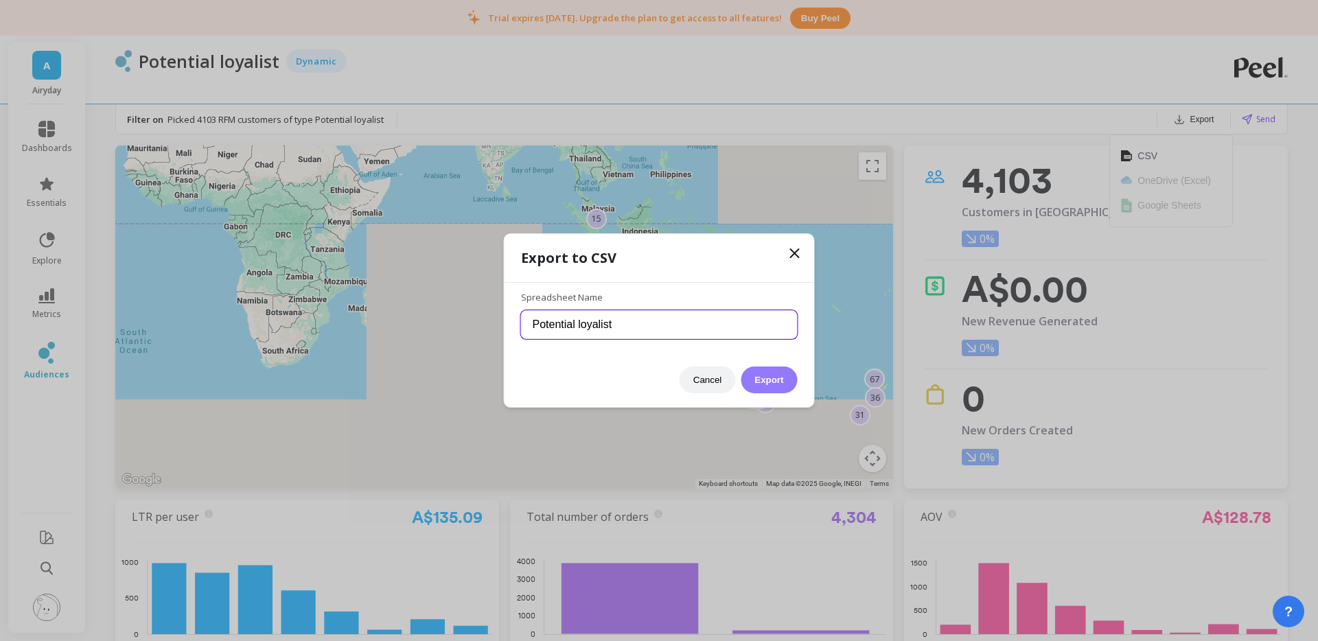
drag, startPoint x: 766, startPoint y: 323, endPoint x: 767, endPoint y: 371, distance: 47.4
click at [766, 323] on input "Potential loyalist" at bounding box center [659, 324] width 277 height 29
click at [767, 373] on button "Export" at bounding box center [769, 380] width 56 height 27
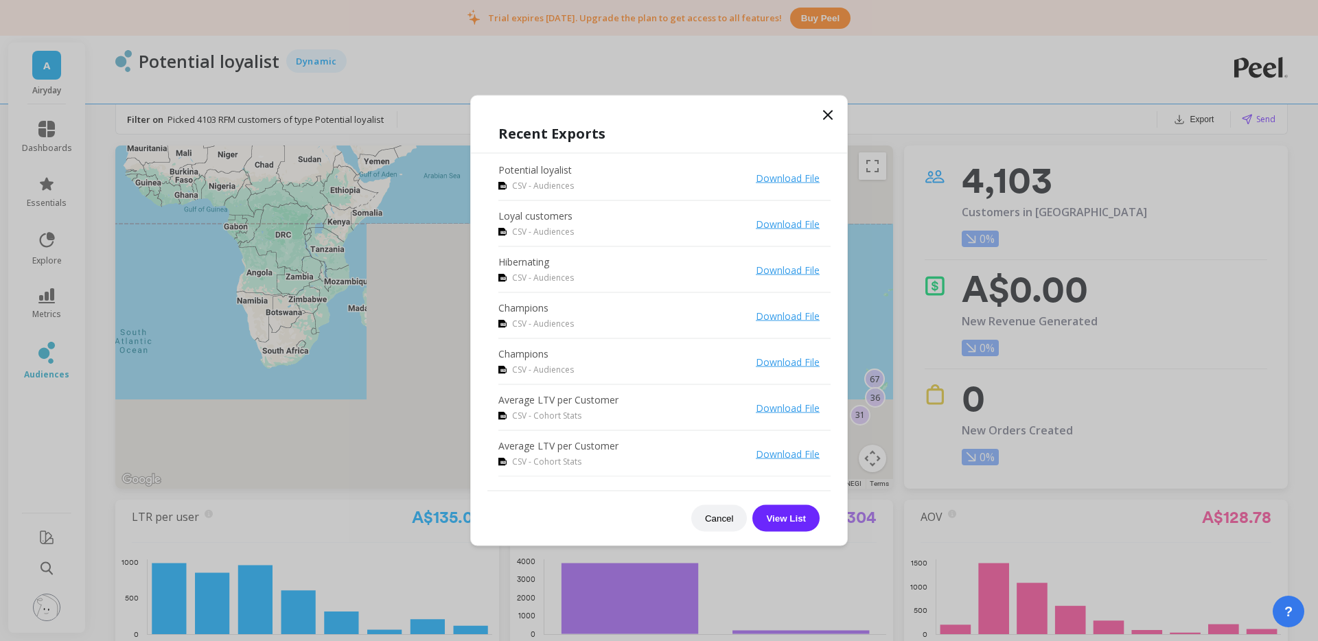
click at [798, 178] on link "Download File" at bounding box center [788, 178] width 64 height 13
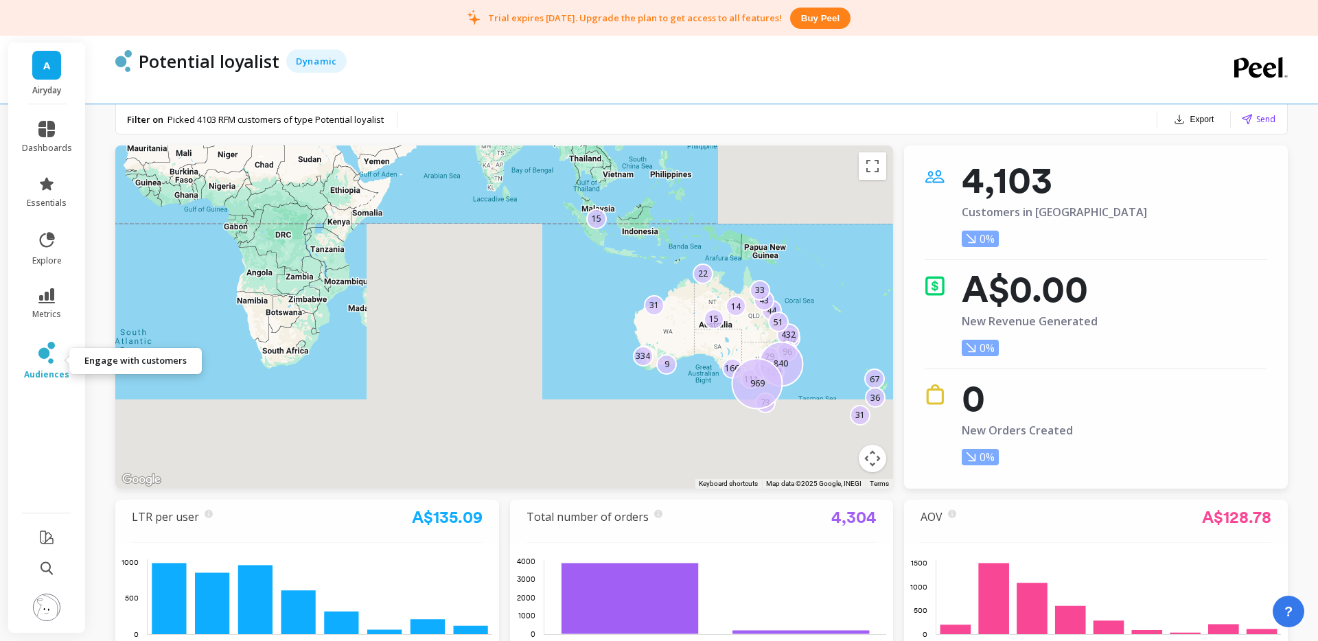
click at [52, 356] on icon at bounding box center [46, 353] width 16 height 22
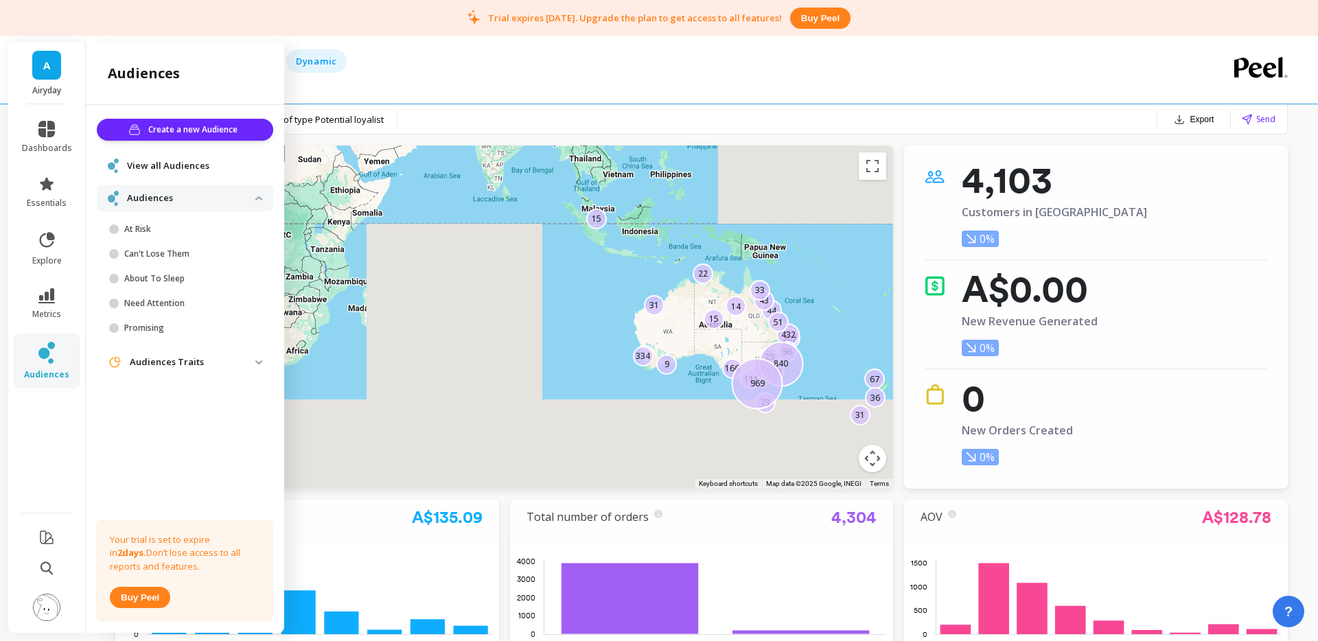
click at [162, 169] on span "View all Audiences" at bounding box center [168, 166] width 82 height 14
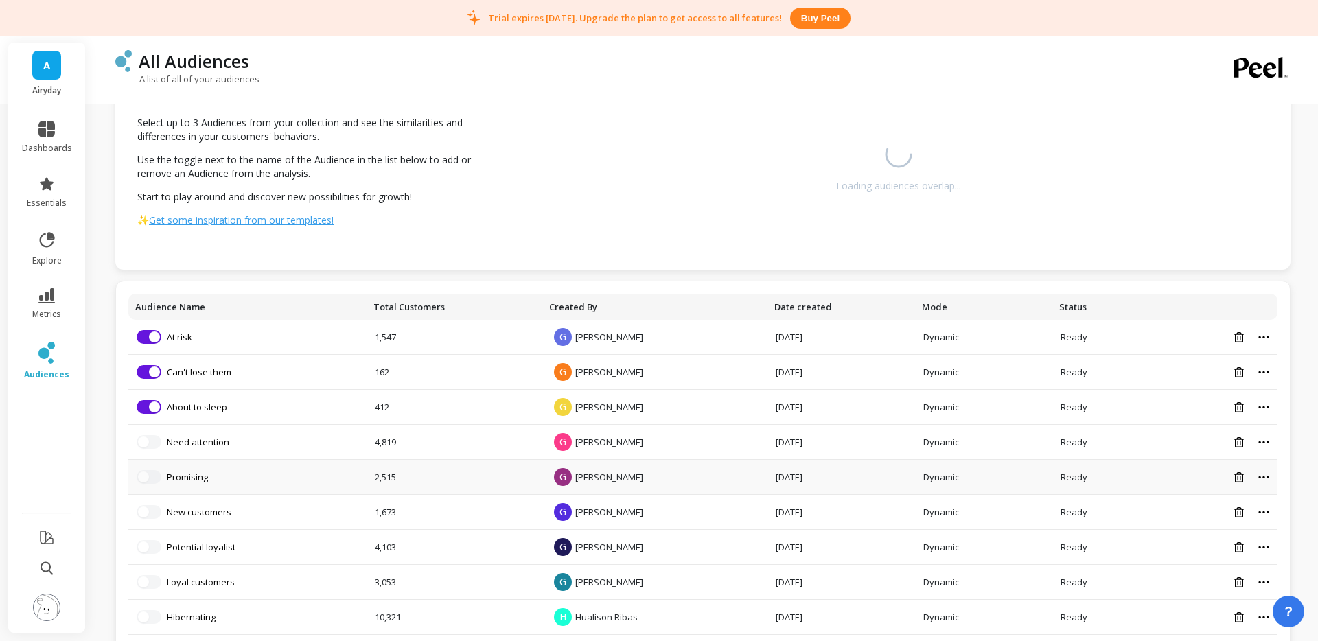
scroll to position [72, 0]
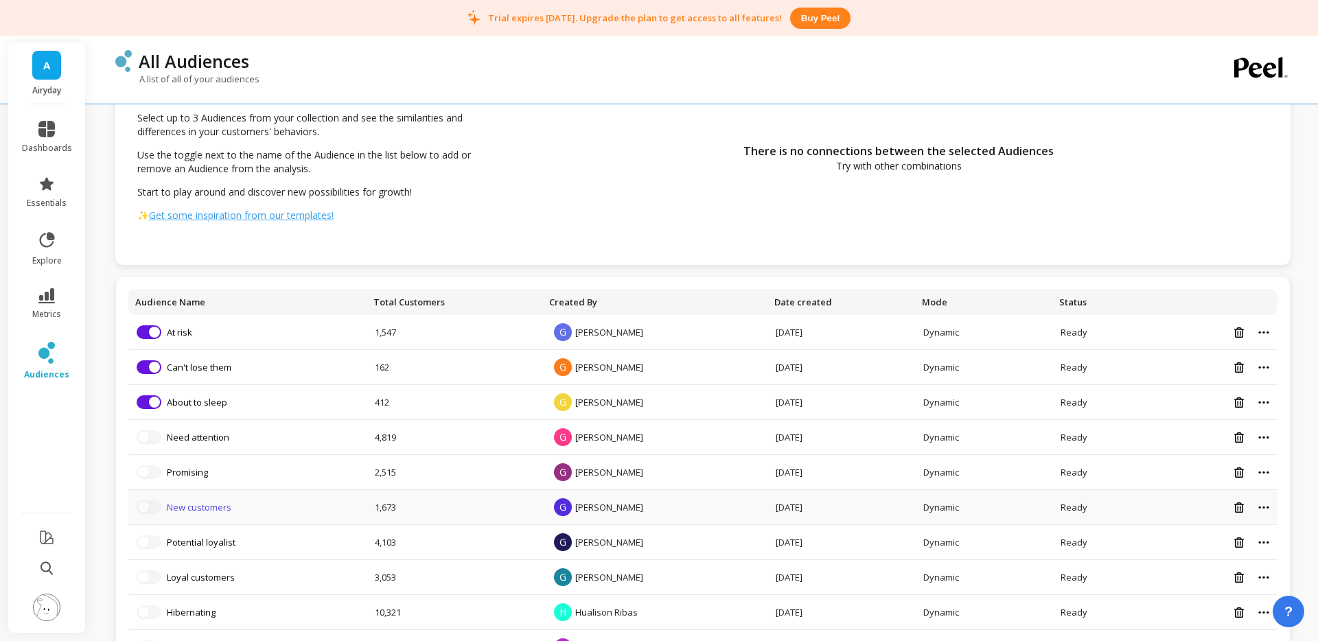
click at [207, 508] on link "New customers" at bounding box center [199, 507] width 65 height 12
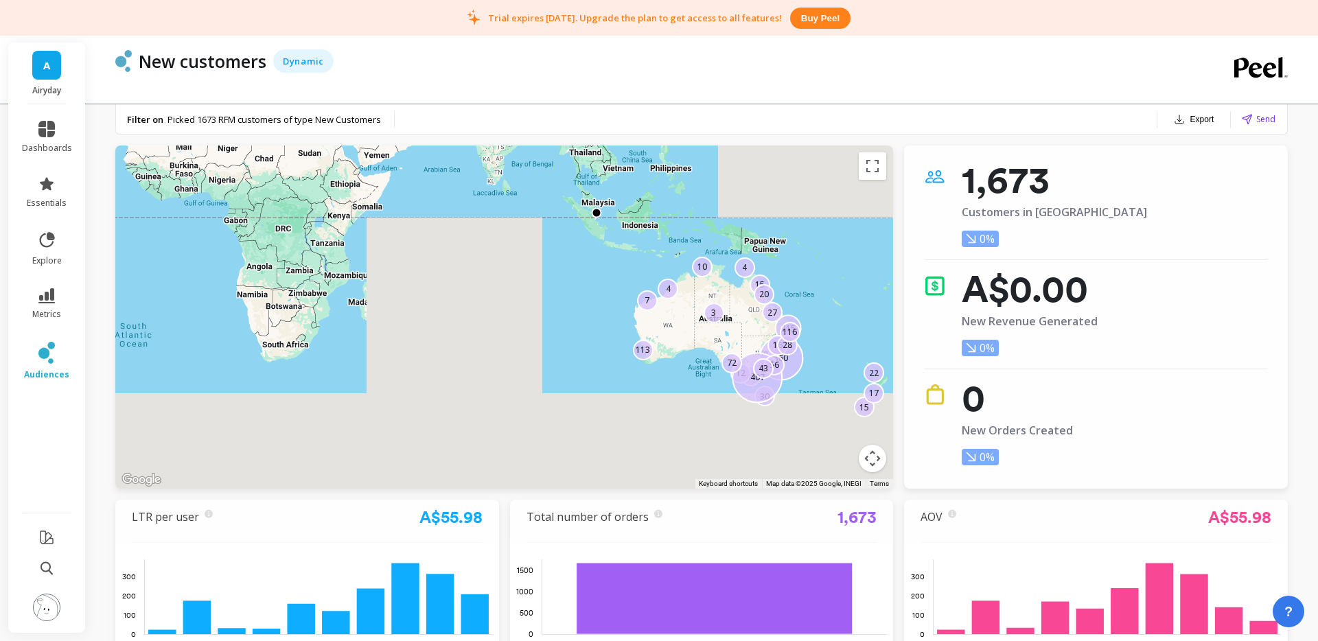
click at [1205, 114] on button "Export" at bounding box center [1193, 119] width 51 height 19
click at [1178, 144] on button "CSV" at bounding box center [1171, 155] width 122 height 25
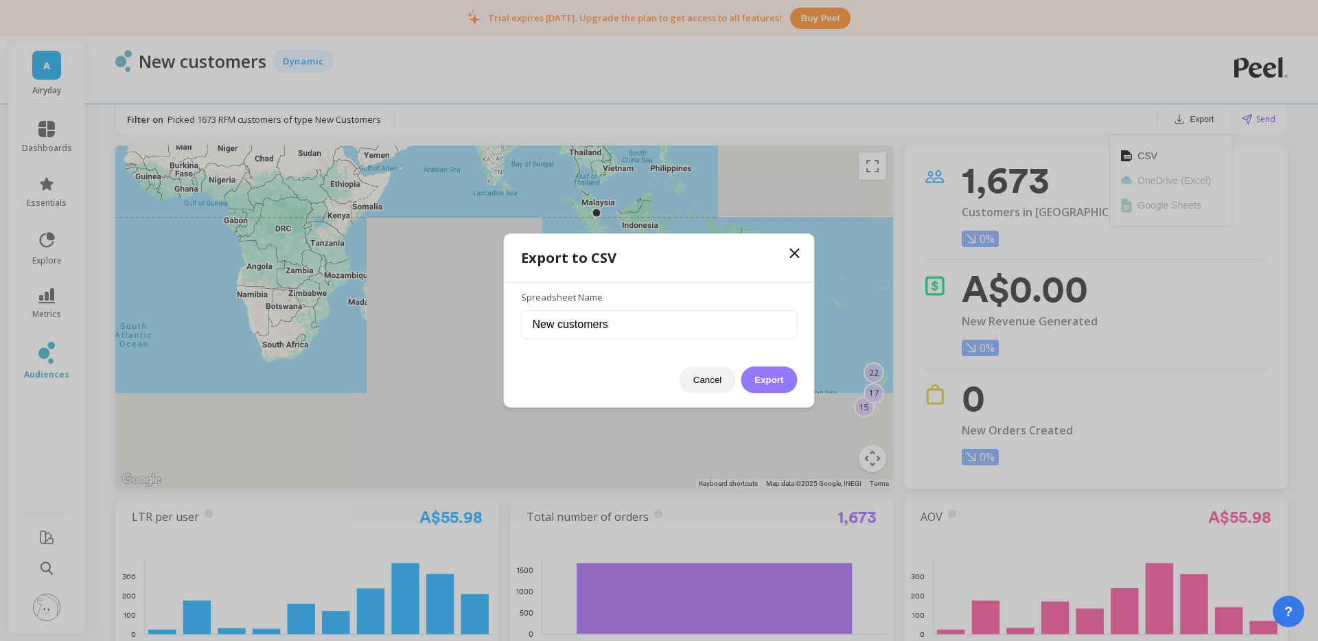
click at [784, 384] on button "Export" at bounding box center [769, 380] width 56 height 27
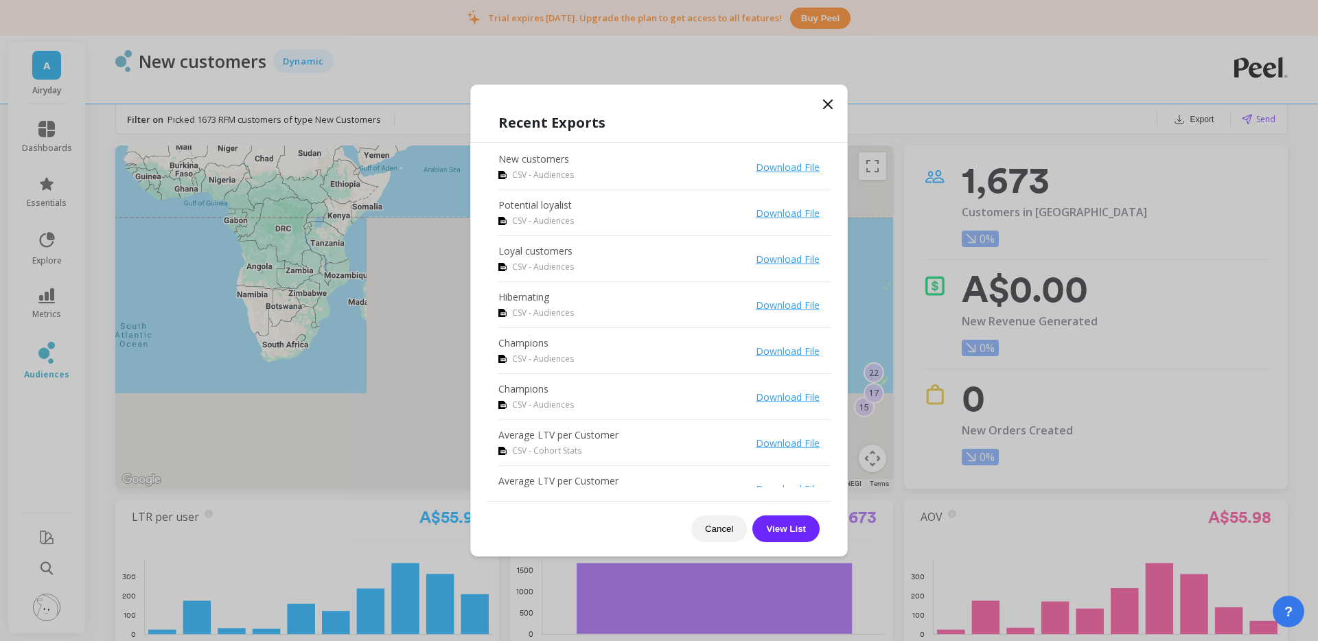
click at [806, 169] on link "Download File" at bounding box center [788, 167] width 64 height 13
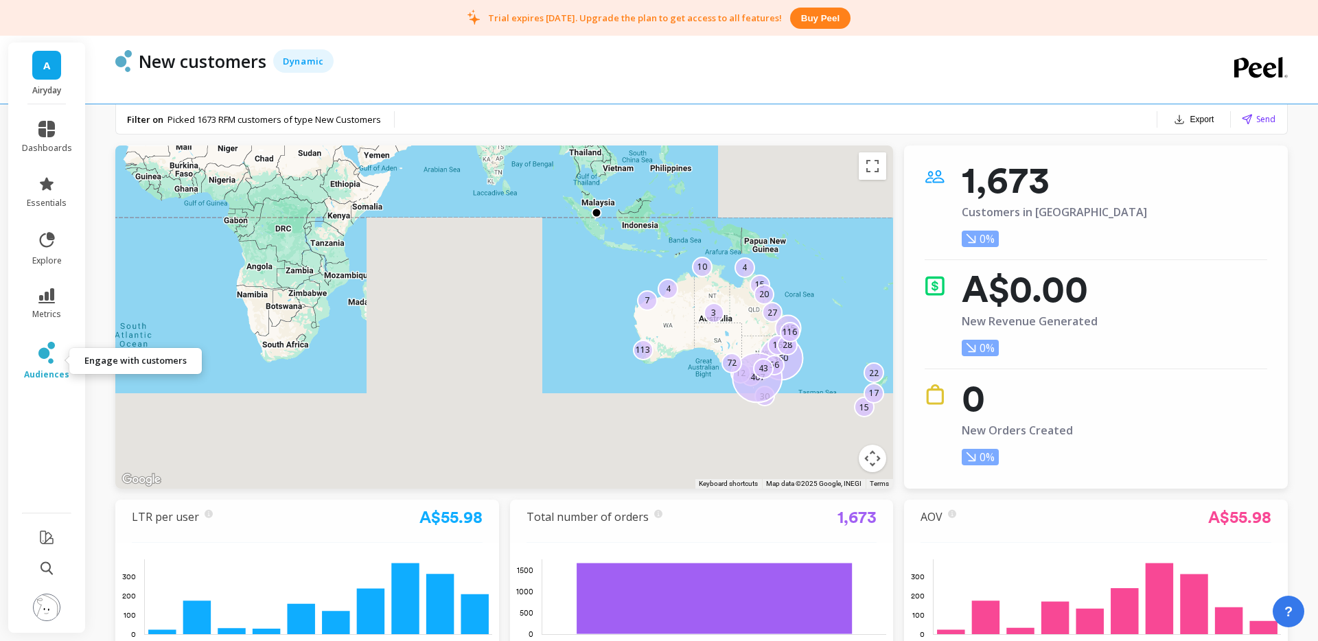
click at [40, 356] on icon at bounding box center [43, 353] width 11 height 11
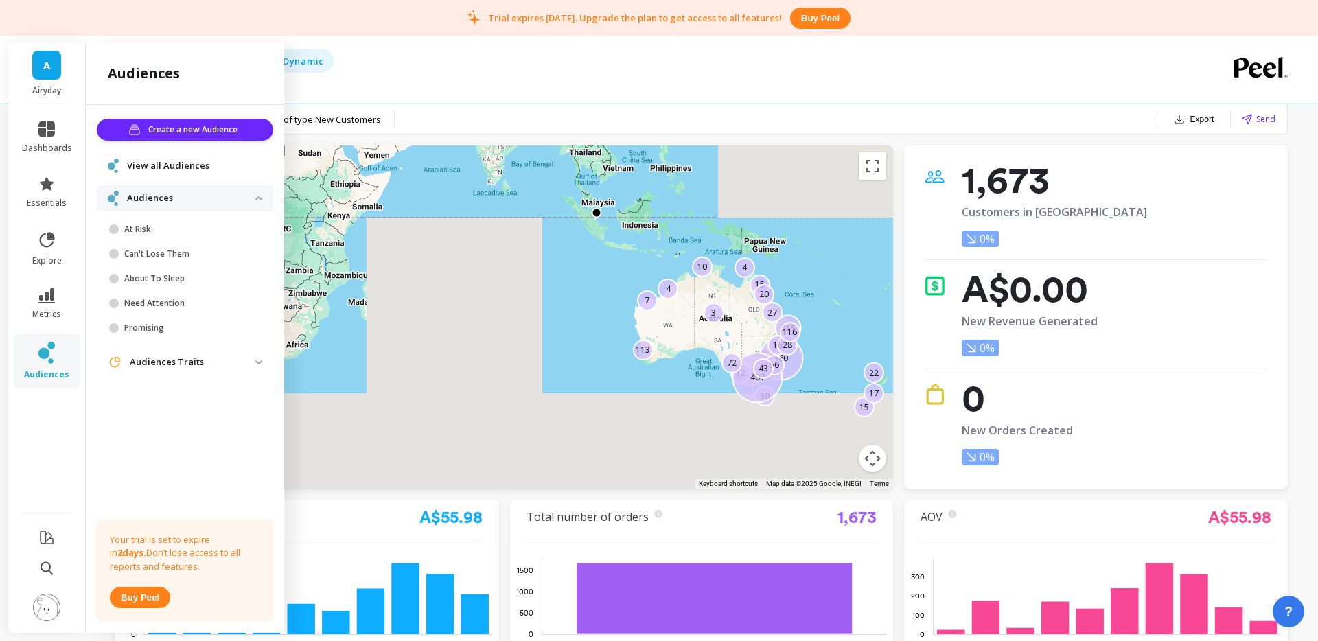
click at [172, 164] on span "View all Audiences" at bounding box center [168, 166] width 82 height 14
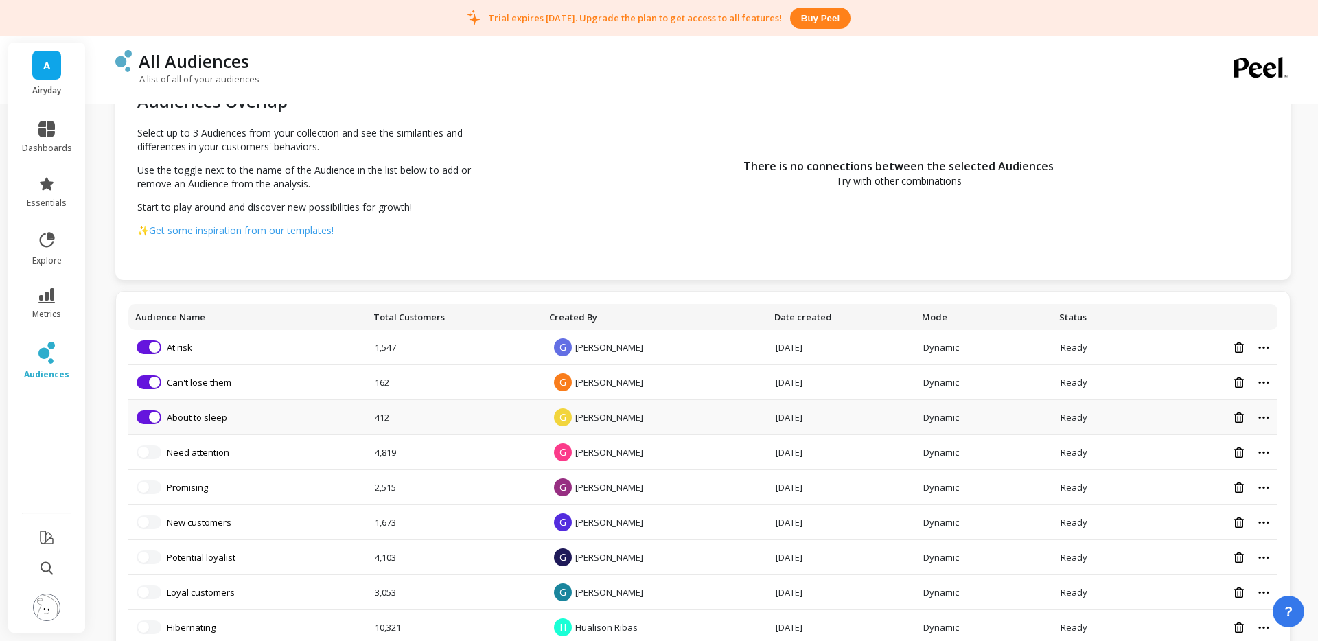
scroll to position [62, 0]
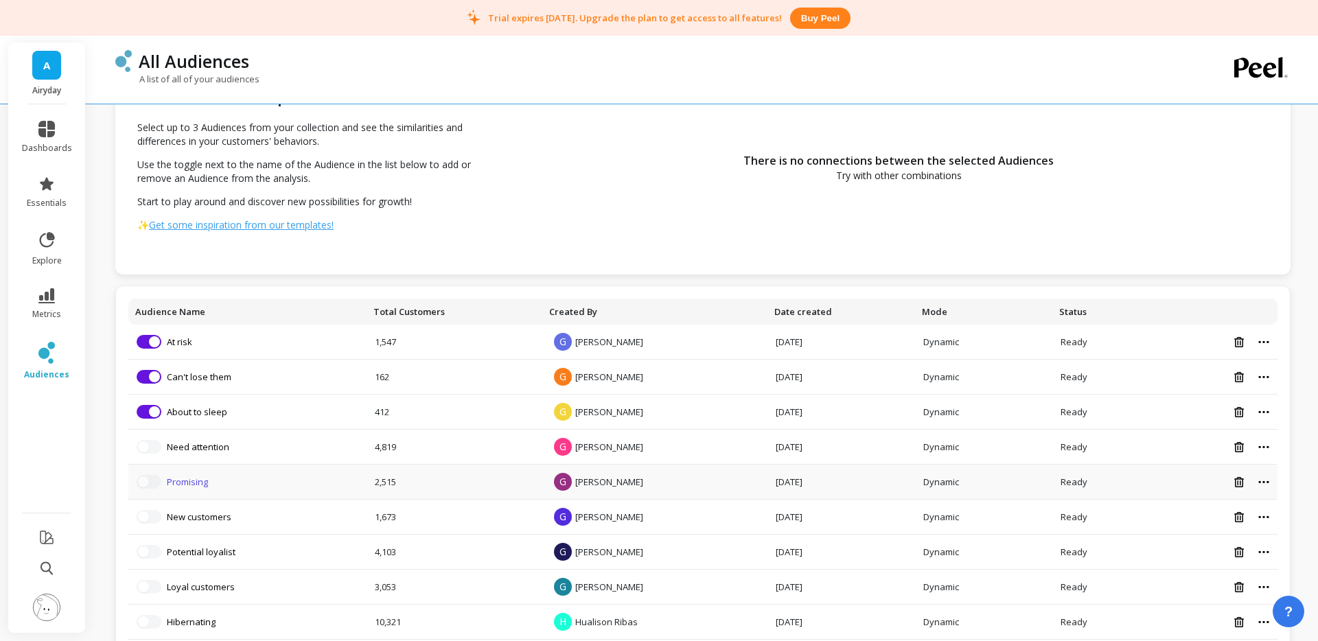
click at [200, 481] on link "Promising" at bounding box center [187, 482] width 41 height 12
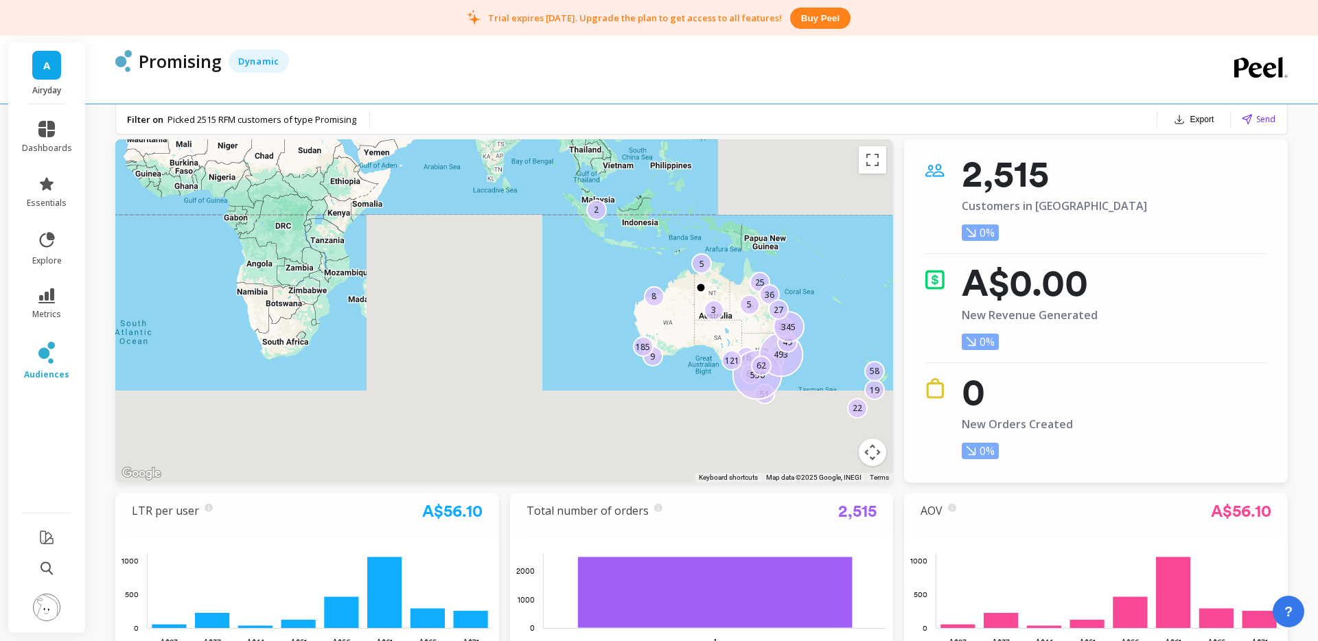
scroll to position [5, 0]
click at [1111, 67] on div "Promising Dynamic" at bounding box center [655, 60] width 1046 height 23
click at [1203, 115] on button "Export" at bounding box center [1193, 119] width 51 height 19
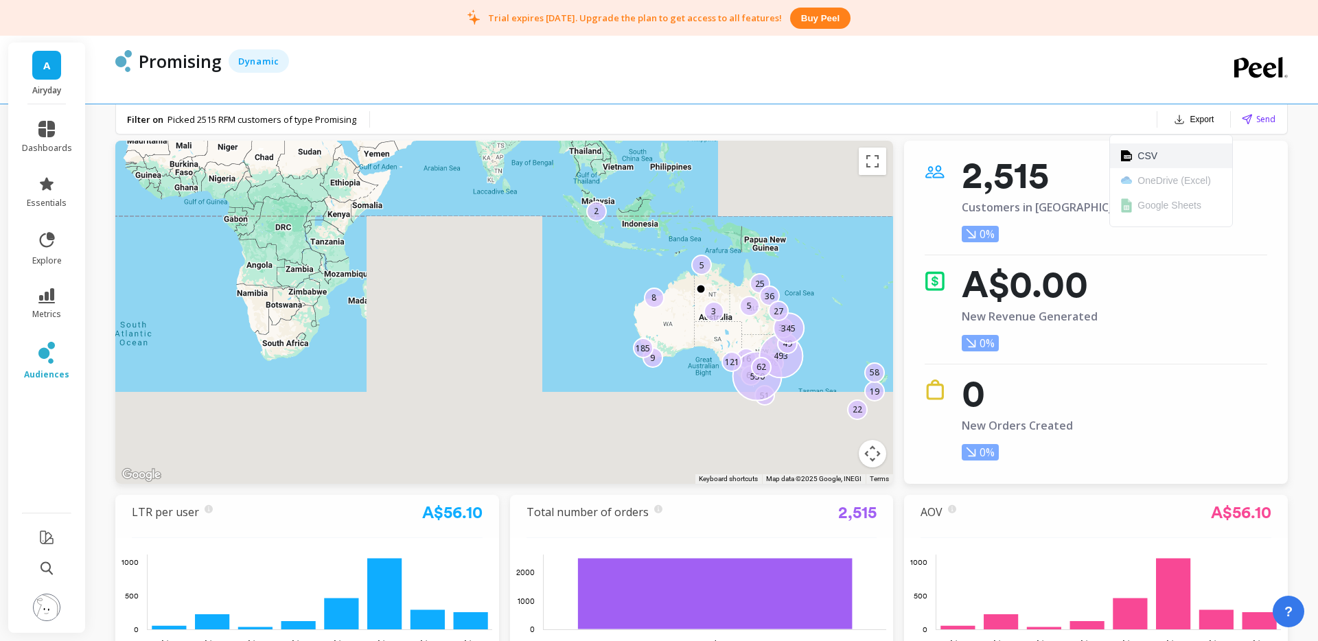
click at [1160, 162] on button "CSV" at bounding box center [1171, 155] width 122 height 25
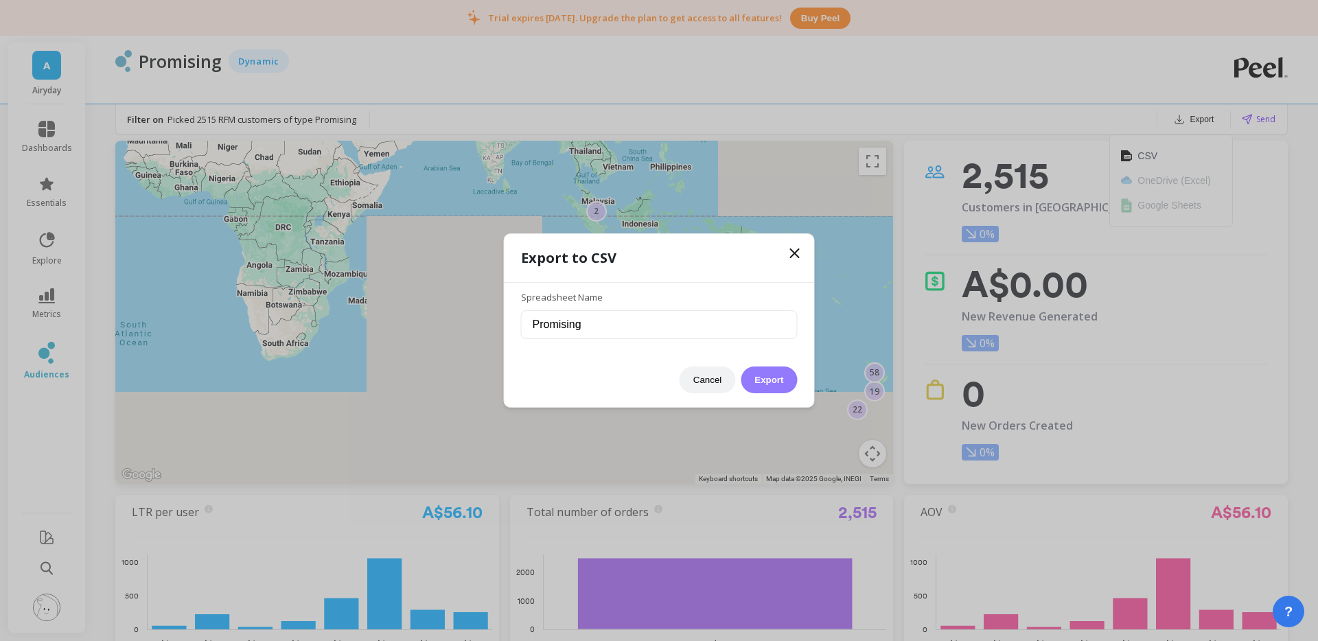
click at [756, 377] on button "Export" at bounding box center [769, 380] width 56 height 27
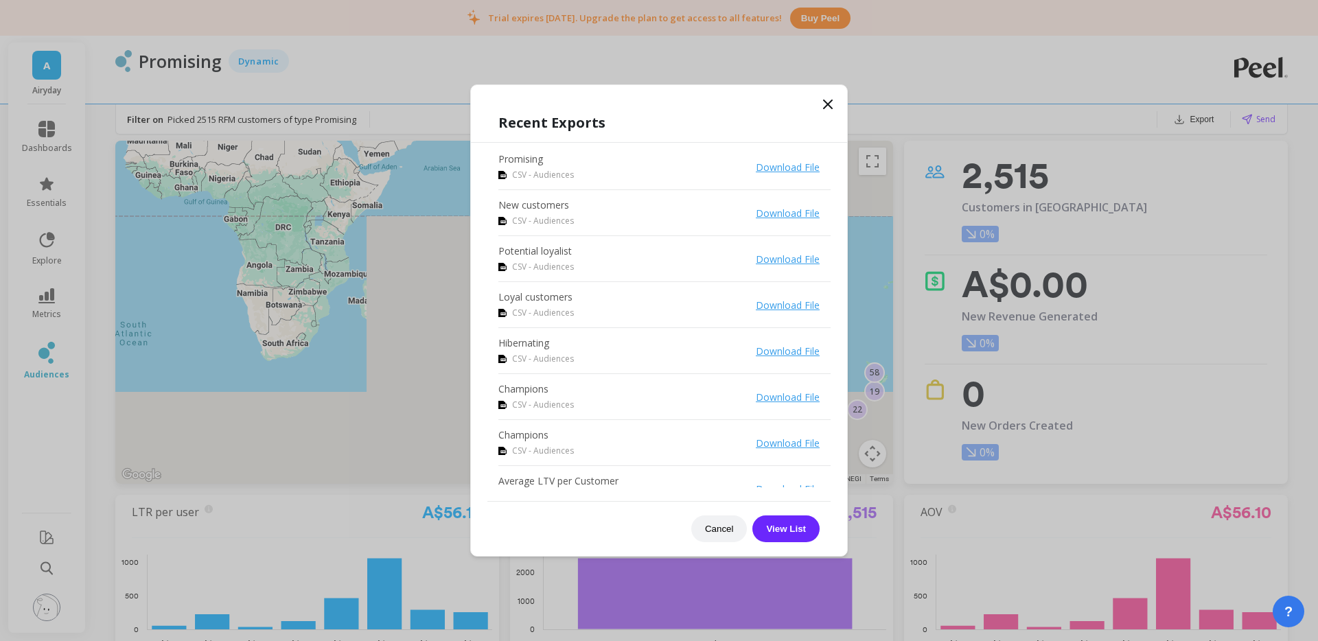
click at [806, 165] on link "Download File" at bounding box center [788, 167] width 64 height 13
click at [831, 104] on icon at bounding box center [828, 104] width 16 height 16
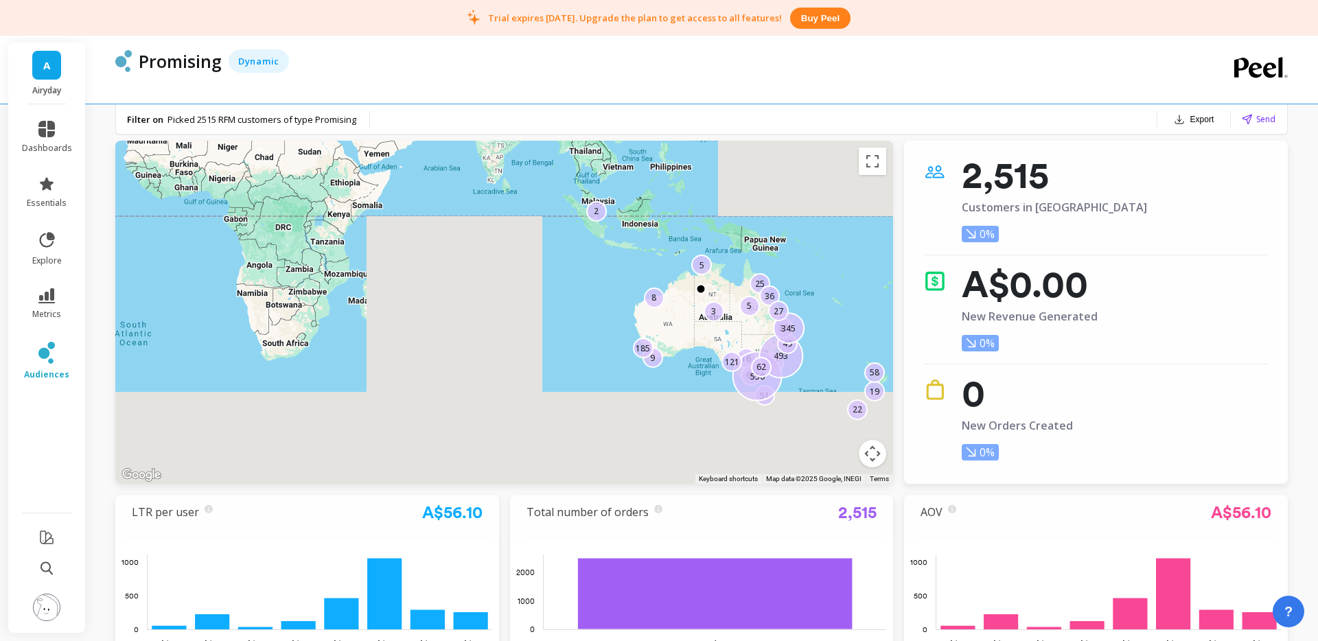
drag, startPoint x: 770, startPoint y: 93, endPoint x: 622, endPoint y: 131, distance: 153.0
click at [770, 93] on div "Promising Dynamic" at bounding box center [646, 70] width 1063 height 68
click at [41, 353] on icon at bounding box center [43, 353] width 11 height 11
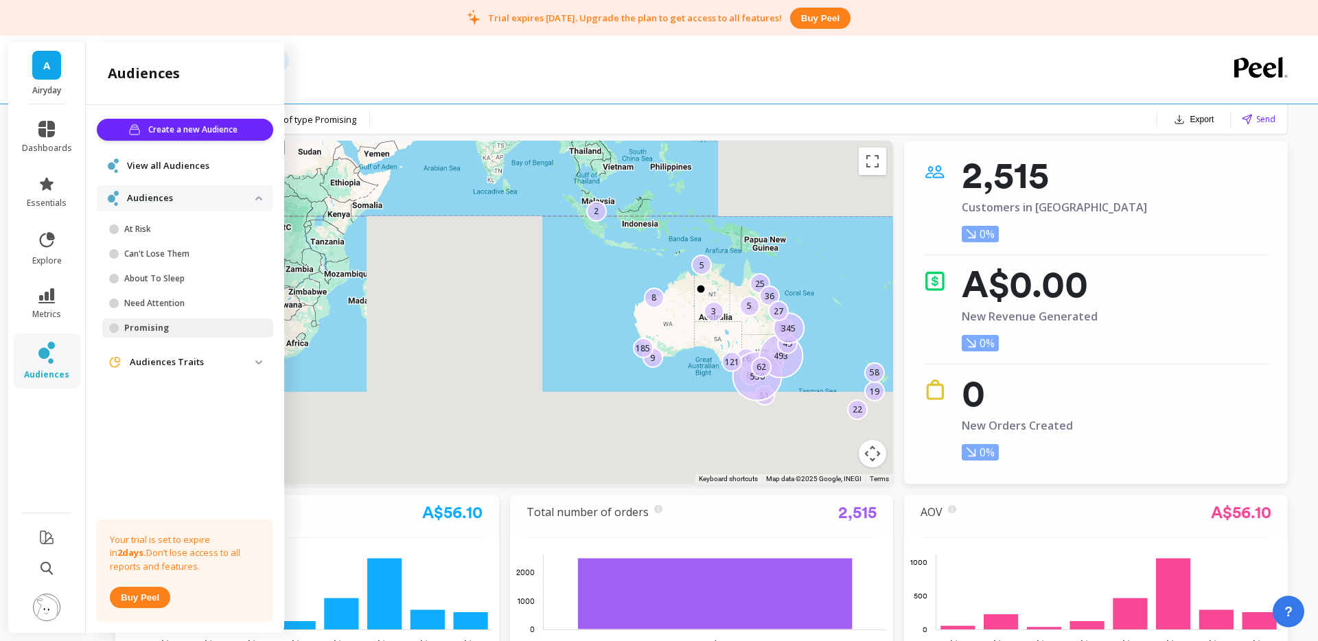
click at [167, 166] on span "View all Audiences" at bounding box center [168, 166] width 82 height 14
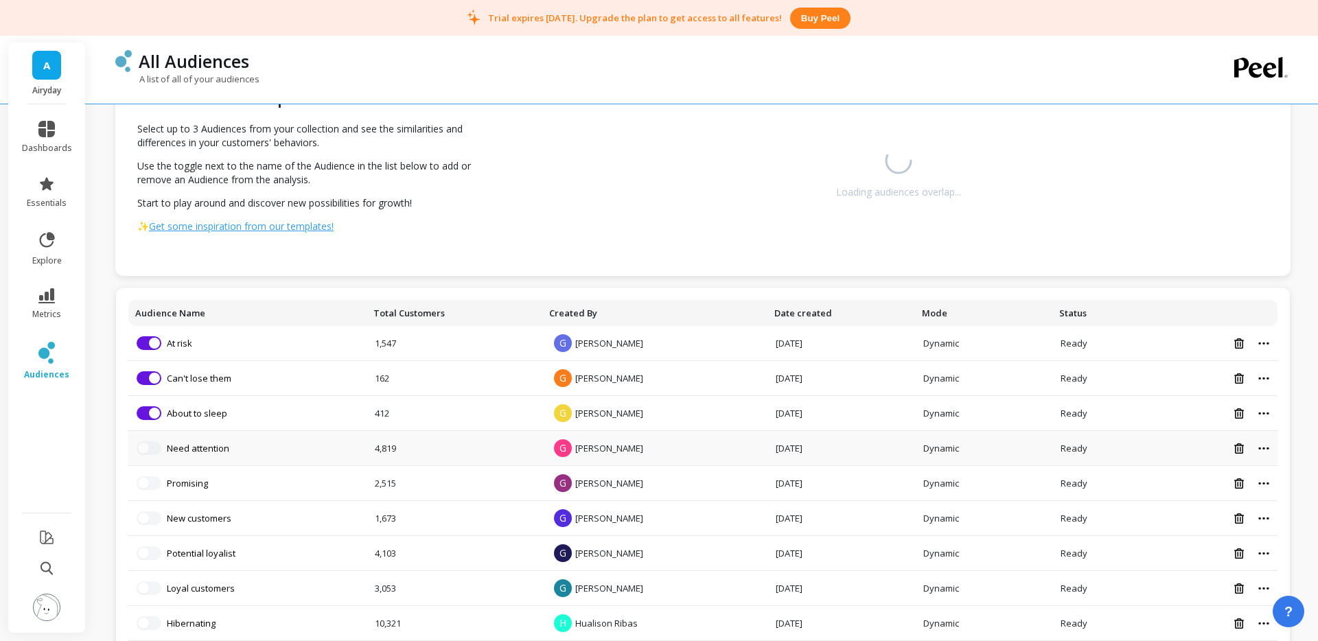
scroll to position [65, 0]
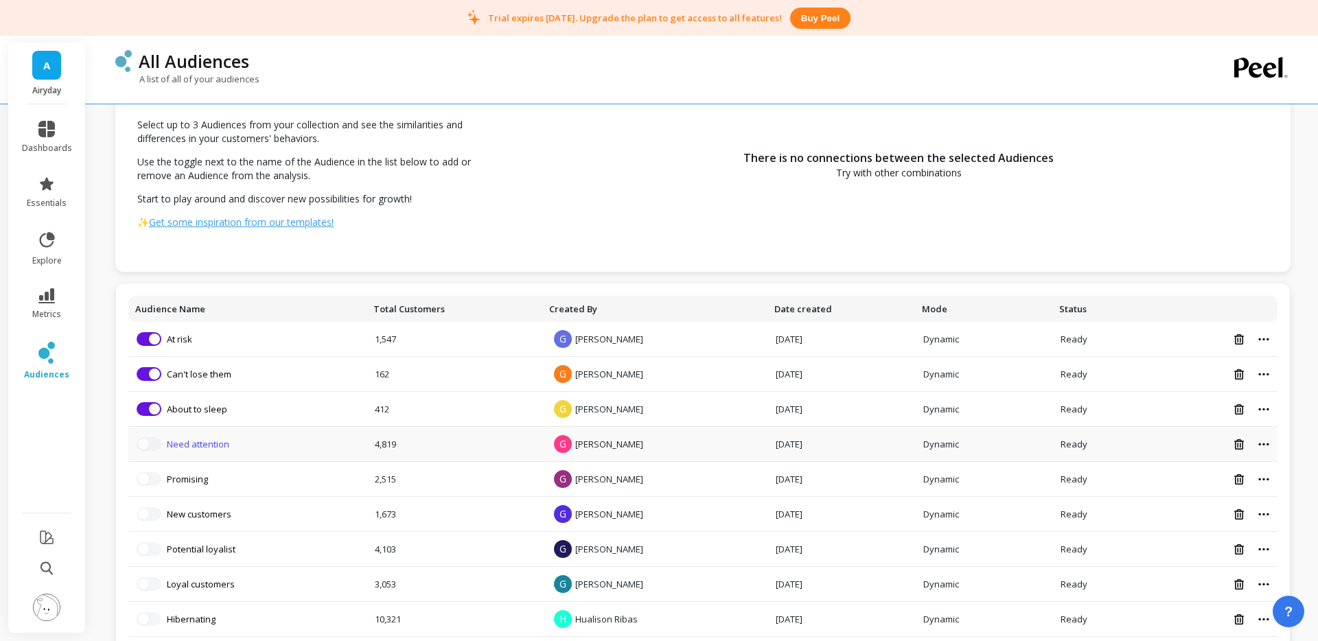
click at [194, 442] on link "Need attention" at bounding box center [198, 444] width 62 height 12
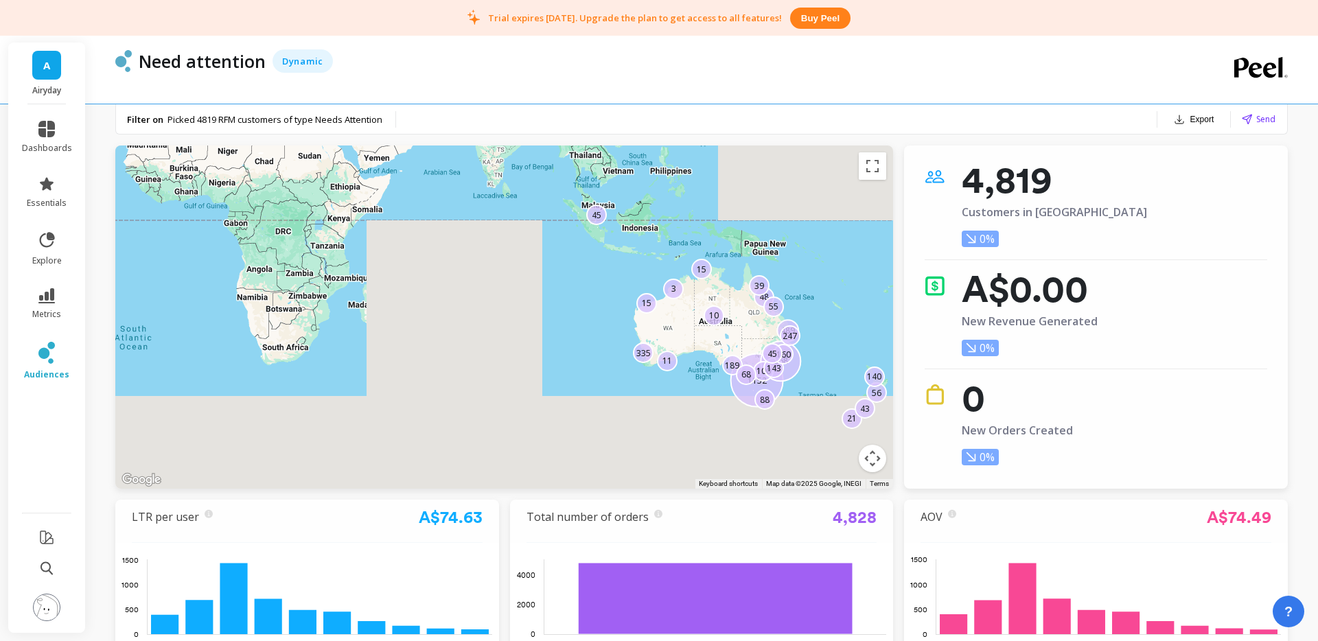
click at [1203, 115] on button "Export" at bounding box center [1193, 119] width 51 height 19
click at [1156, 153] on span "CSV" at bounding box center [1147, 156] width 20 height 14
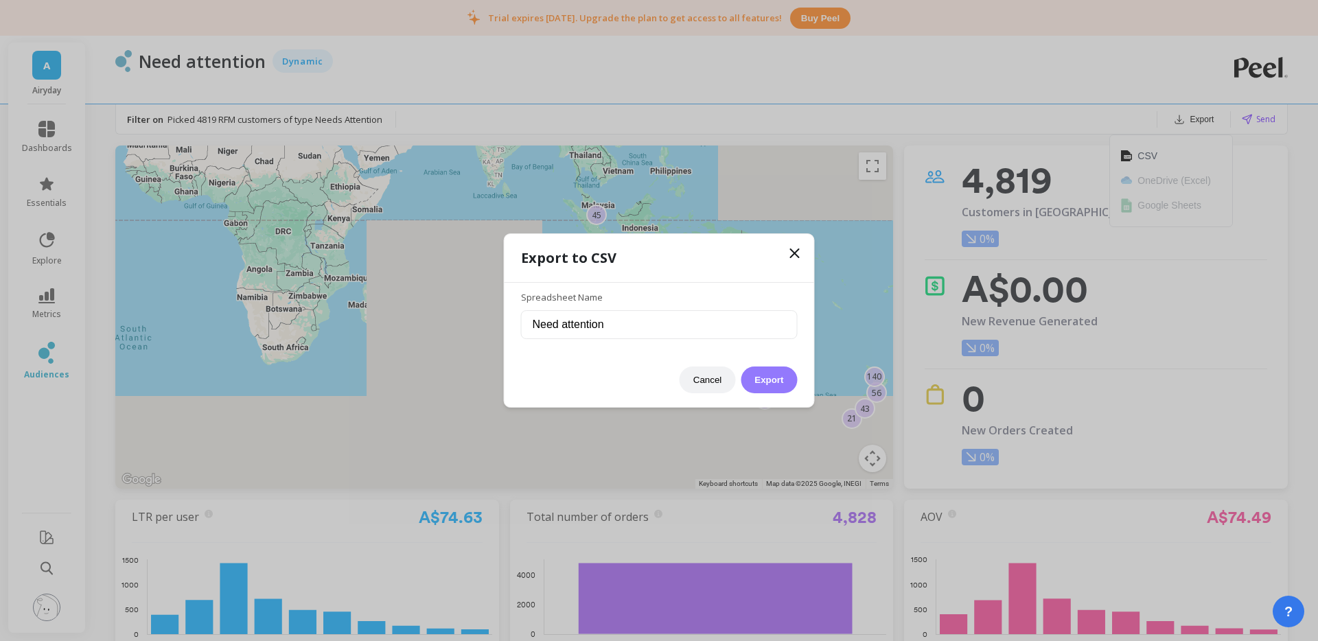
click at [779, 384] on button "Export" at bounding box center [769, 380] width 56 height 27
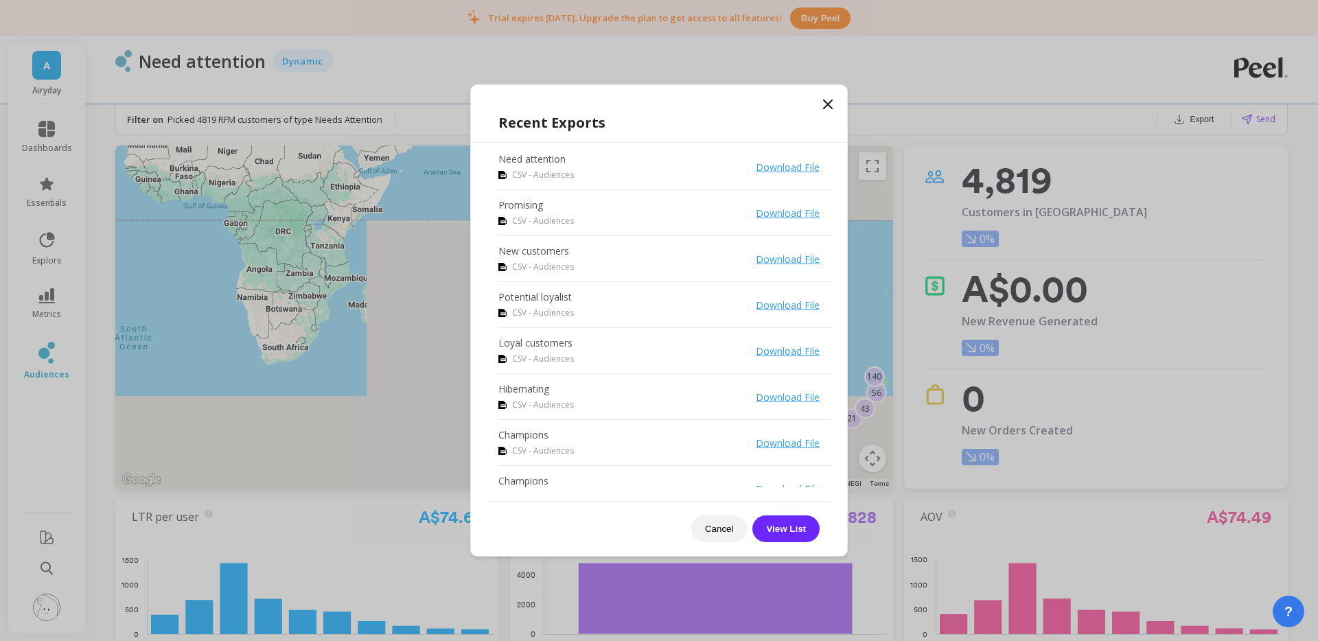
click at [826, 103] on icon at bounding box center [828, 104] width 8 height 8
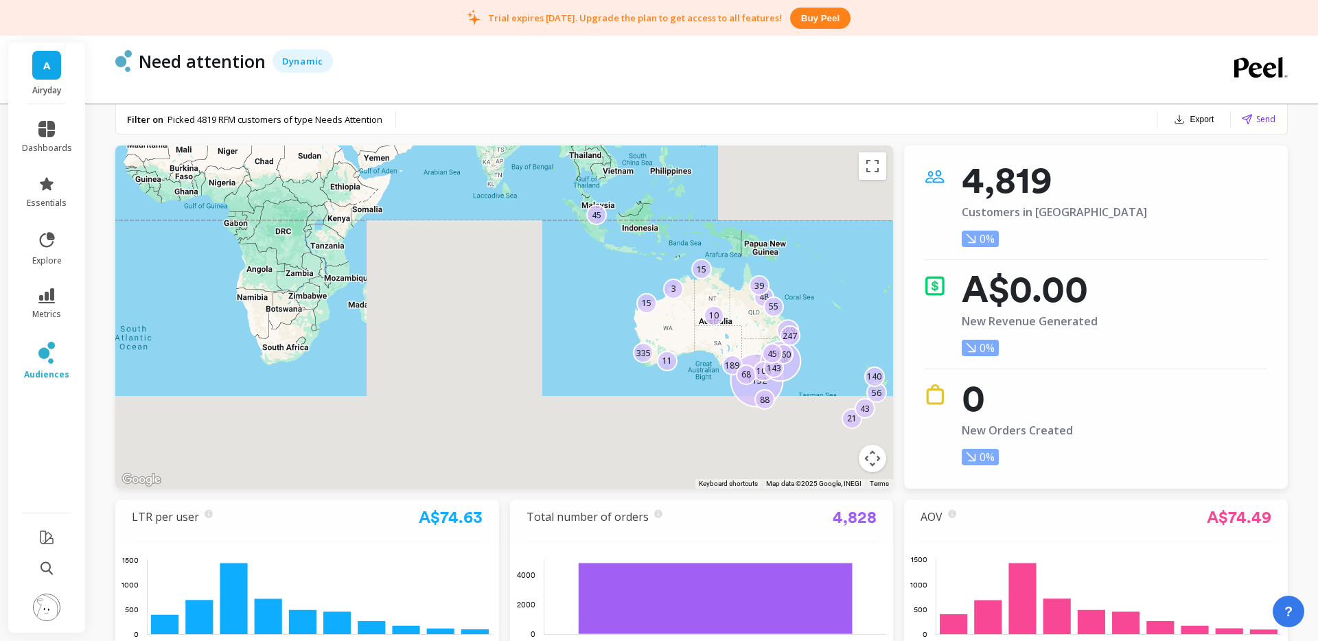
click at [592, 100] on div "Need attention Dynamic" at bounding box center [646, 70] width 1063 height 68
click at [38, 355] on icon at bounding box center [46, 353] width 16 height 22
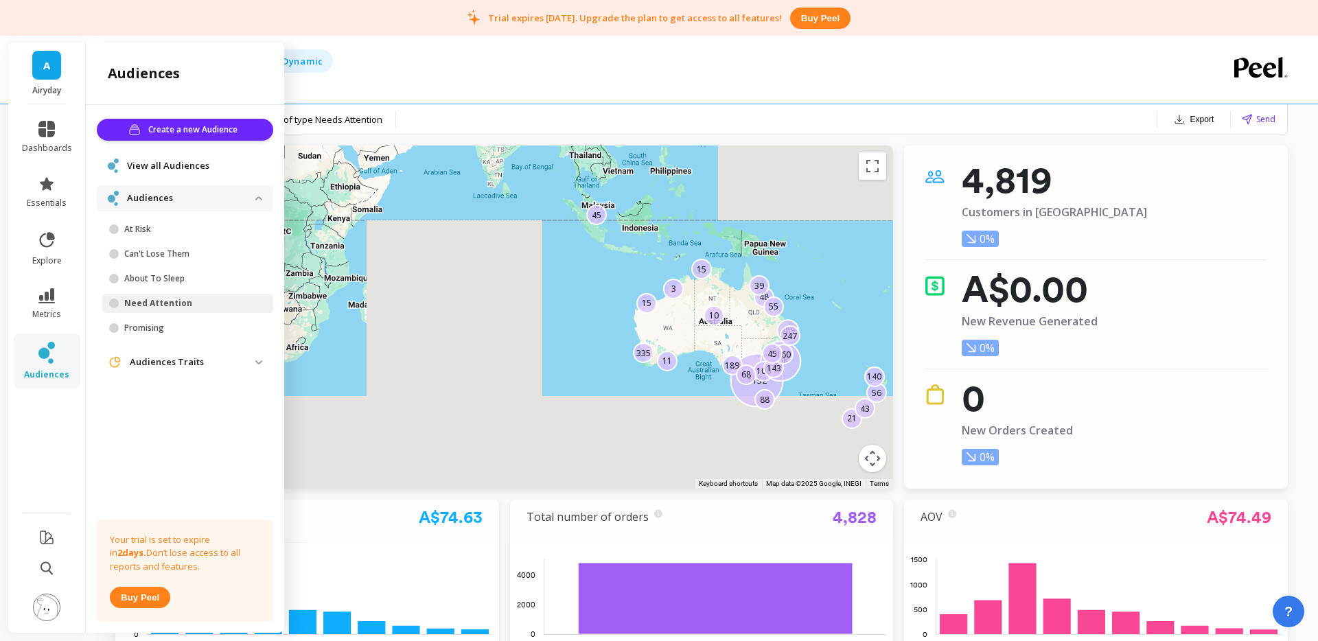
click at [165, 163] on span "View all Audiences" at bounding box center [168, 166] width 82 height 14
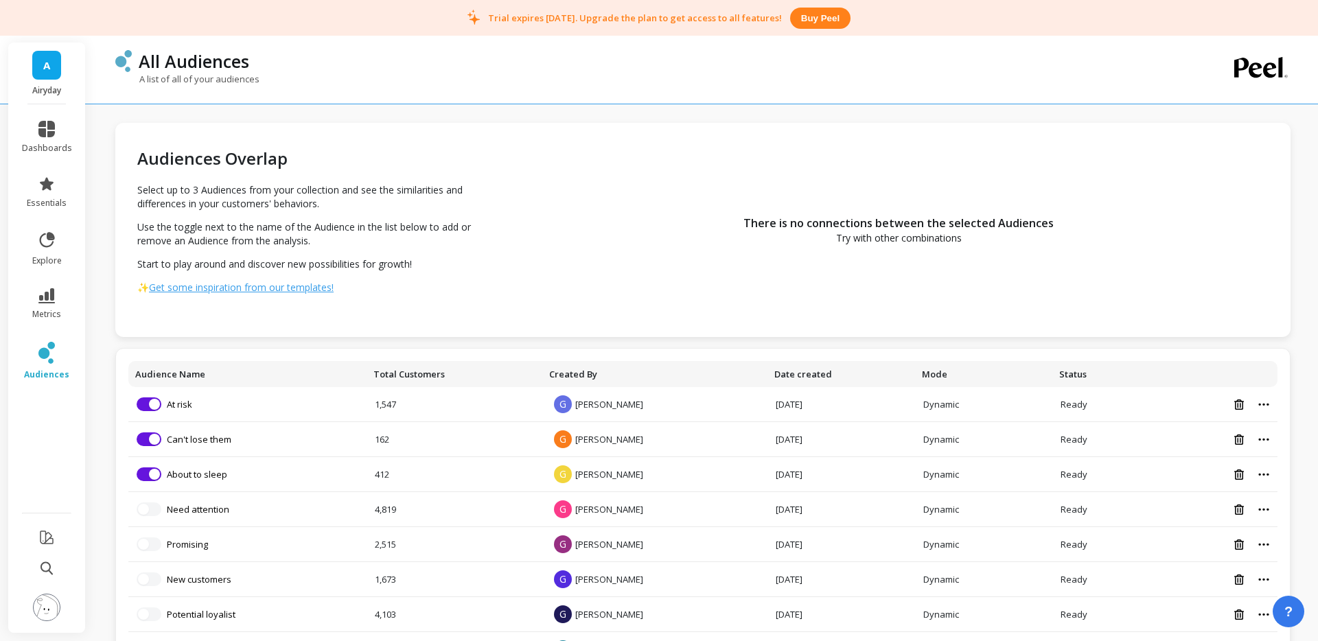
click at [833, 79] on div "A list of all of your audiences" at bounding box center [646, 86] width 1063 height 26
click at [186, 506] on link "Need attention" at bounding box center [198, 509] width 62 height 12
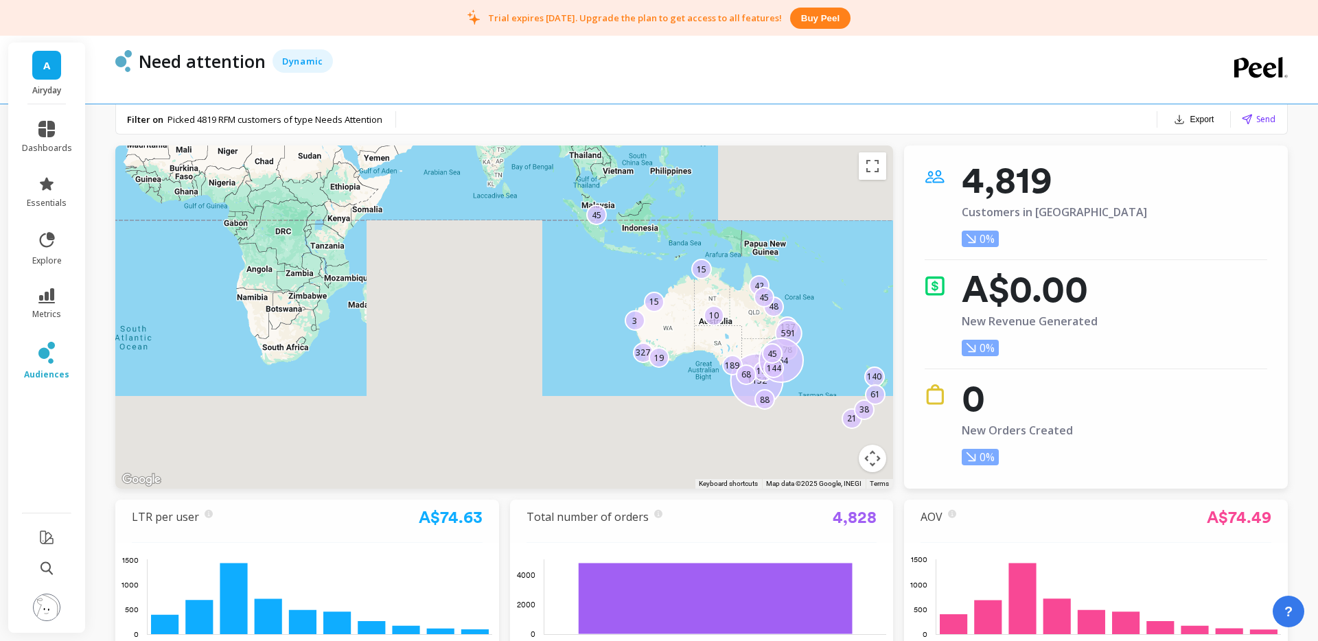
click at [1198, 120] on button "Export" at bounding box center [1193, 119] width 51 height 19
click at [1162, 154] on button "CSV" at bounding box center [1171, 155] width 122 height 25
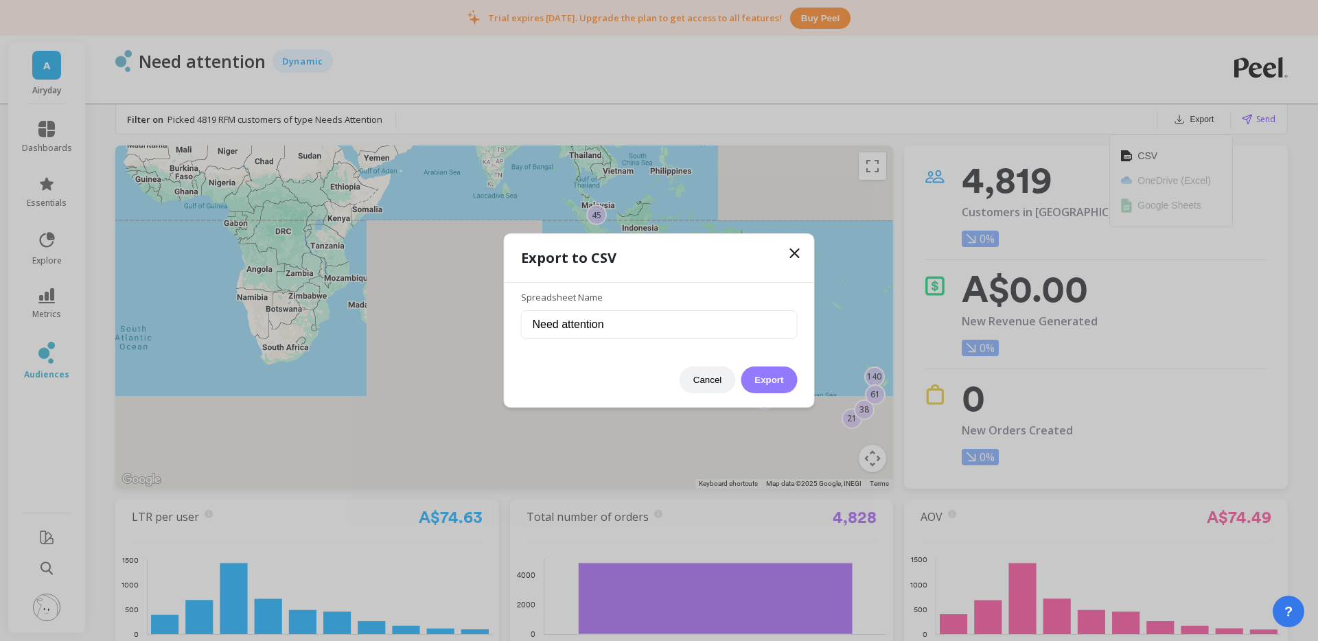
click at [761, 382] on button "Export" at bounding box center [769, 380] width 56 height 27
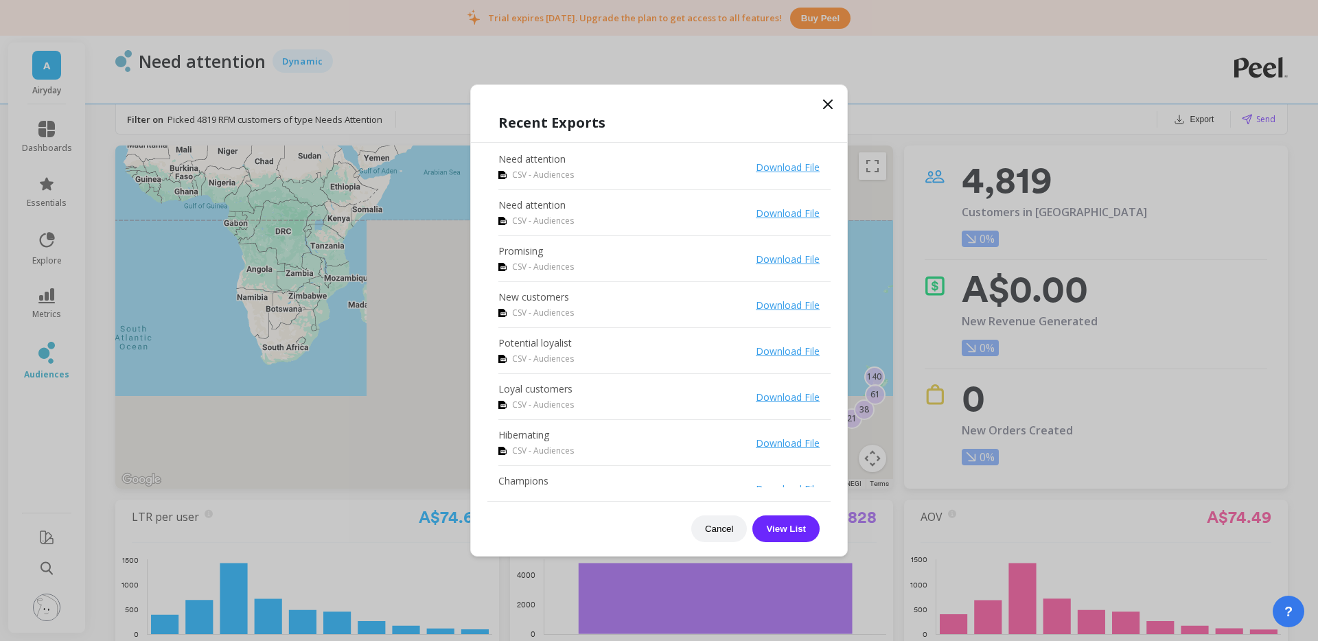
click at [787, 165] on link "Download File" at bounding box center [788, 167] width 64 height 13
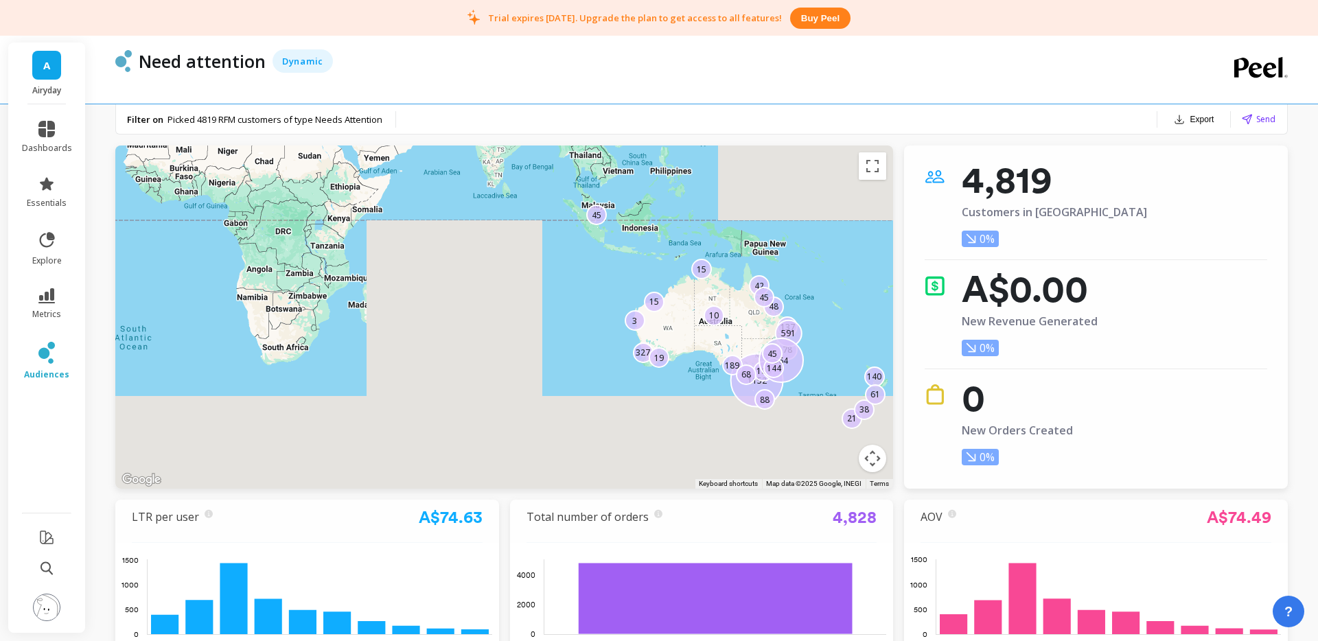
drag, startPoint x: 149, startPoint y: 334, endPoint x: 58, endPoint y: 359, distance: 93.9
click at [147, 336] on div "21 78 38 137 1152 189 591 327 15 42 140 100 45 15 48 88 68 61 45 964 3 19 144 1…" at bounding box center [504, 317] width 778 height 343
click at [58, 359] on link "audiences" at bounding box center [47, 361] width 50 height 38
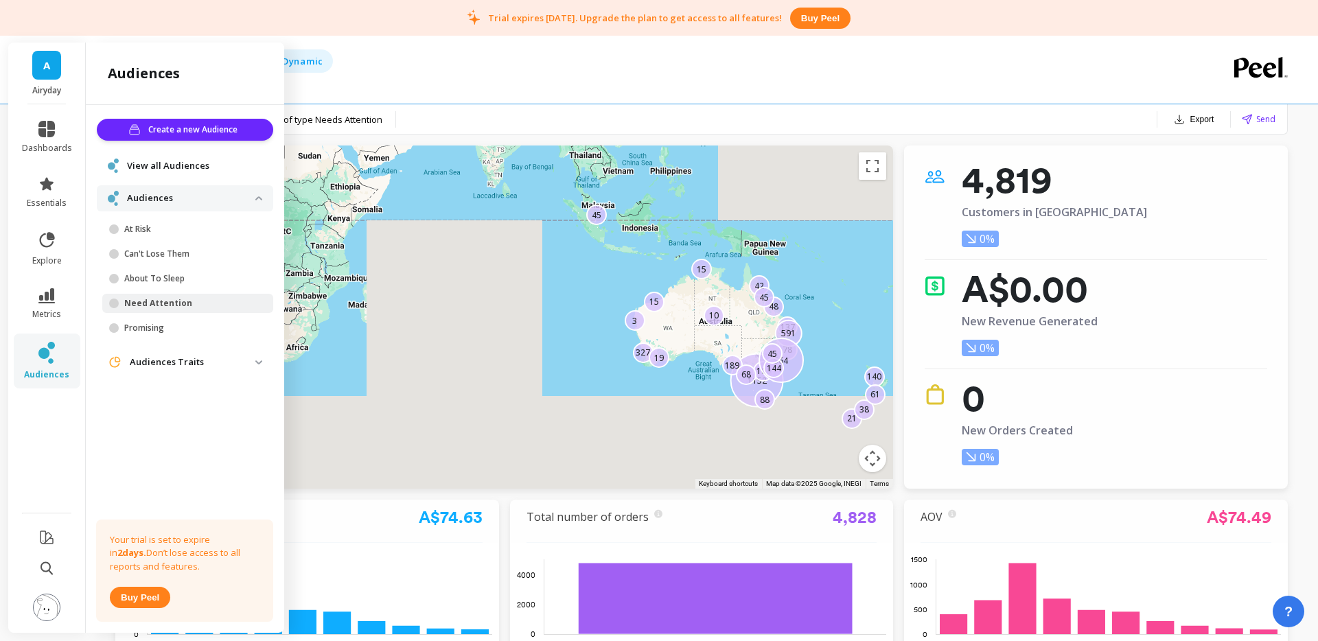
drag, startPoint x: 195, startPoint y: 173, endPoint x: 178, endPoint y: 167, distance: 18.2
click at [195, 173] on div "View all Audiences" at bounding box center [185, 166] width 154 height 14
click at [178, 167] on span "View all Audiences" at bounding box center [168, 166] width 82 height 14
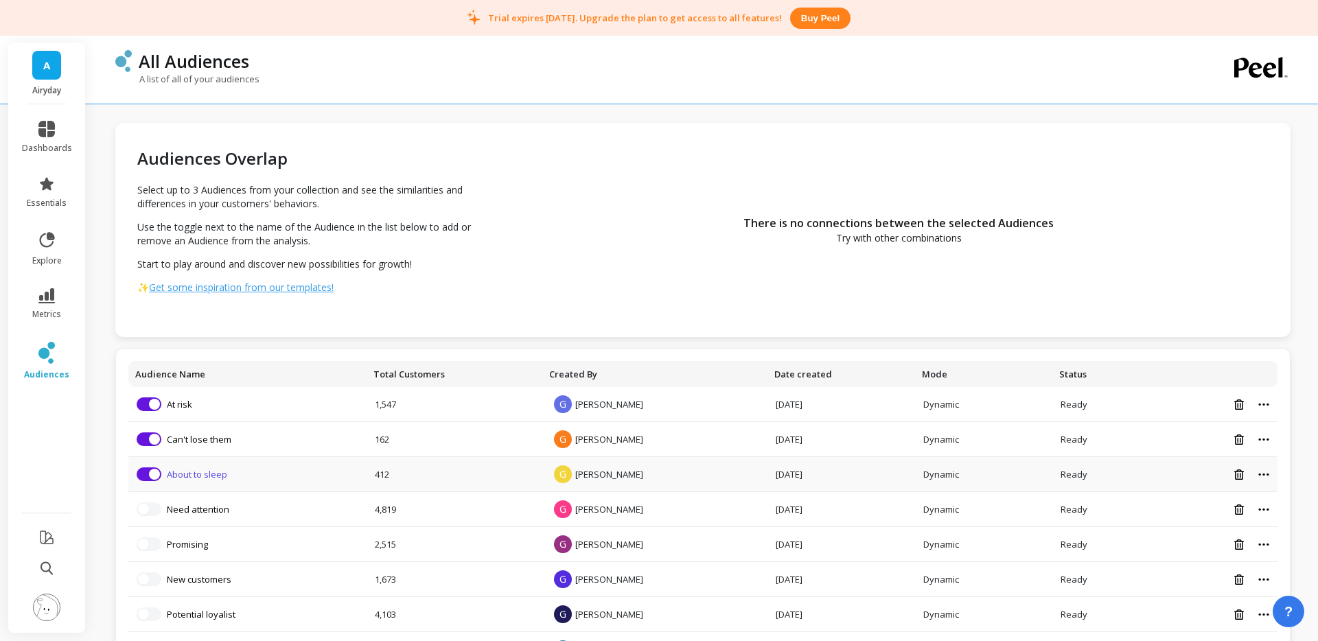
click at [196, 475] on link "About to sleep" at bounding box center [197, 474] width 60 height 12
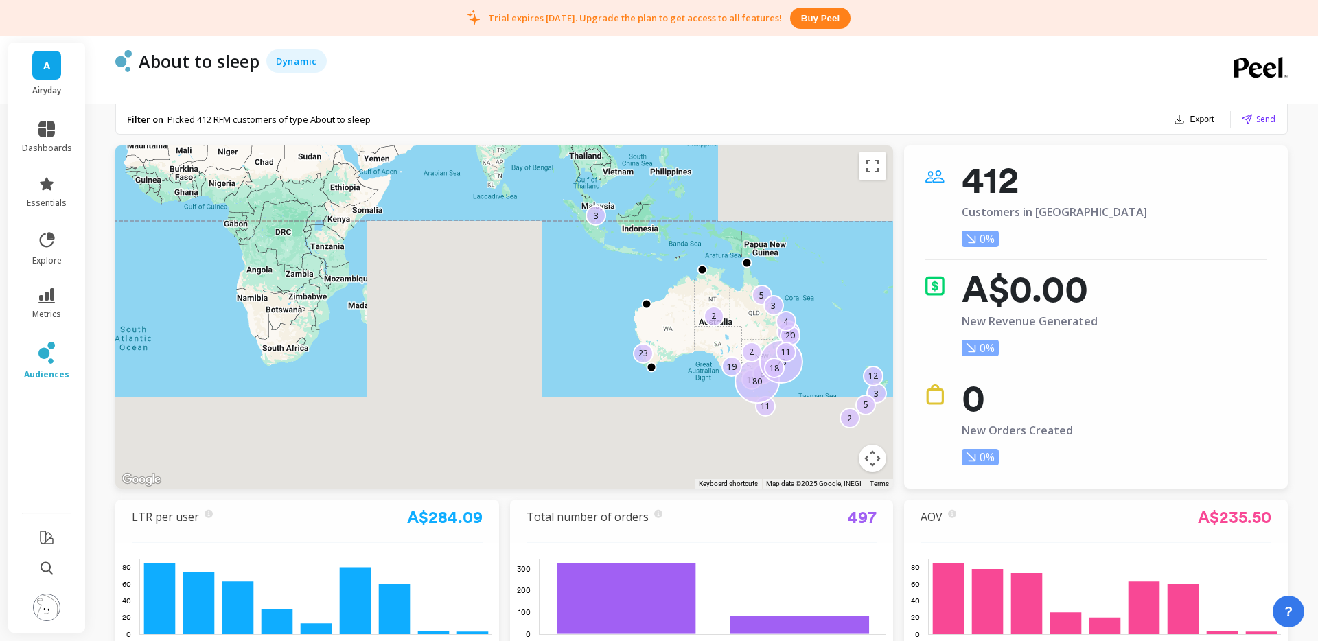
click at [1196, 119] on button "Export" at bounding box center [1193, 119] width 51 height 19
click at [1160, 163] on button "CSV" at bounding box center [1171, 155] width 122 height 25
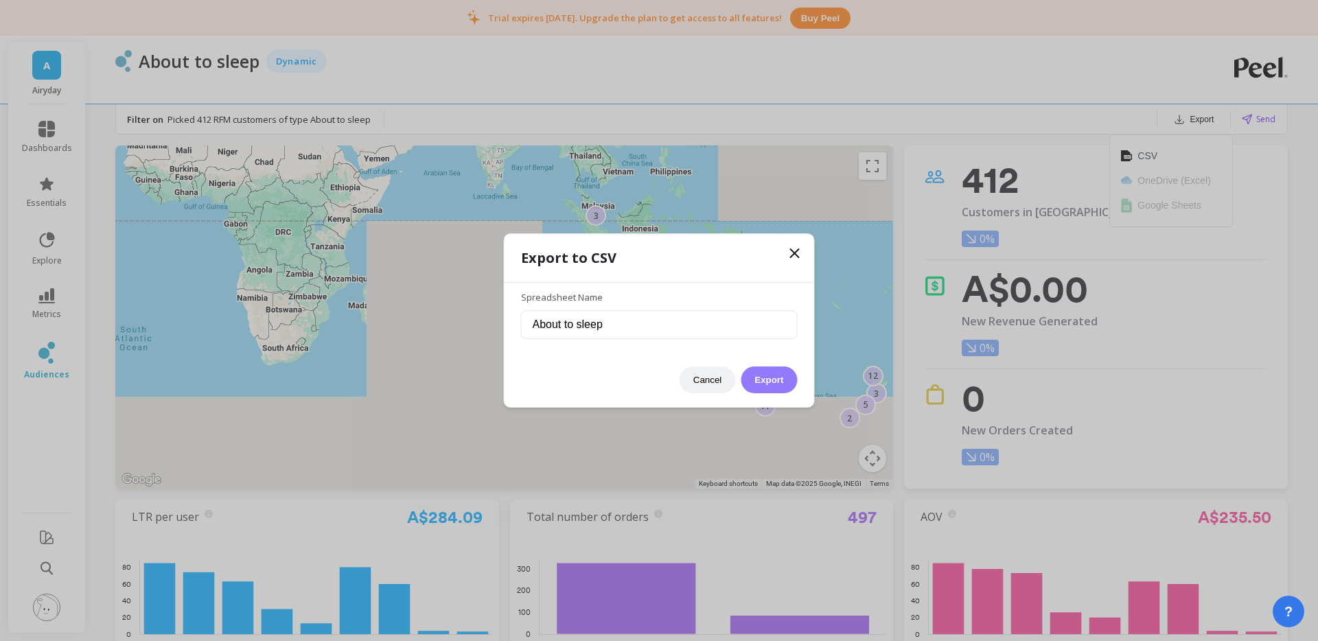
click at [772, 387] on button "Export" at bounding box center [769, 380] width 56 height 27
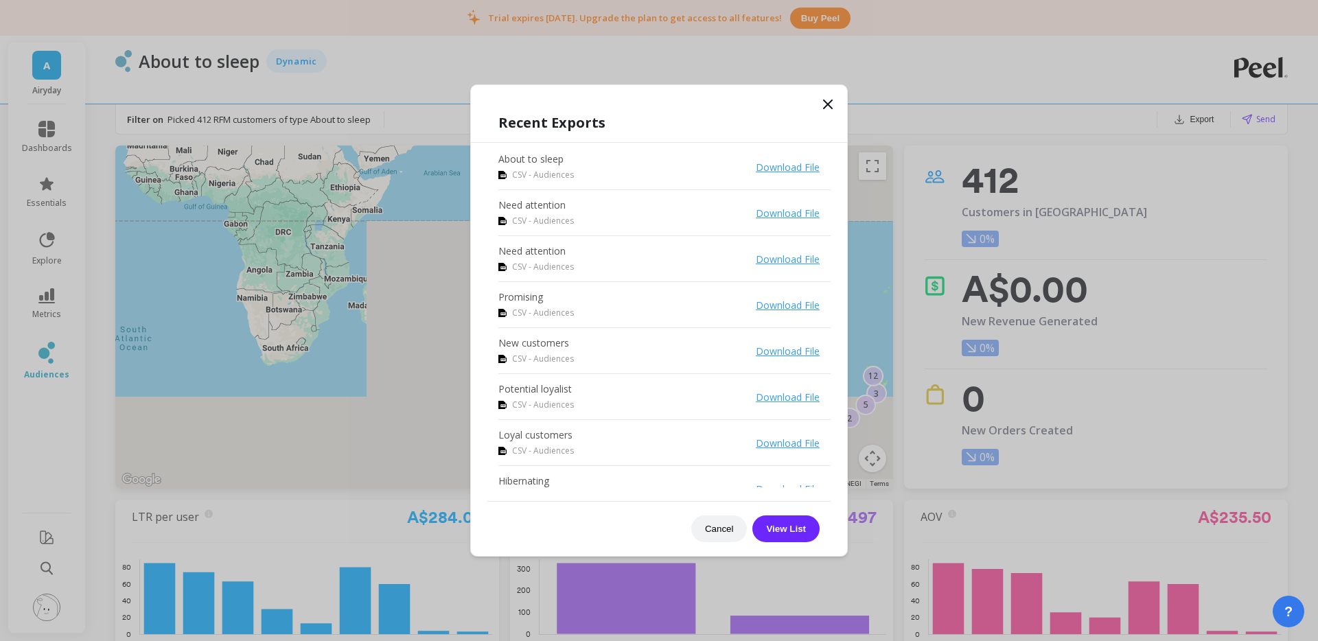
click at [793, 163] on link "Download File" at bounding box center [788, 167] width 64 height 13
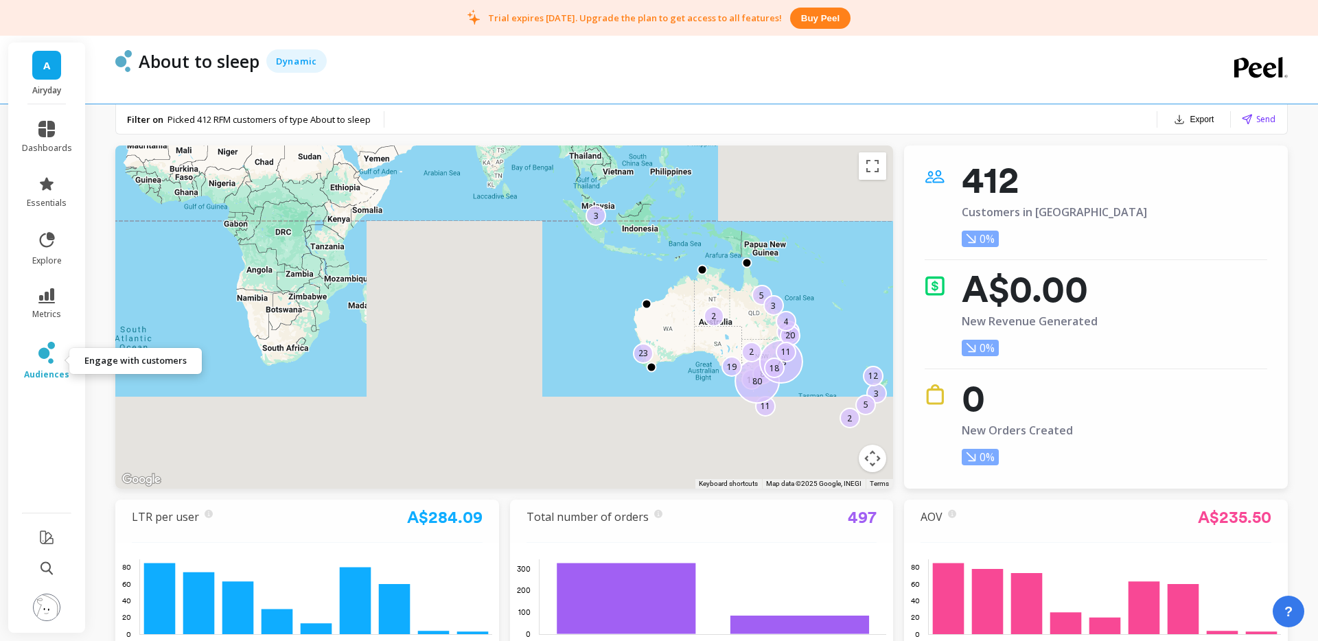
click at [47, 357] on icon at bounding box center [43, 353] width 11 height 11
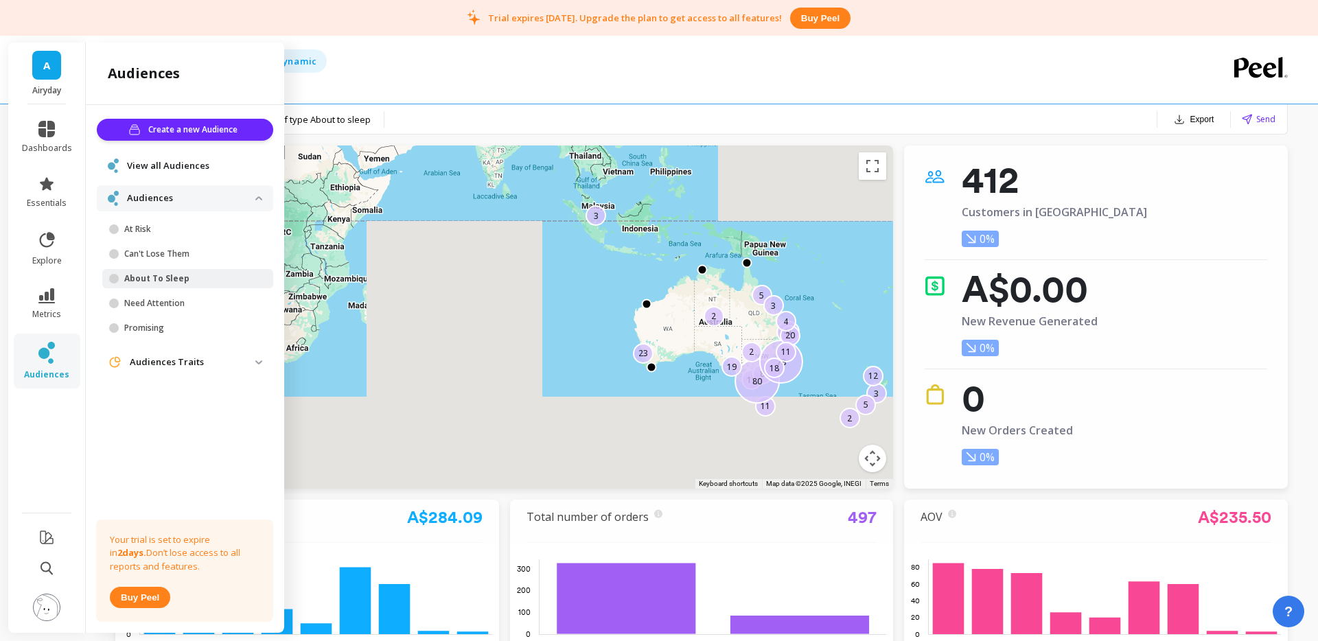
click at [172, 165] on span "View all Audiences" at bounding box center [168, 166] width 82 height 14
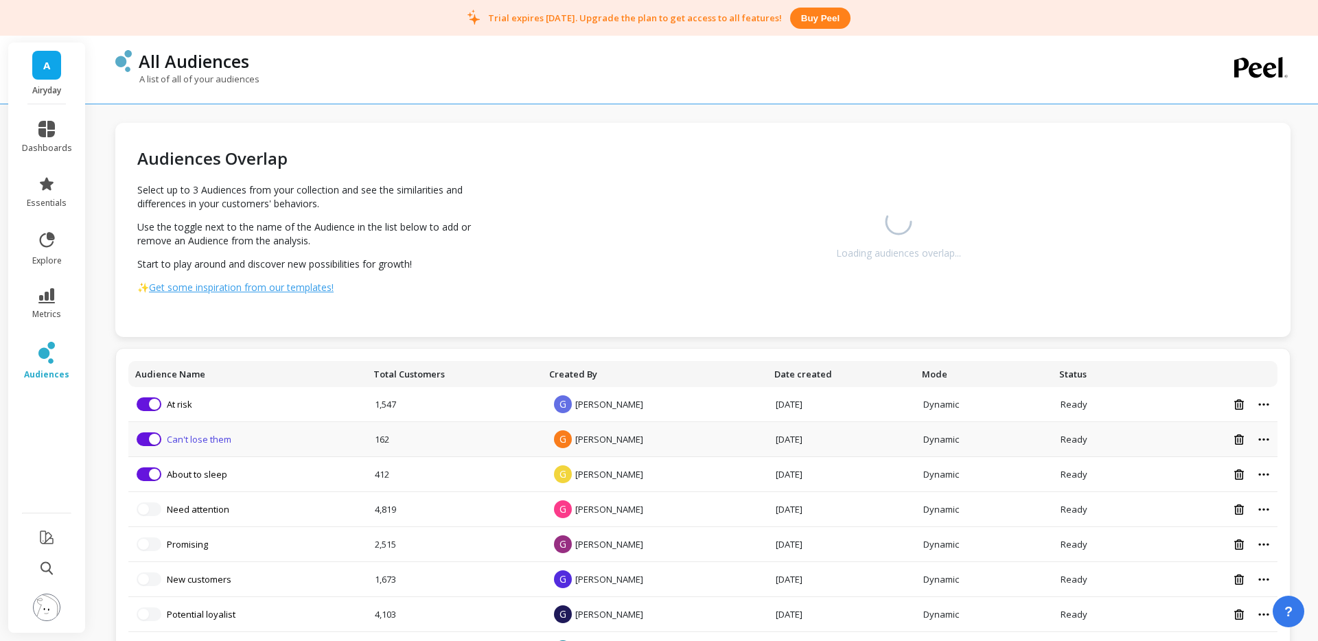
click at [210, 436] on link "Can't lose them" at bounding box center [199, 439] width 65 height 12
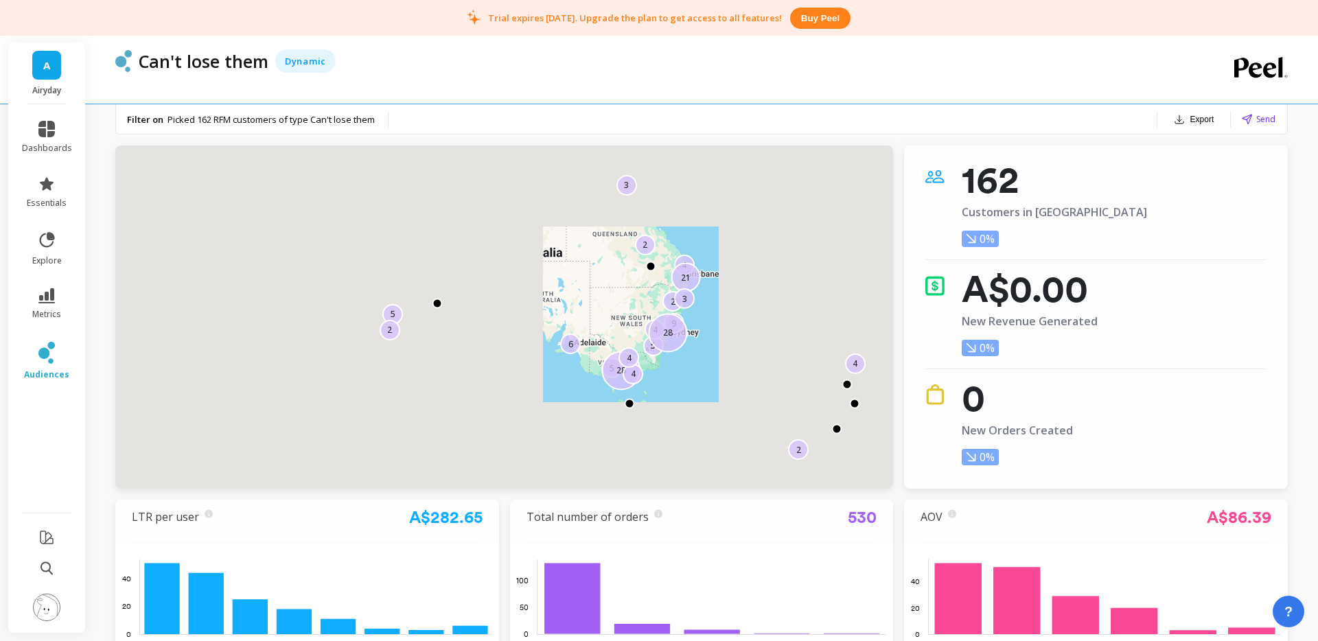
click at [1193, 120] on button "Export" at bounding box center [1193, 119] width 51 height 19
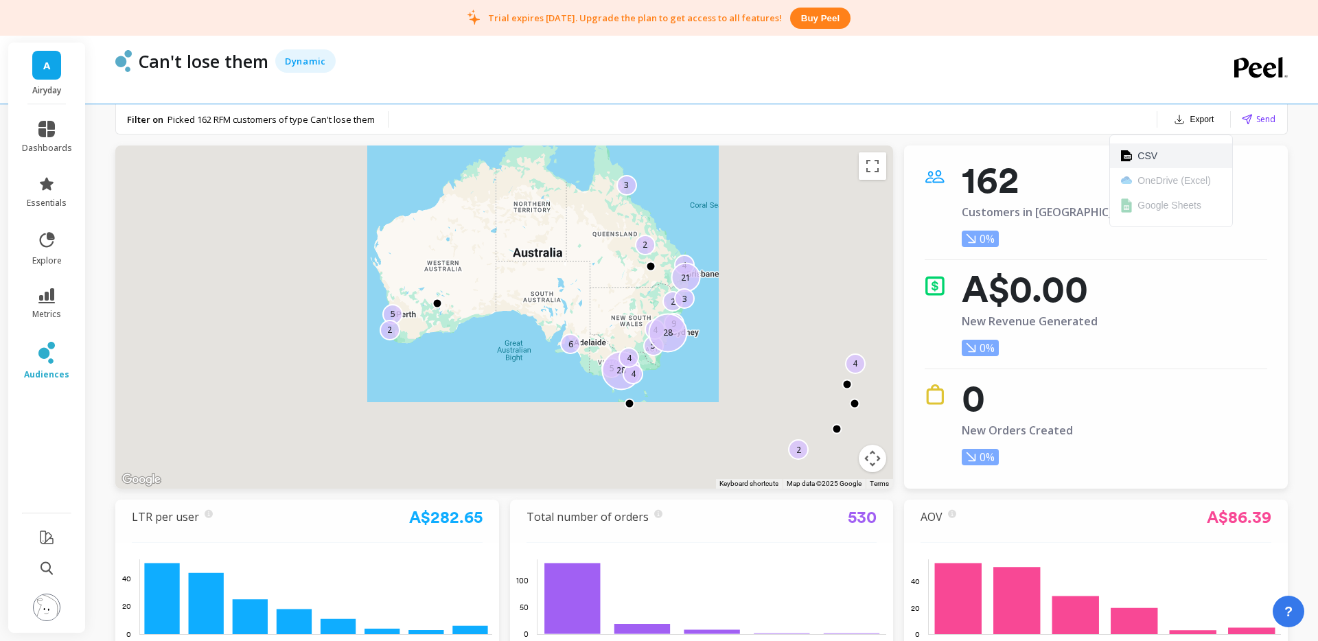
click at [1170, 154] on button "CSV" at bounding box center [1171, 155] width 122 height 25
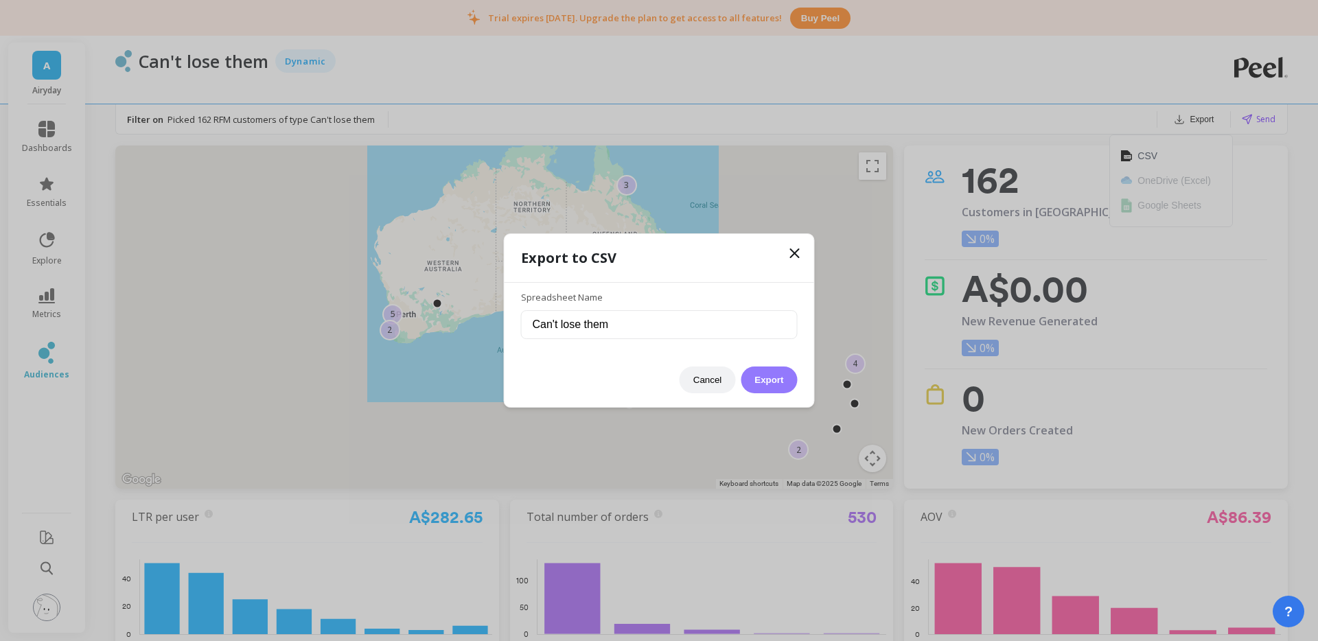
click at [759, 375] on button "Export" at bounding box center [769, 380] width 56 height 27
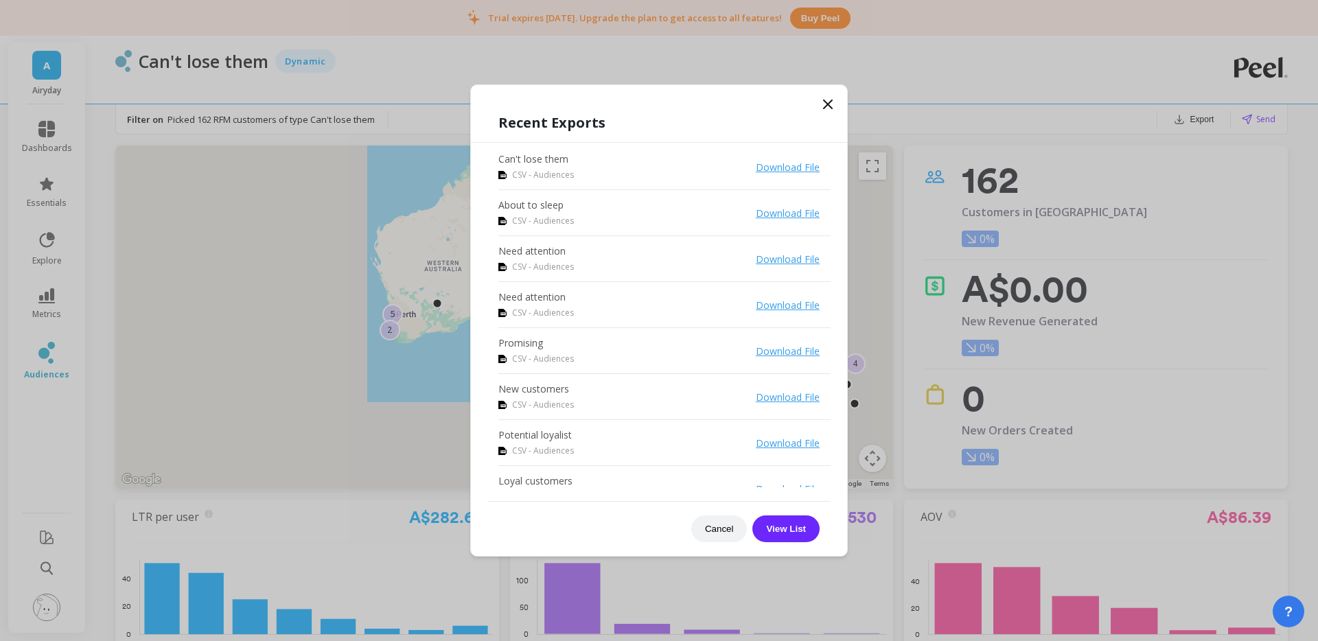
click at [787, 167] on link "Download File" at bounding box center [788, 167] width 64 height 13
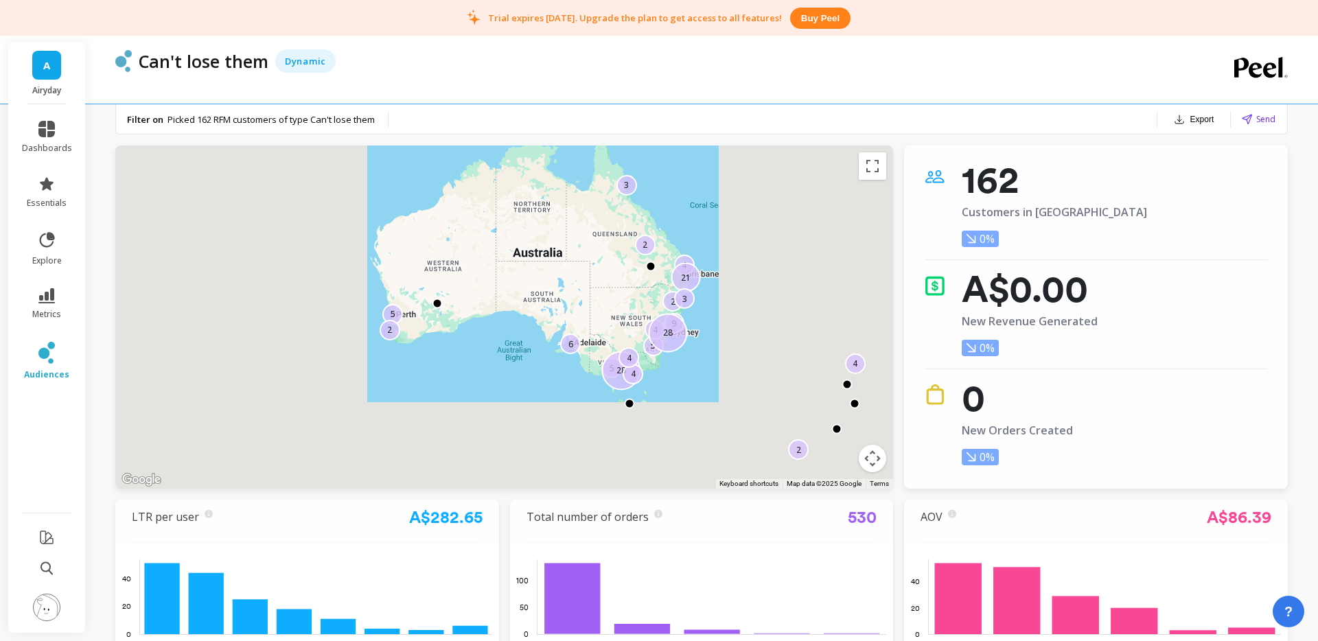
click at [594, 71] on div "Can't lose them Dynamic" at bounding box center [655, 60] width 1046 height 23
click at [55, 356] on link "audiences" at bounding box center [47, 361] width 50 height 38
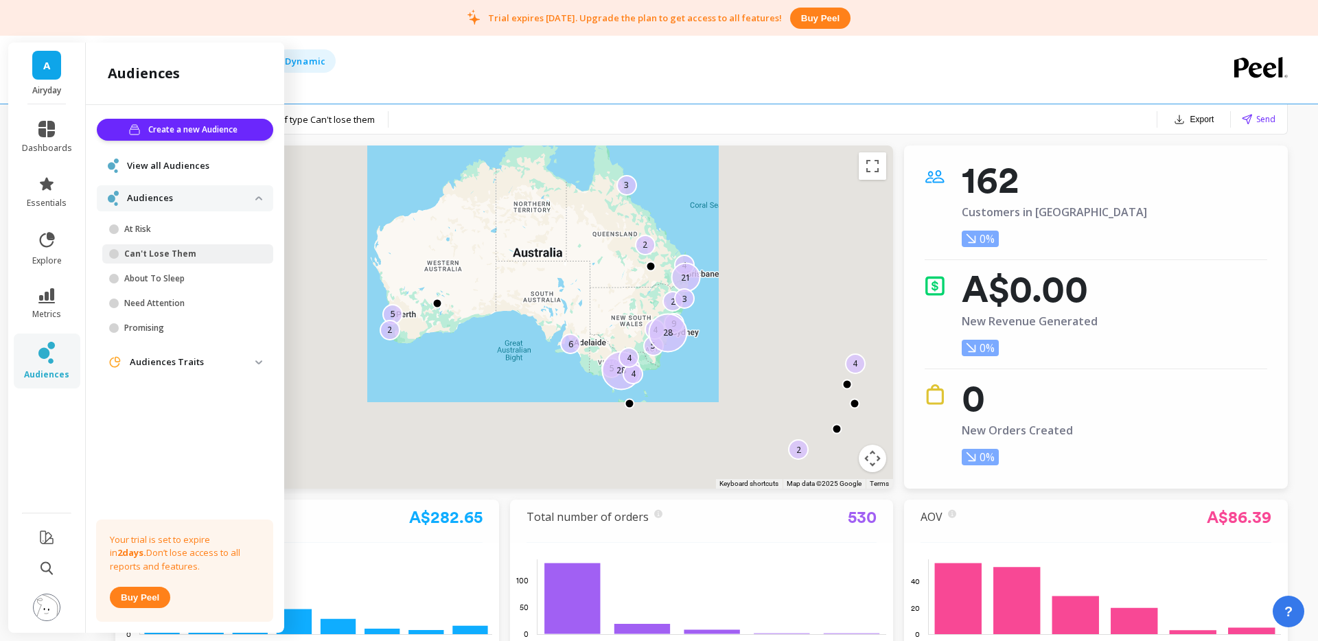
click at [194, 168] on span "View all Audiences" at bounding box center [168, 166] width 82 height 14
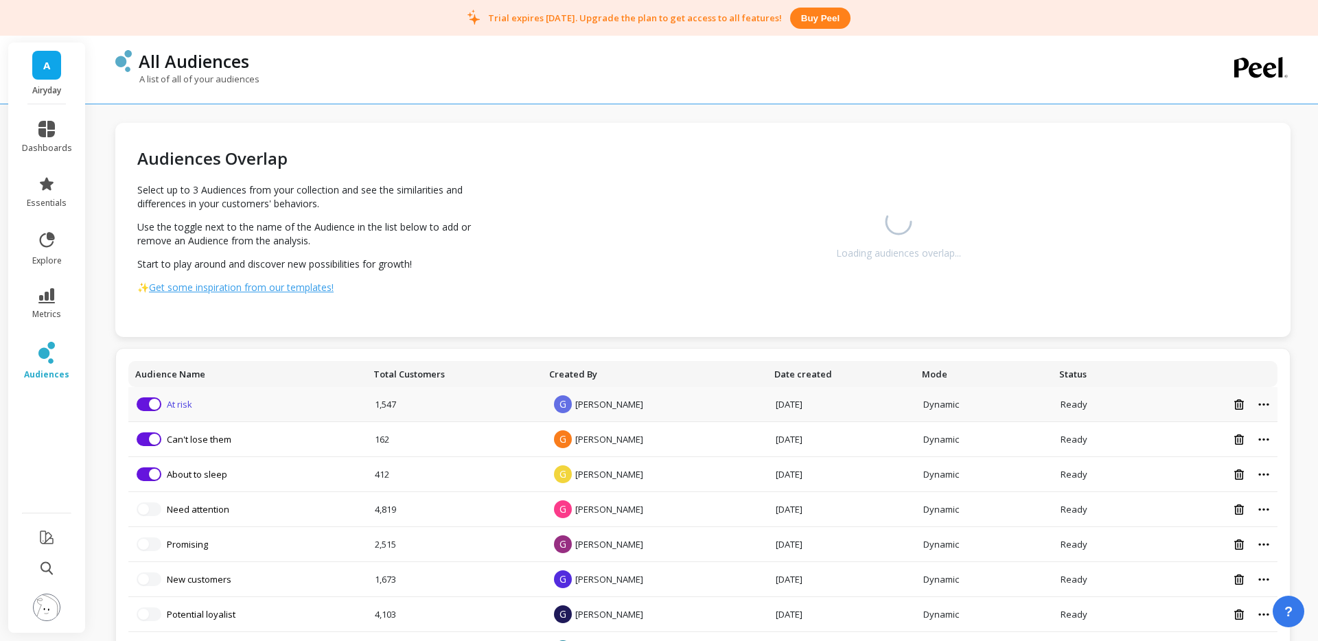
click at [185, 406] on link "At risk" at bounding box center [179, 404] width 25 height 12
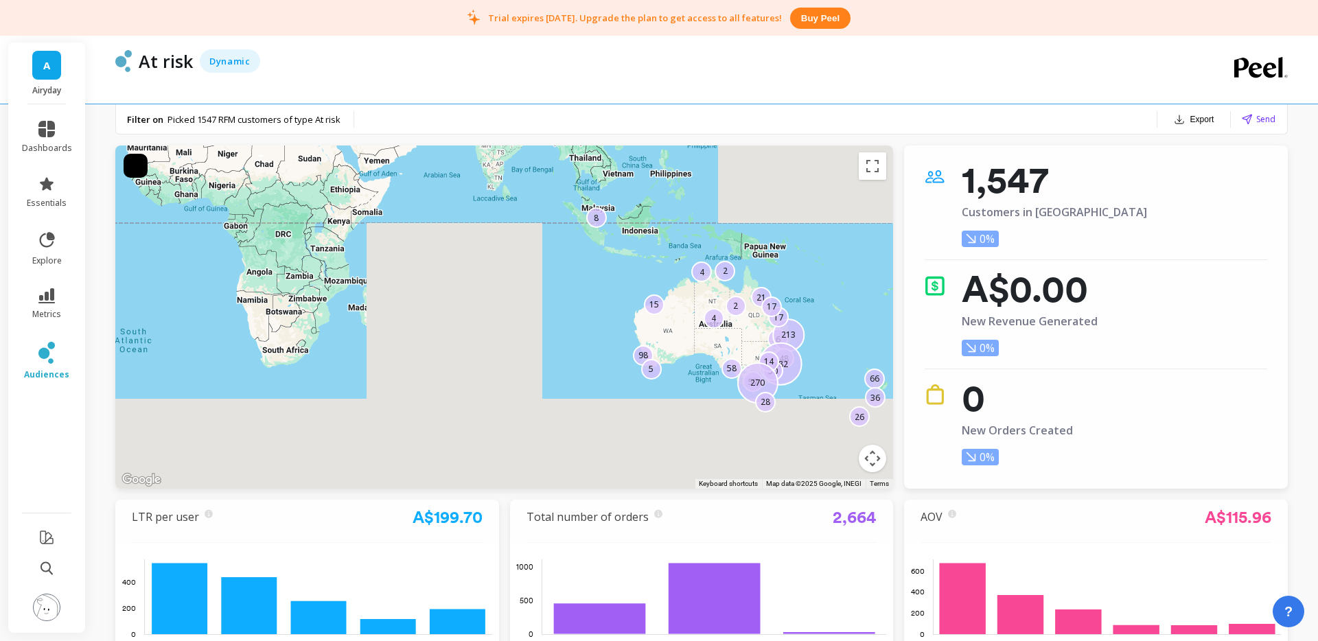
click at [1200, 122] on button "Export" at bounding box center [1193, 119] width 51 height 19
click at [1173, 152] on button "CSV" at bounding box center [1171, 155] width 122 height 25
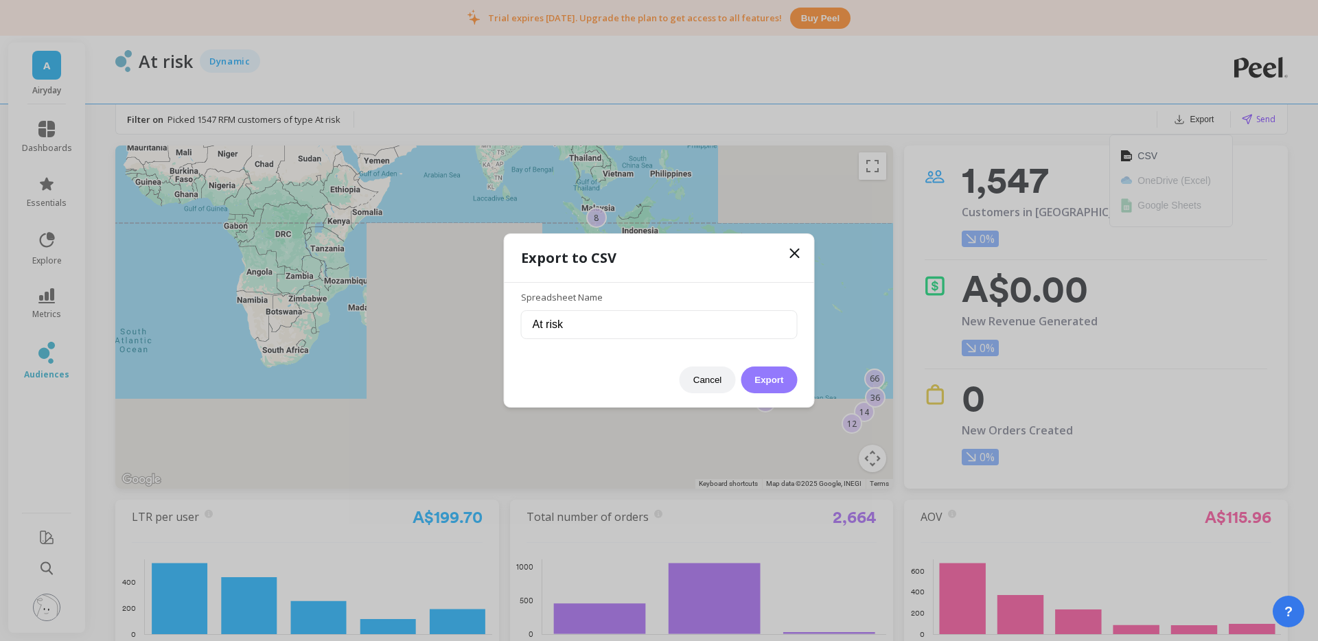
click at [780, 379] on button "Export" at bounding box center [769, 380] width 56 height 27
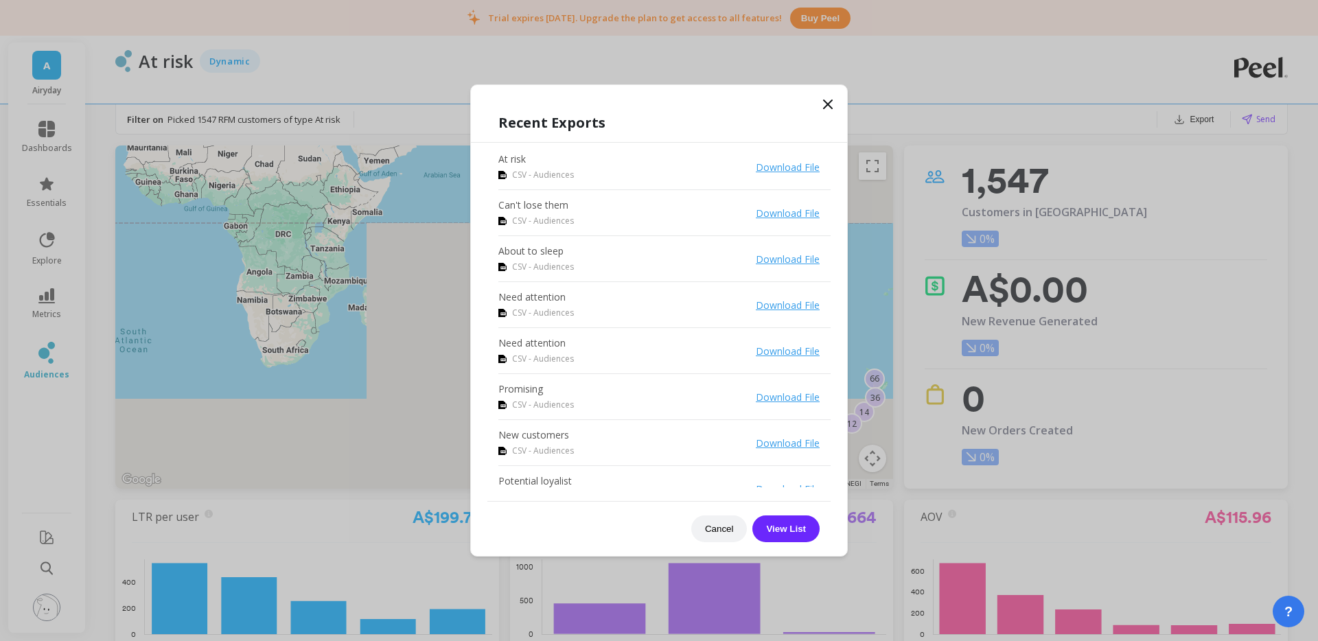
click at [789, 167] on link "Download File" at bounding box center [788, 167] width 64 height 13
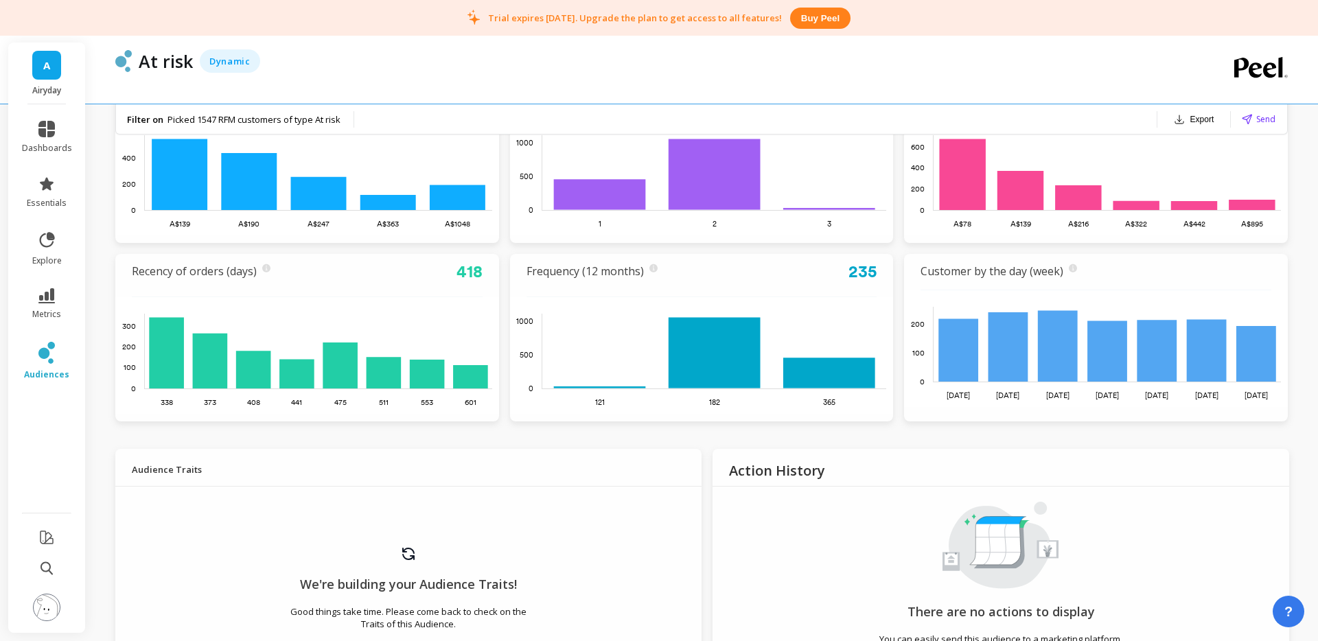
scroll to position [431, 0]
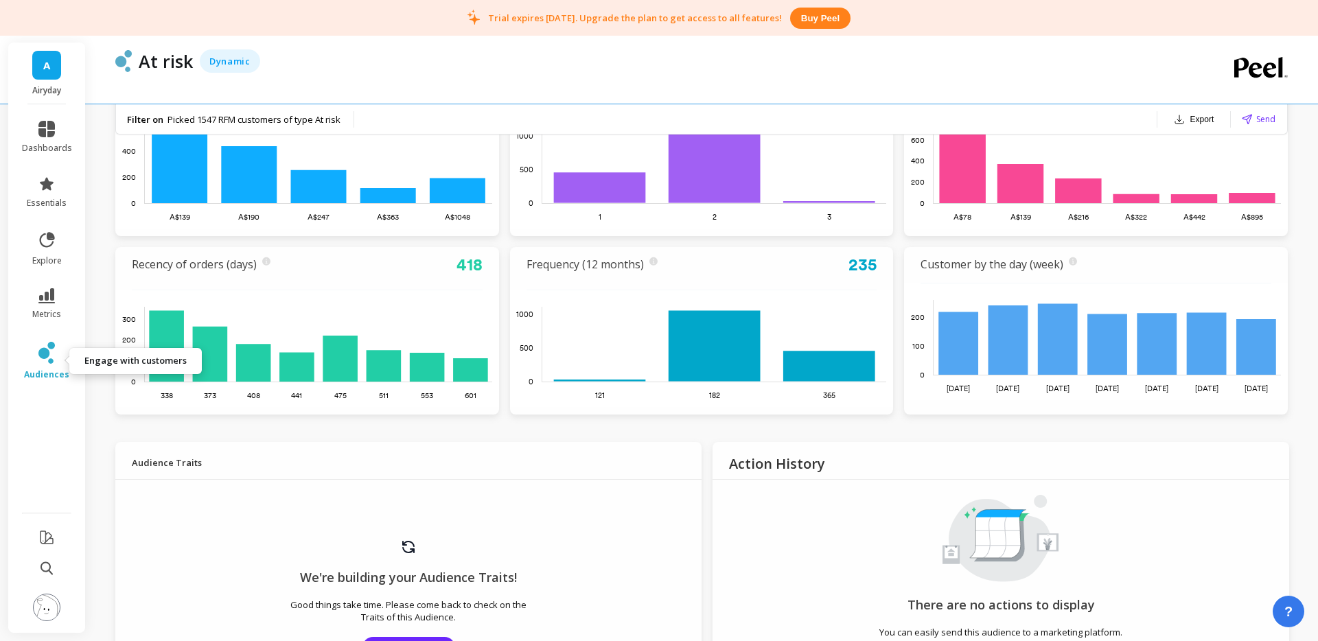
click at [39, 355] on icon at bounding box center [43, 353] width 11 height 11
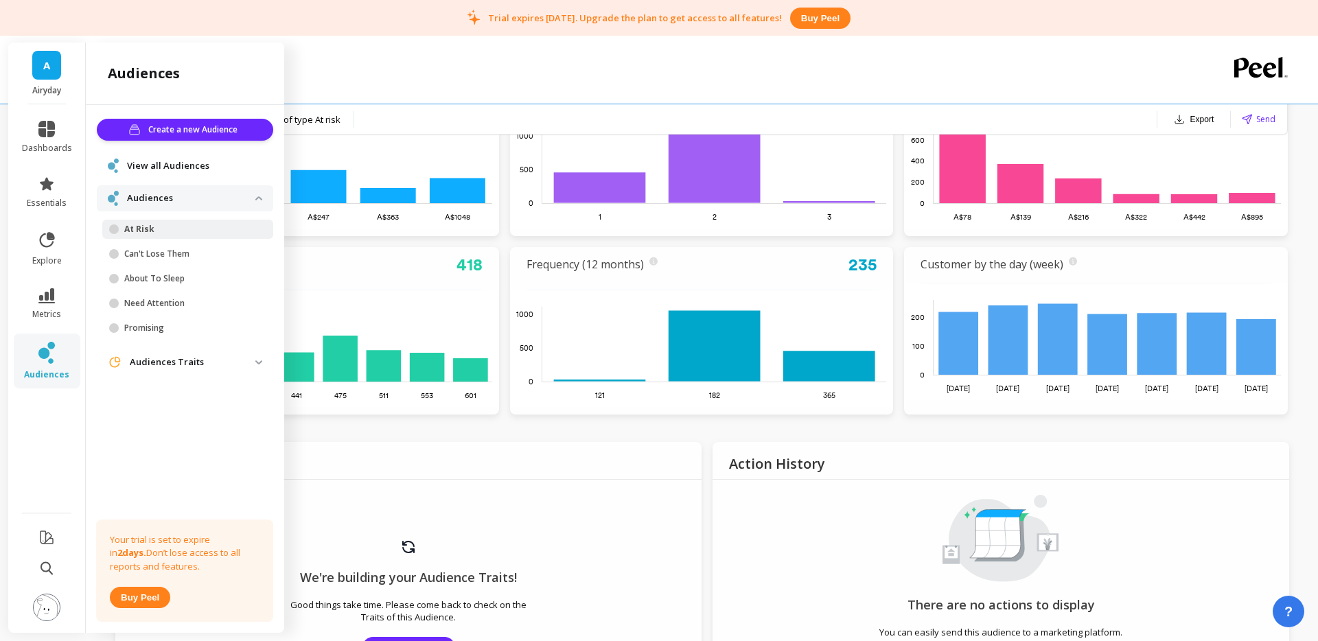
click at [148, 166] on span "View all Audiences" at bounding box center [168, 166] width 82 height 14
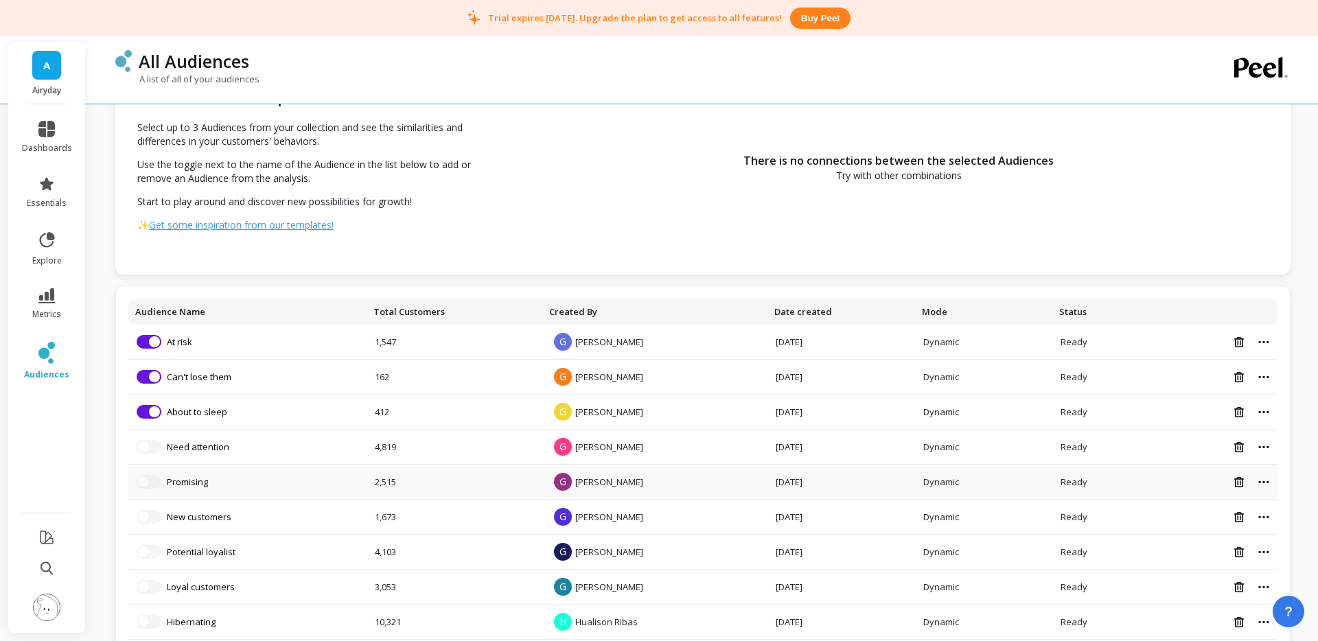
scroll to position [161, 0]
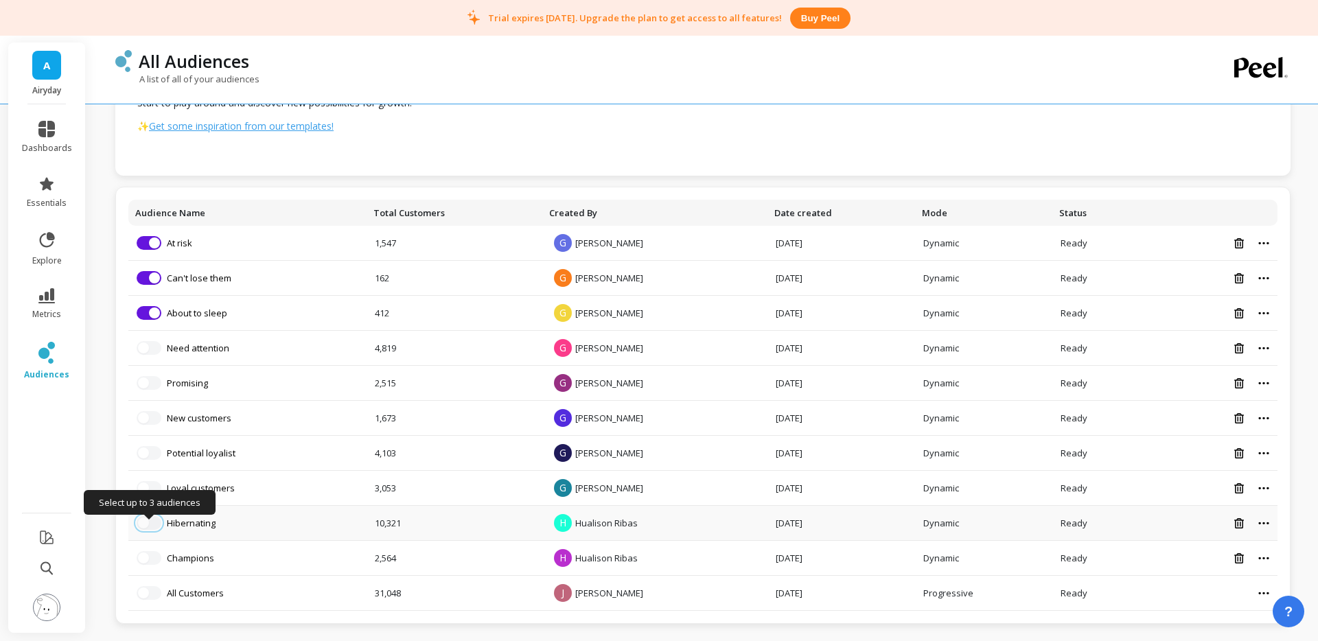
click at [154, 520] on button "button" at bounding box center [149, 523] width 25 height 14
click at [155, 266] on td "Remove from visualization Can't lose them" at bounding box center [247, 278] width 238 height 35
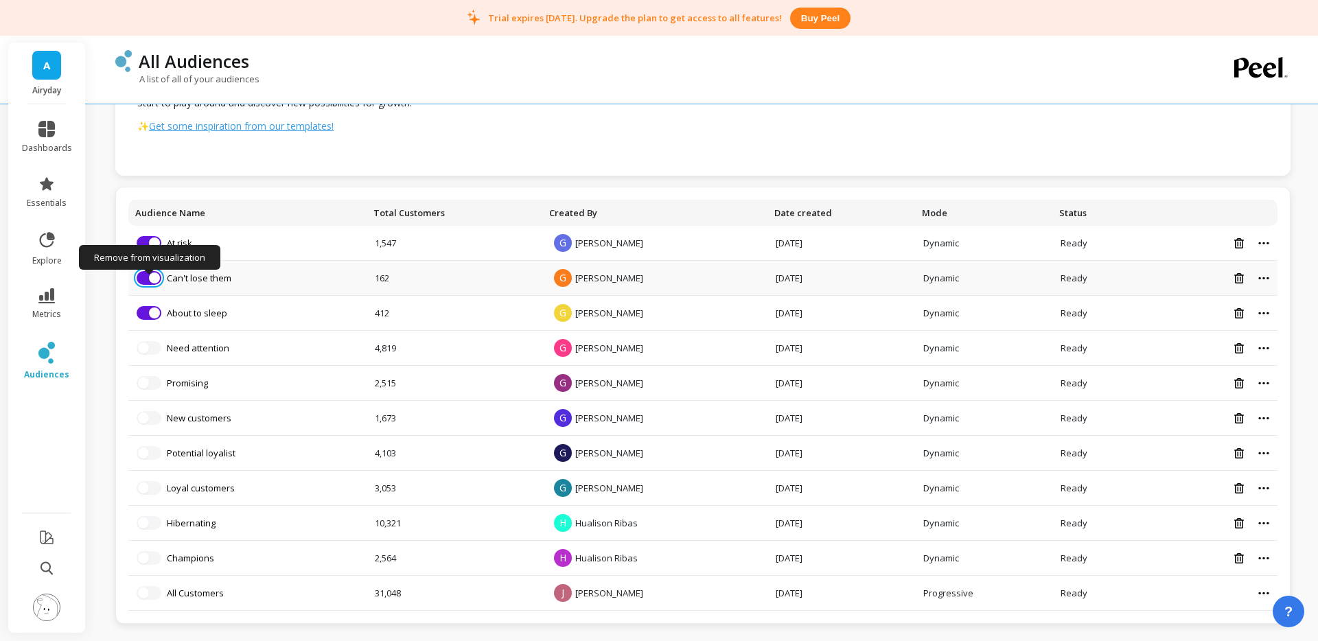
click at [152, 277] on span "button" at bounding box center [154, 278] width 11 height 11
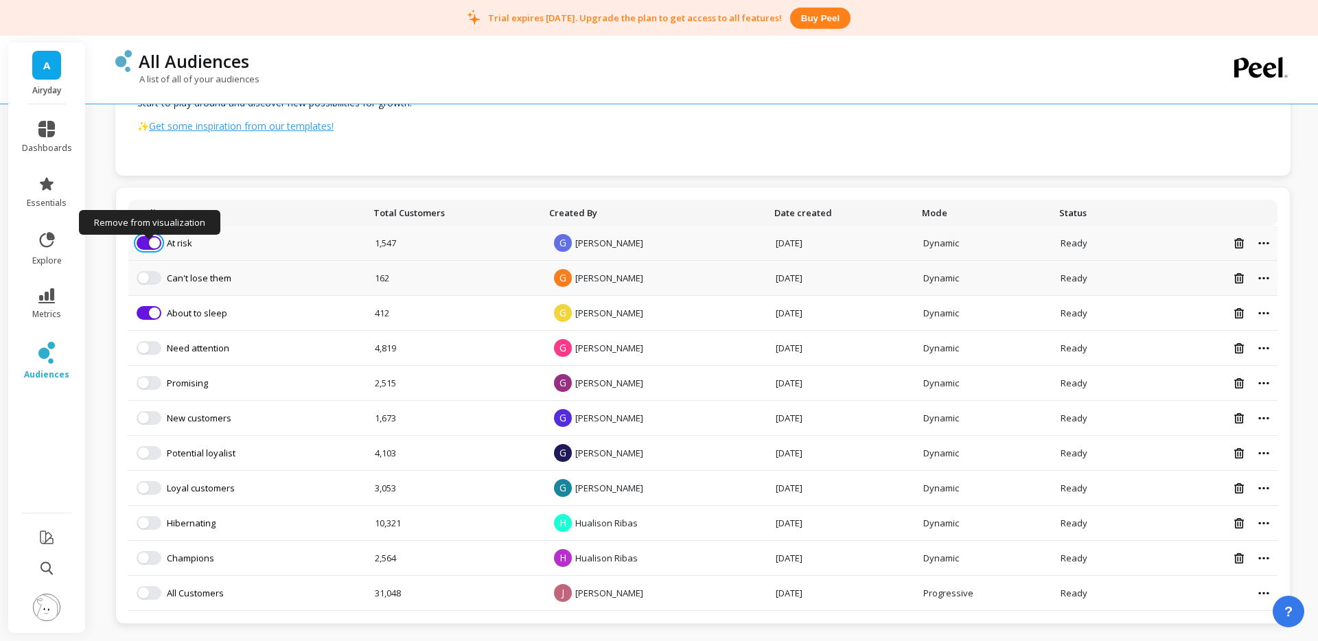
click at [151, 248] on button "button" at bounding box center [149, 243] width 25 height 14
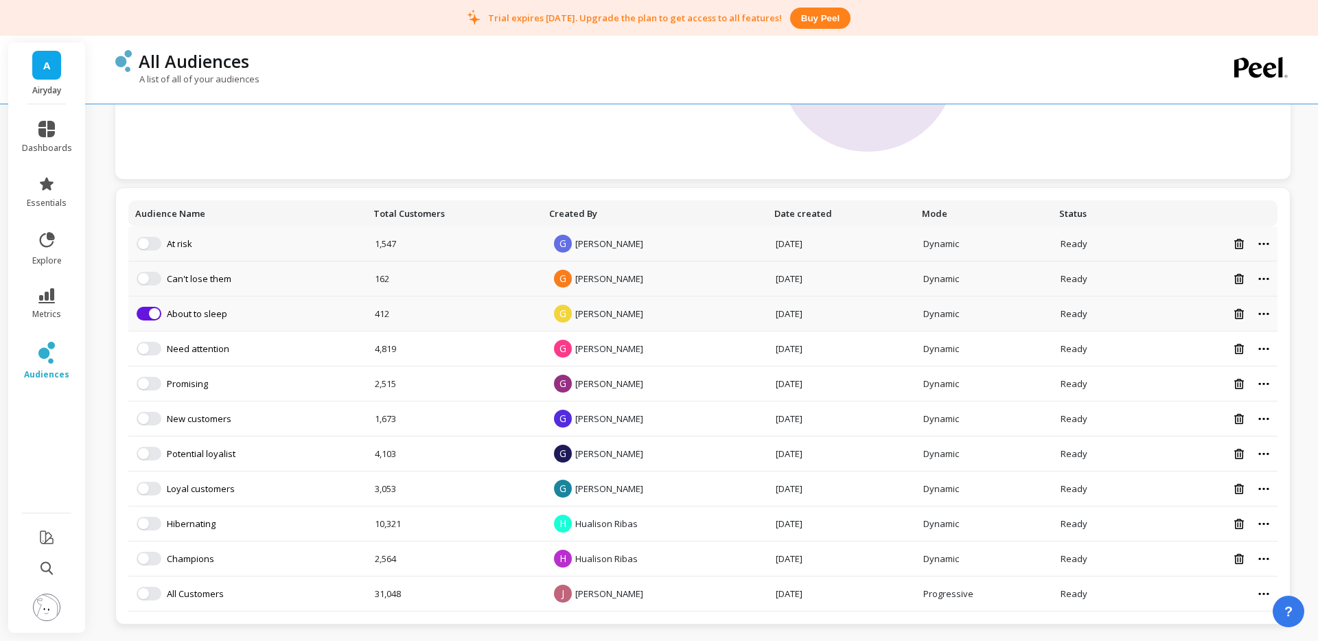
scroll to position [205, 0]
click at [150, 305] on td "Remove from visualization About to sleep" at bounding box center [247, 313] width 238 height 35
click at [150, 312] on span "button" at bounding box center [154, 313] width 11 height 11
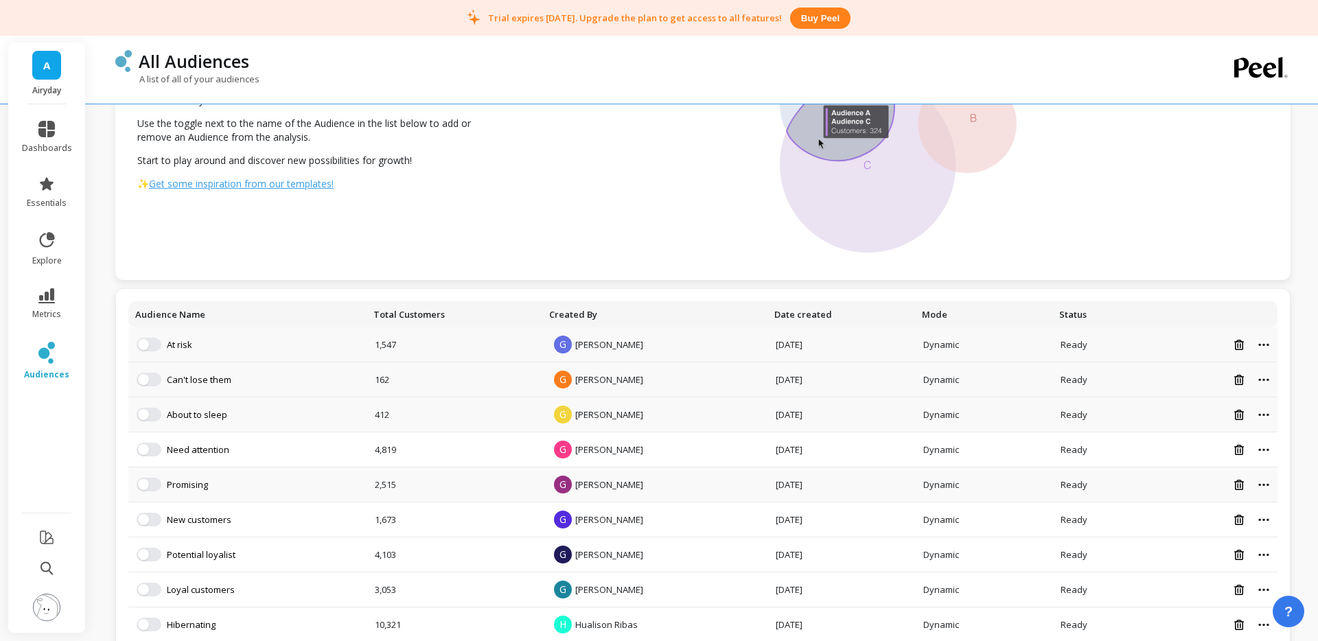
scroll to position [205, 0]
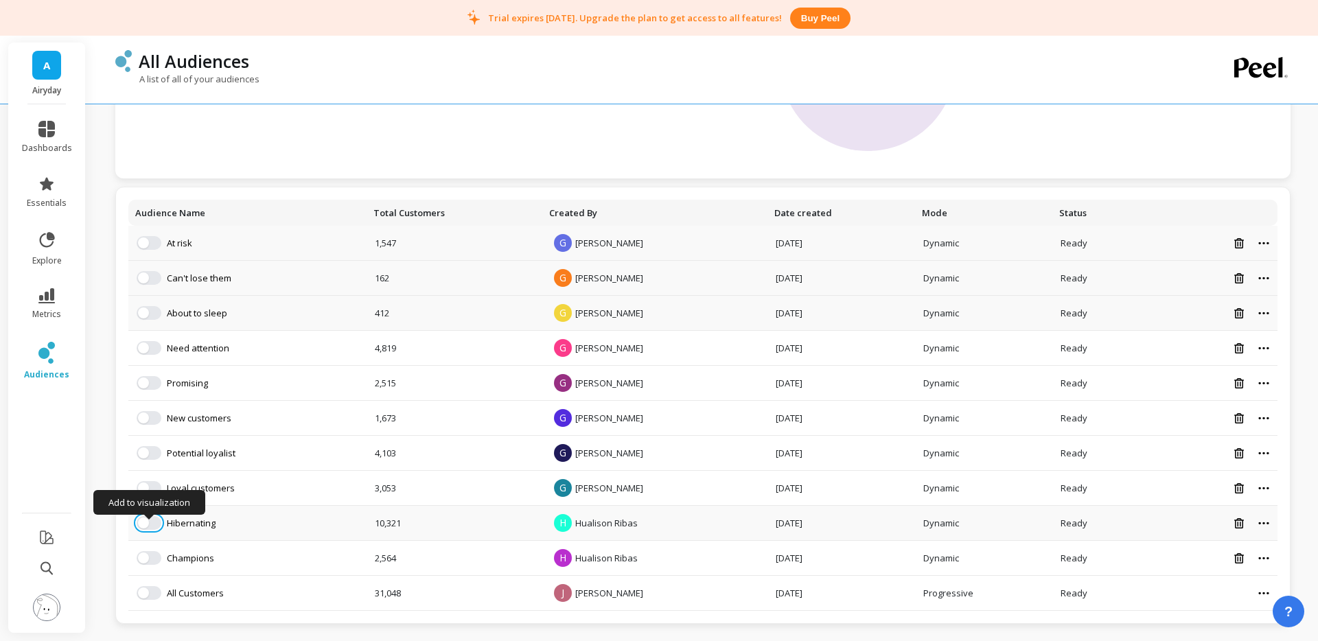
click at [147, 523] on span "button" at bounding box center [143, 523] width 11 height 11
click at [152, 562] on button "button" at bounding box center [149, 558] width 25 height 14
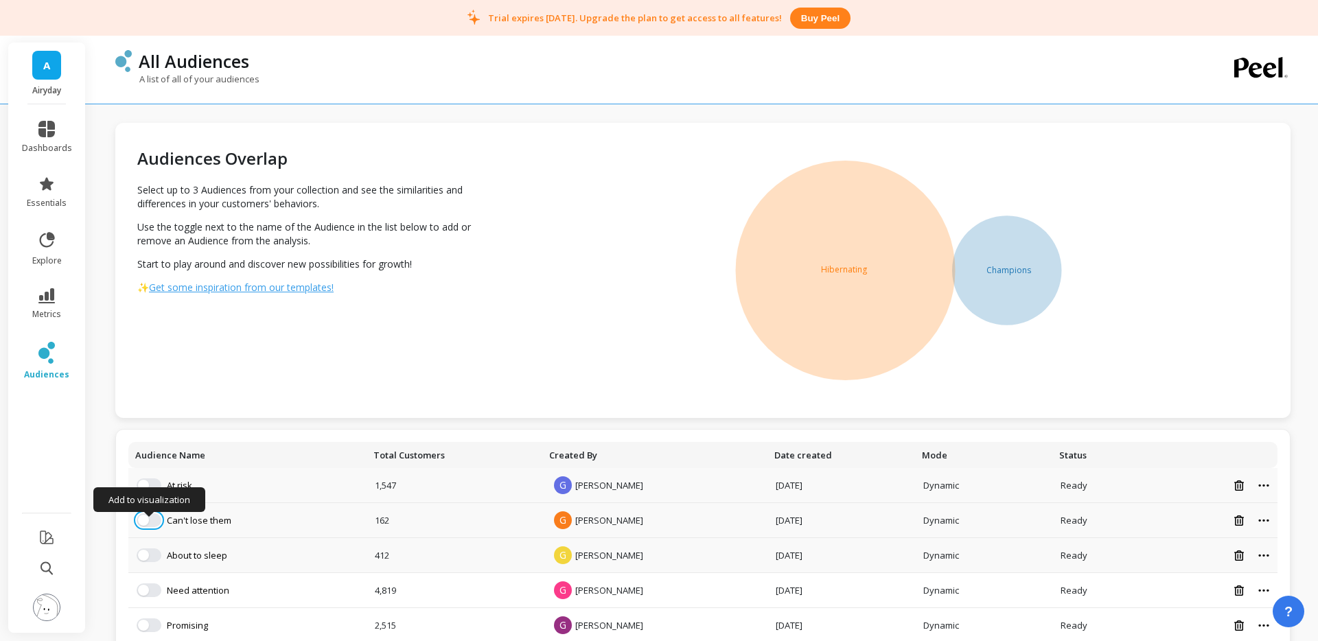
click at [145, 523] on span "button" at bounding box center [143, 520] width 11 height 11
click at [146, 522] on button "button" at bounding box center [149, 520] width 25 height 14
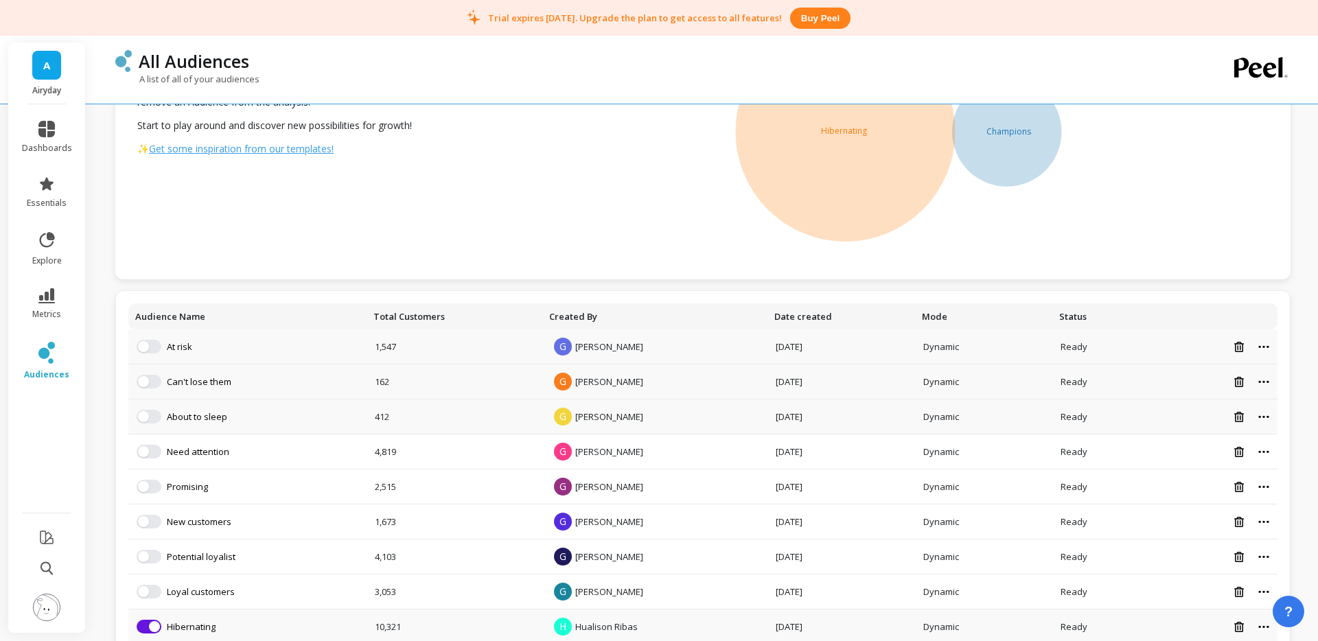
scroll to position [147, 0]
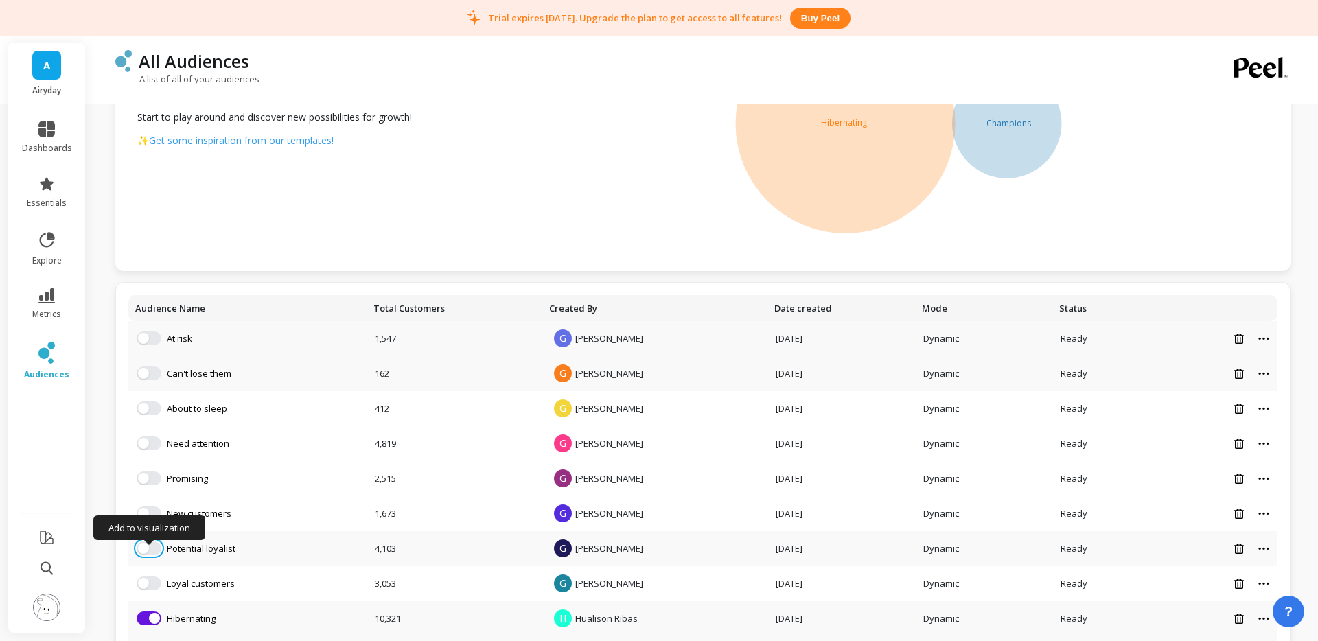
click at [143, 549] on span "button" at bounding box center [143, 548] width 11 height 11
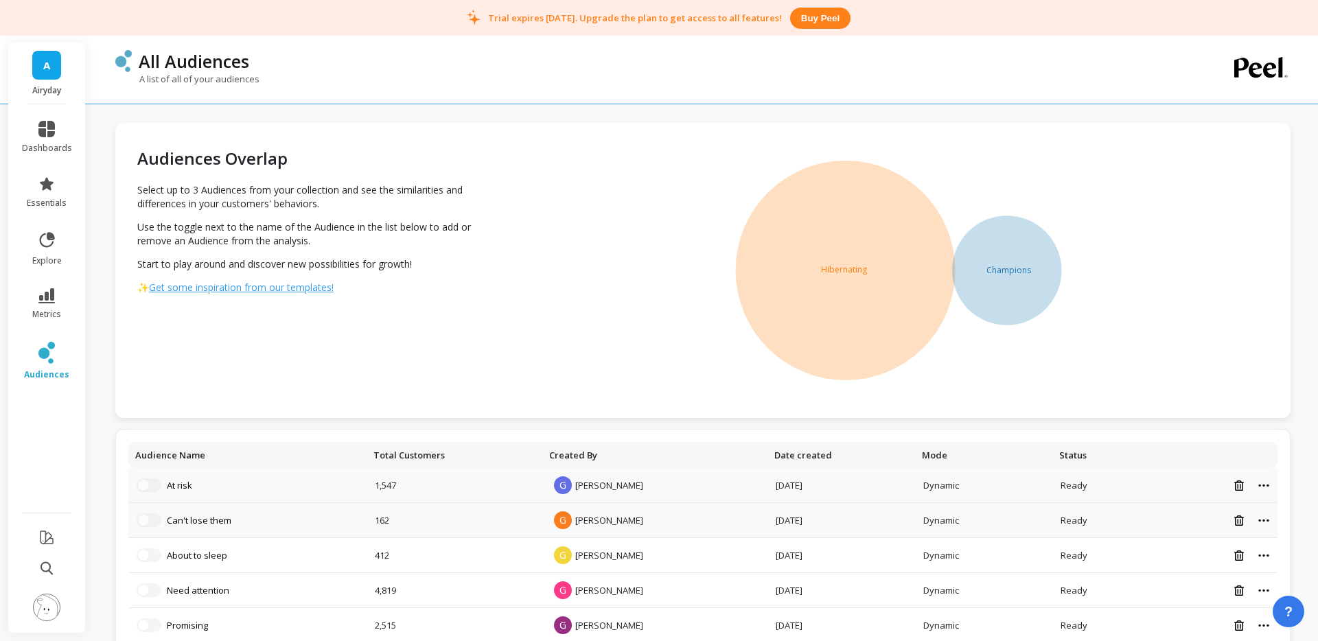
scroll to position [242, 0]
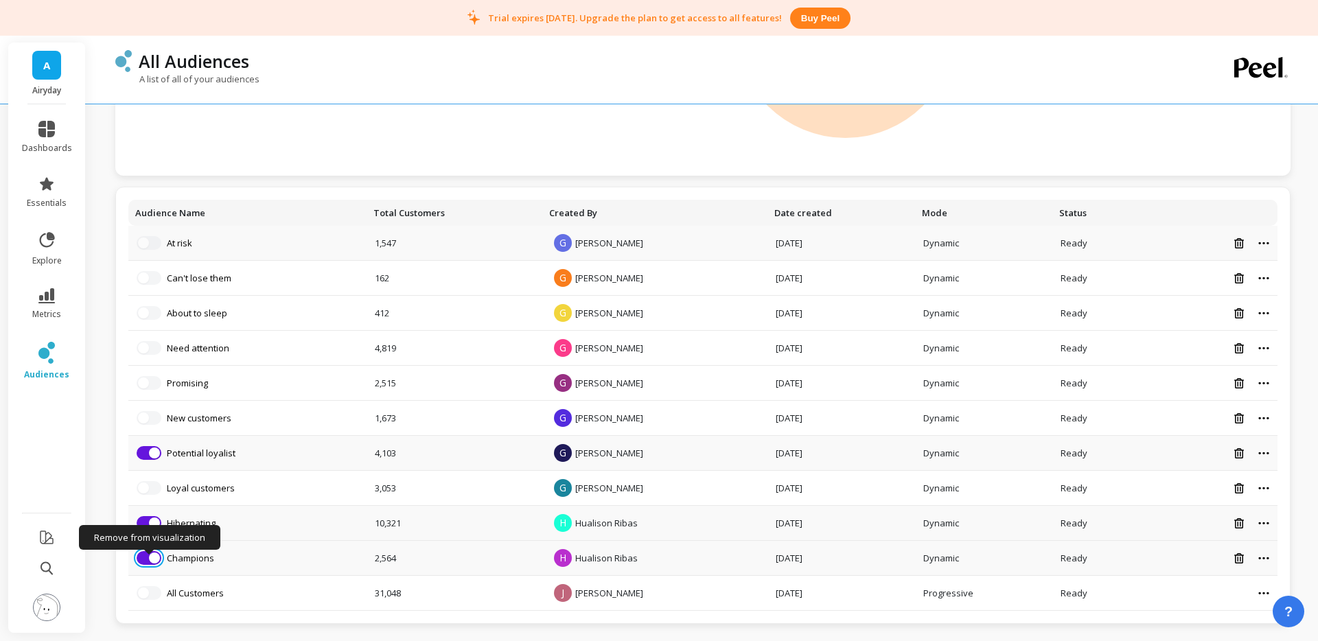
click at [152, 561] on span "button" at bounding box center [154, 558] width 11 height 11
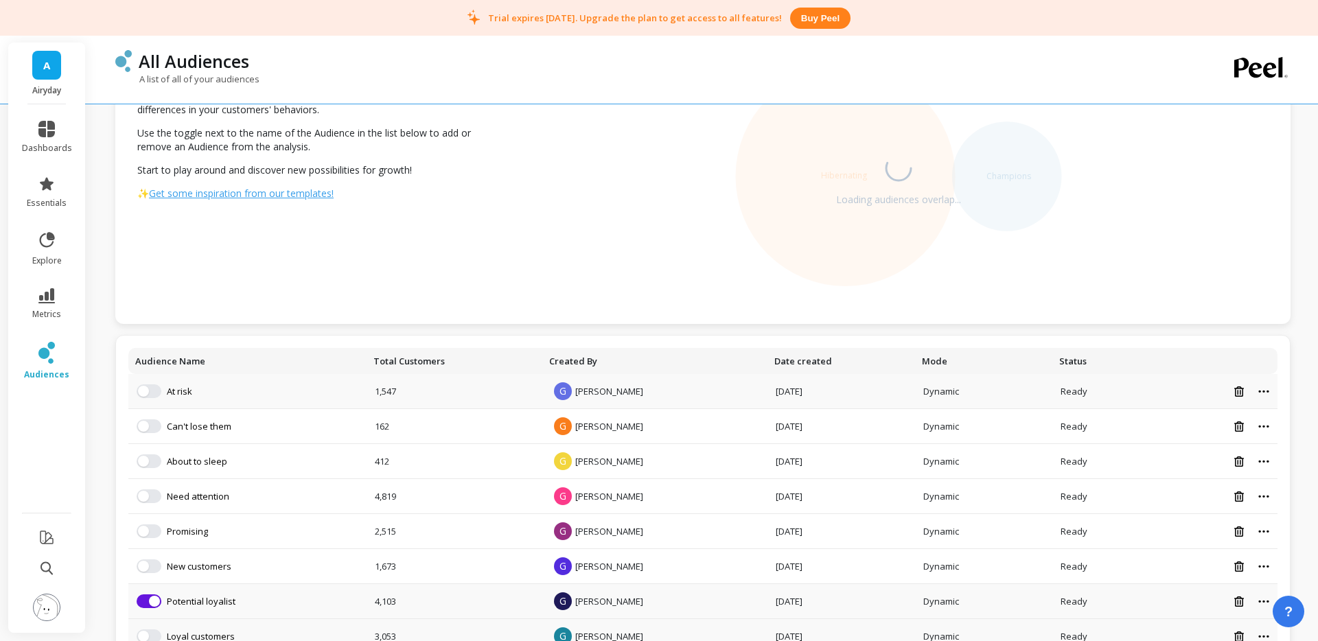
scroll to position [242, 0]
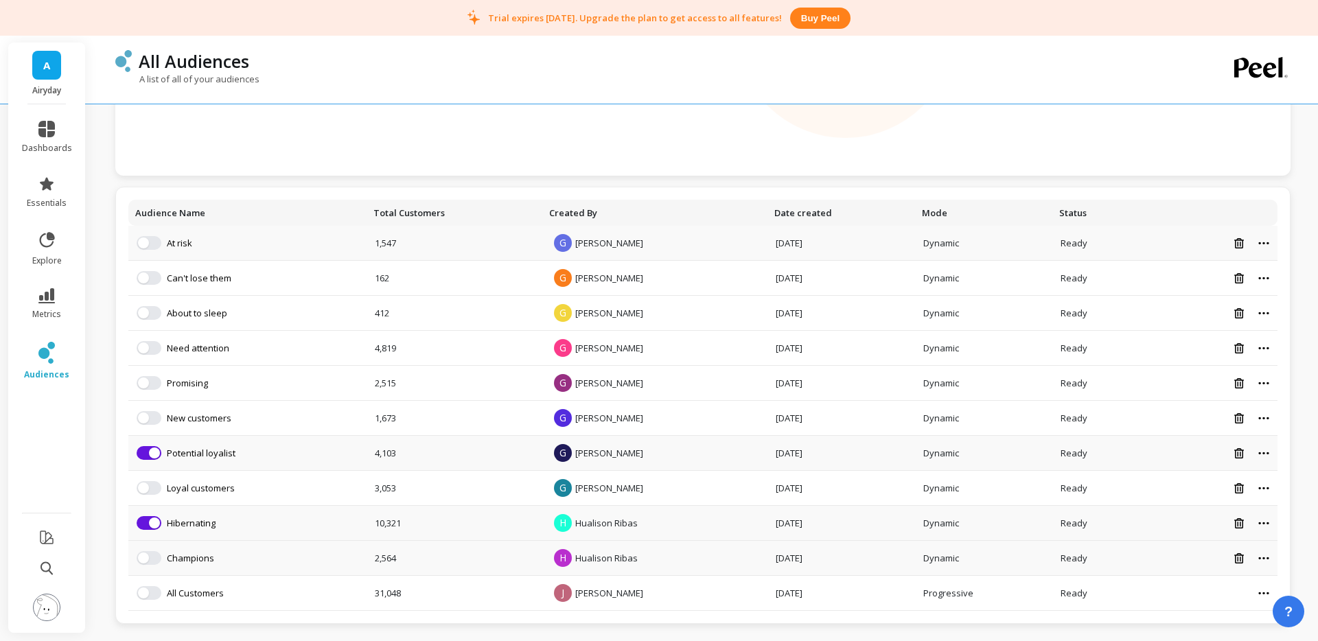
click at [137, 560] on li "Add to visualization Champions" at bounding box center [248, 558] width 222 height 14
click at [146, 550] on td "Add to visualization Champions" at bounding box center [247, 558] width 238 height 35
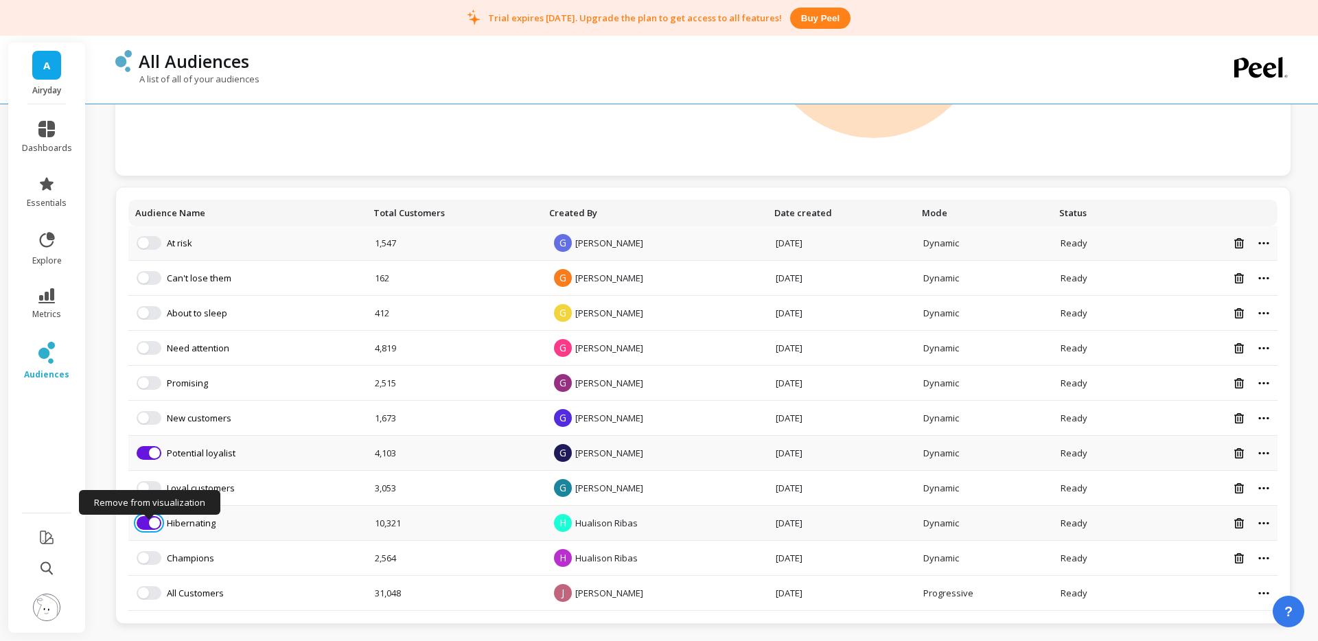
click at [150, 525] on span "button" at bounding box center [154, 523] width 11 height 11
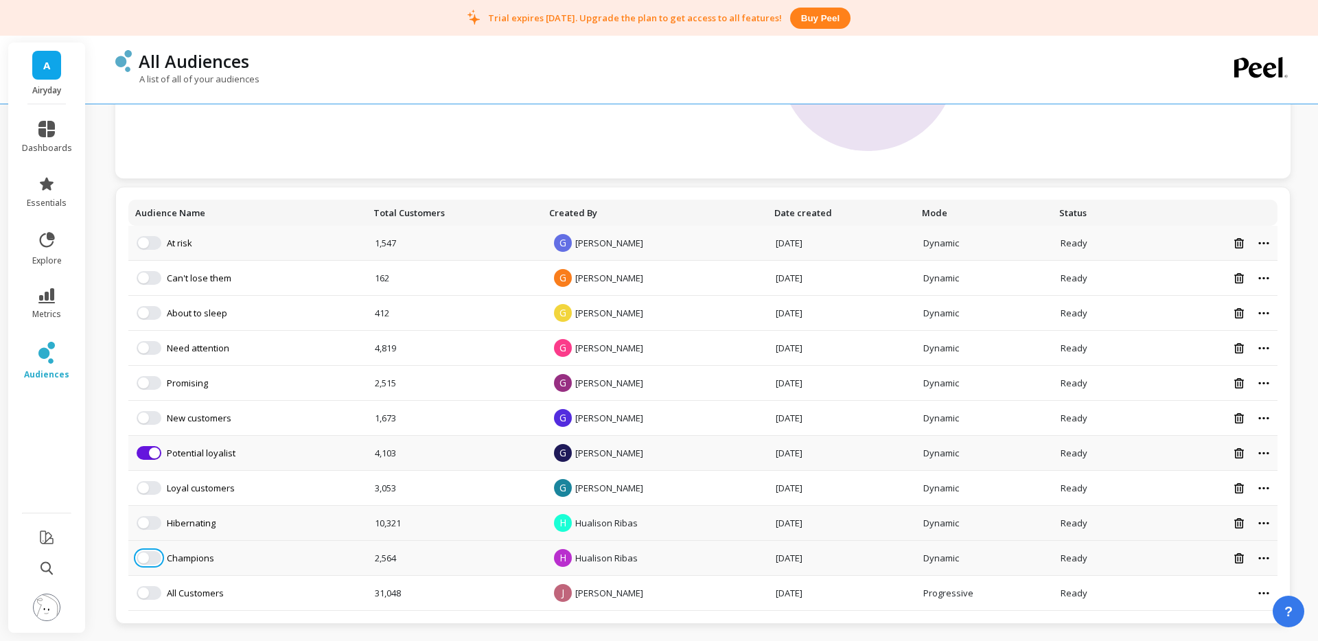
click at [151, 557] on button "button" at bounding box center [149, 558] width 25 height 14
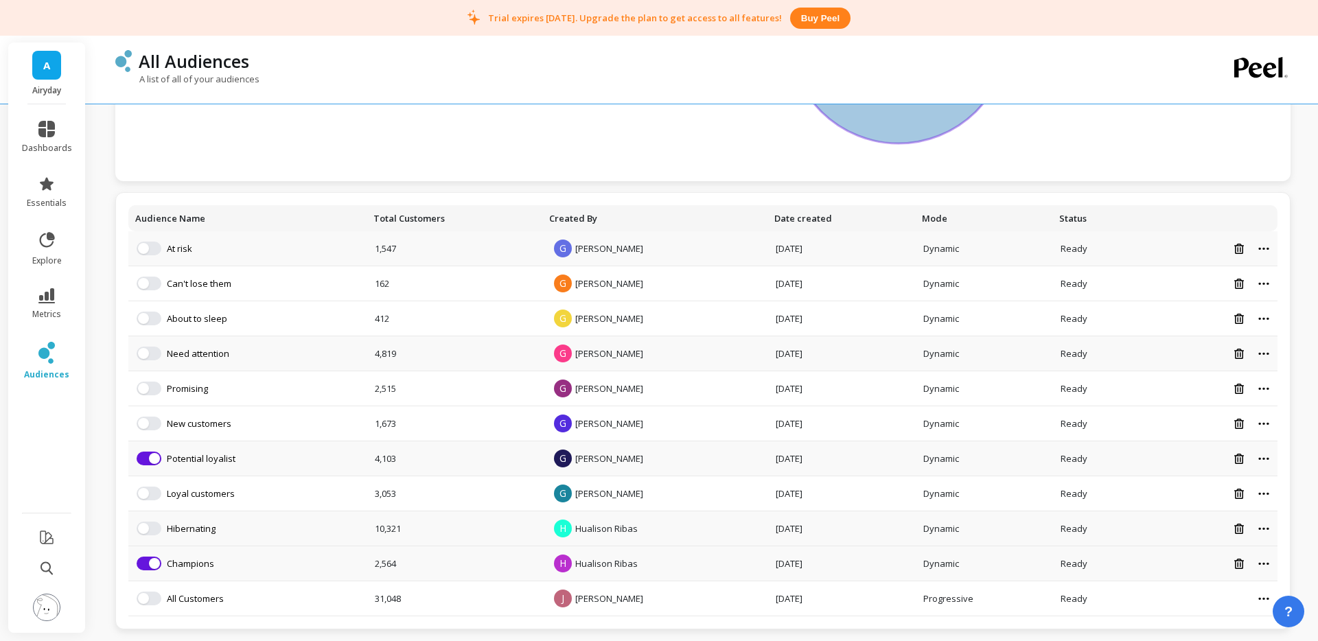
scroll to position [242, 0]
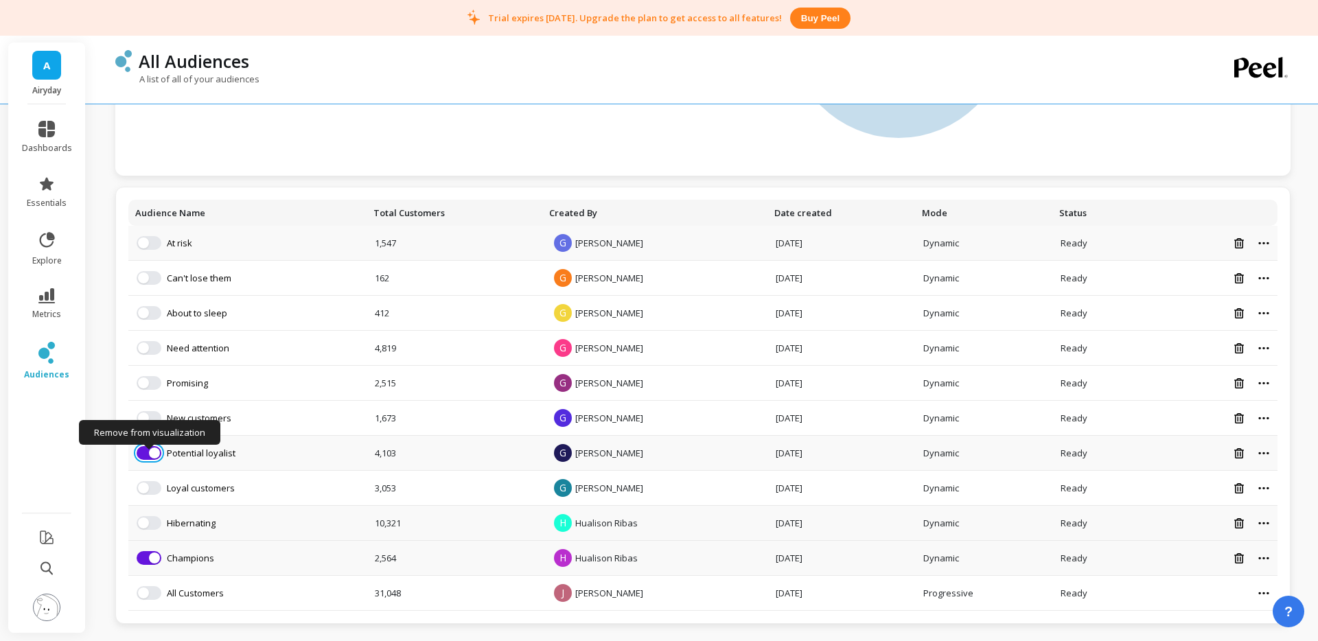
click at [144, 450] on button "button" at bounding box center [149, 453] width 25 height 14
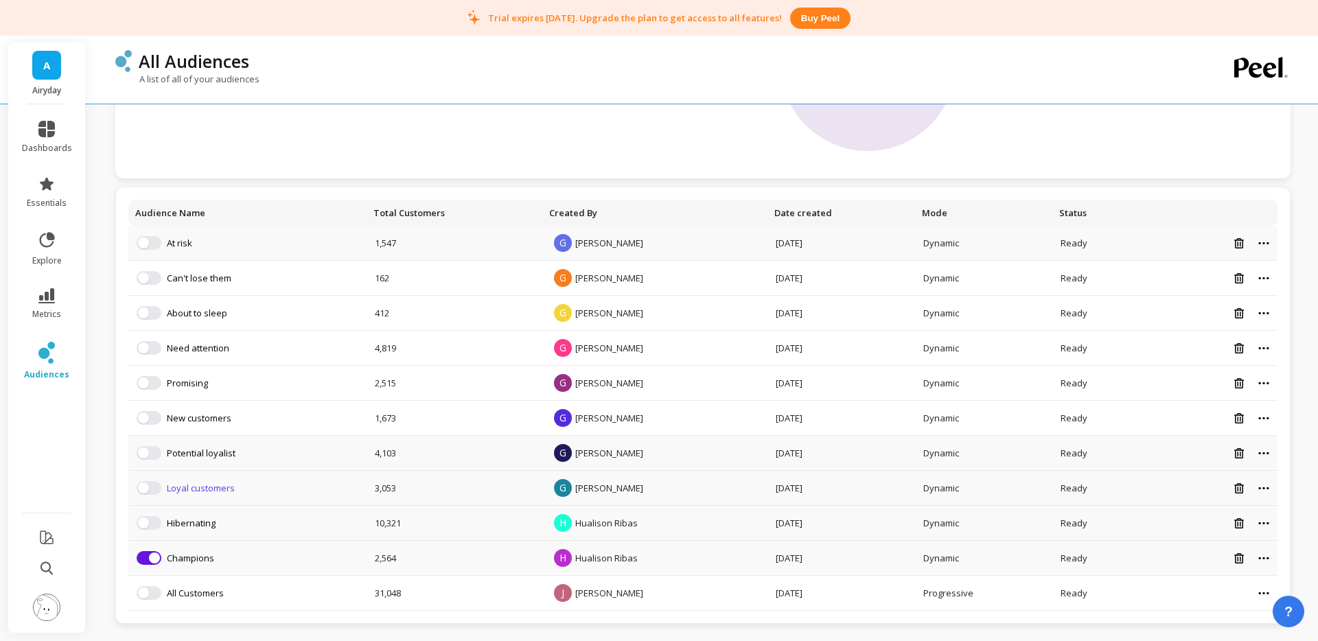
scroll to position [205, 0]
click at [150, 556] on span "button" at bounding box center [154, 558] width 11 height 11
click at [154, 243] on button "button" at bounding box center [149, 243] width 25 height 14
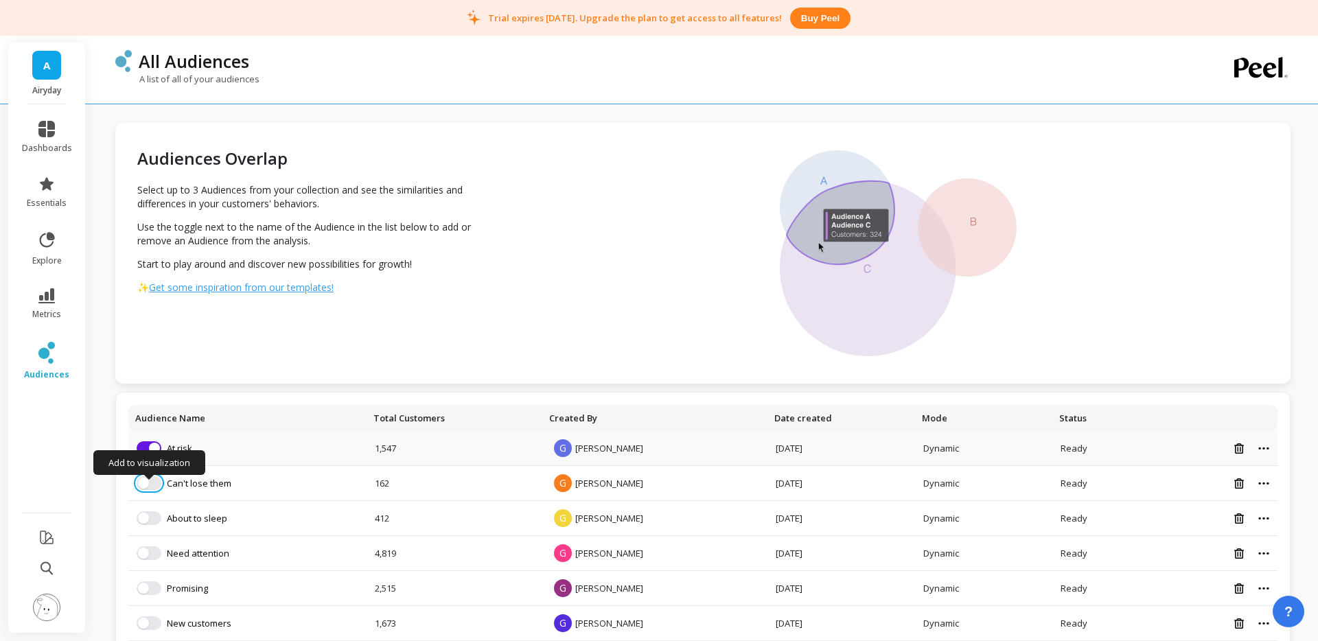
click at [141, 483] on span "button" at bounding box center [143, 483] width 11 height 11
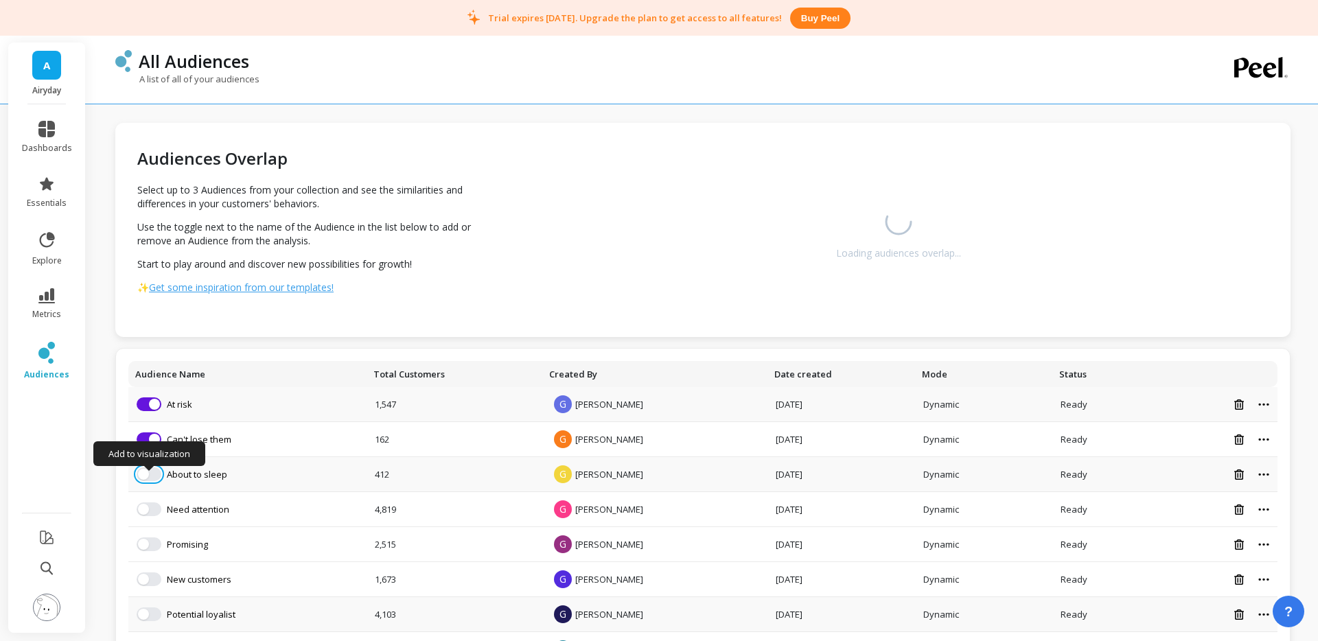
click at [154, 476] on button "button" at bounding box center [149, 474] width 25 height 14
click at [450, 84] on div "A list of all of your audiences" at bounding box center [646, 86] width 1063 height 26
